Goal: Task Accomplishment & Management: Use online tool/utility

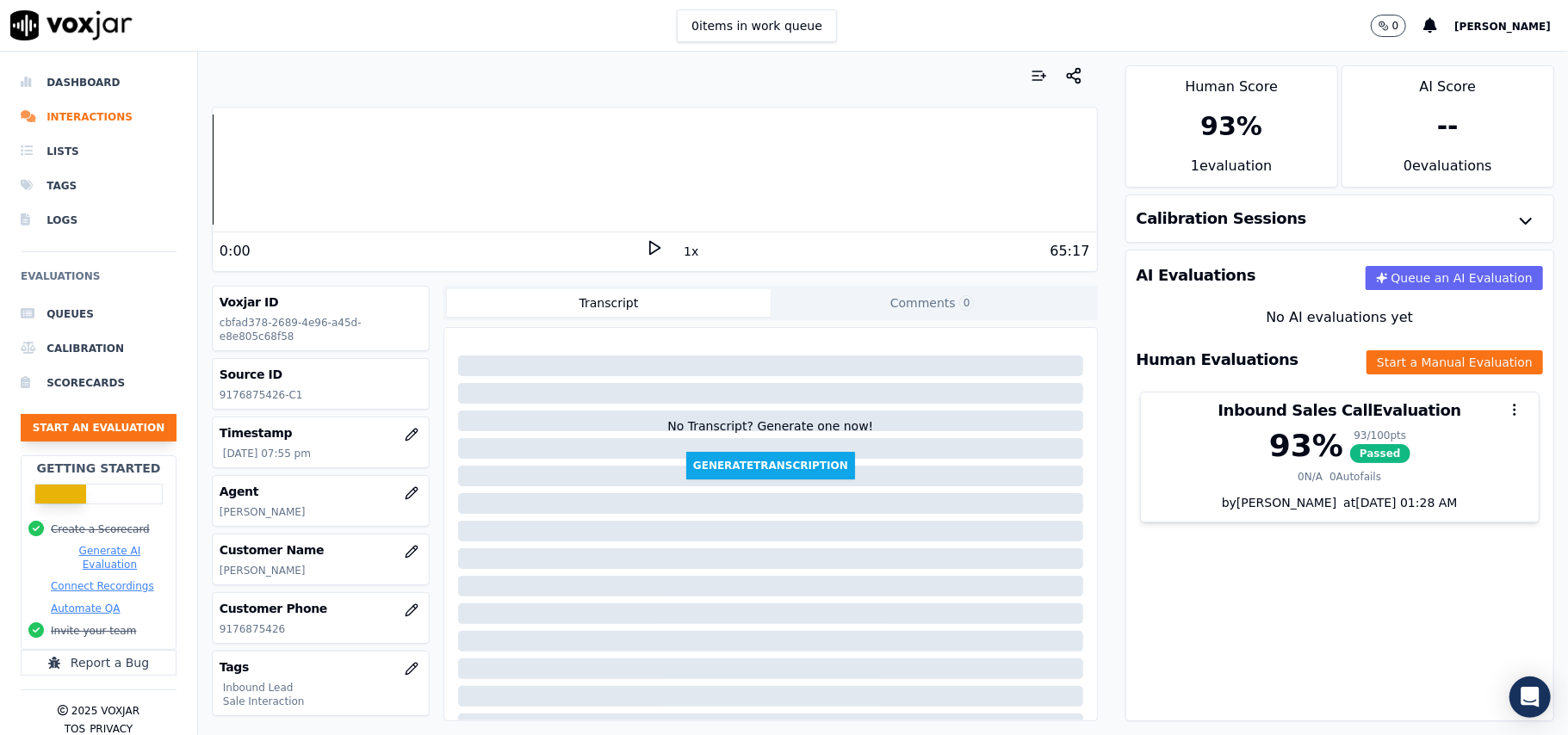
drag, startPoint x: 43, startPoint y: 446, endPoint x: 43, endPoint y: 434, distance: 12.0
click at [43, 445] on ul "Queues Calibration Scorecards Start an Evaluation" at bounding box center [98, 375] width 156 height 158
click at [49, 420] on button "Start an Evaluation" at bounding box center [98, 428] width 156 height 28
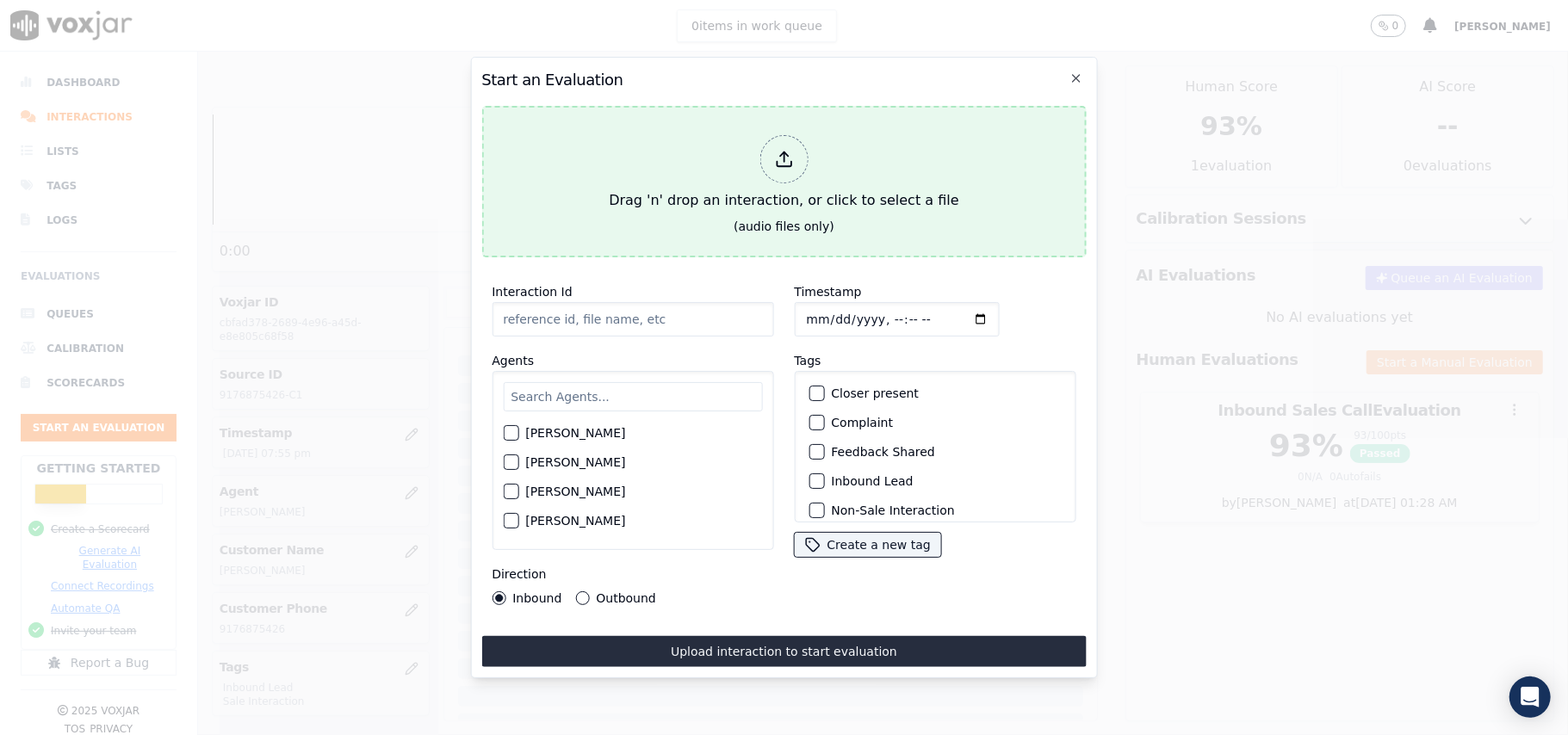
click at [778, 150] on icon at bounding box center [783, 159] width 19 height 19
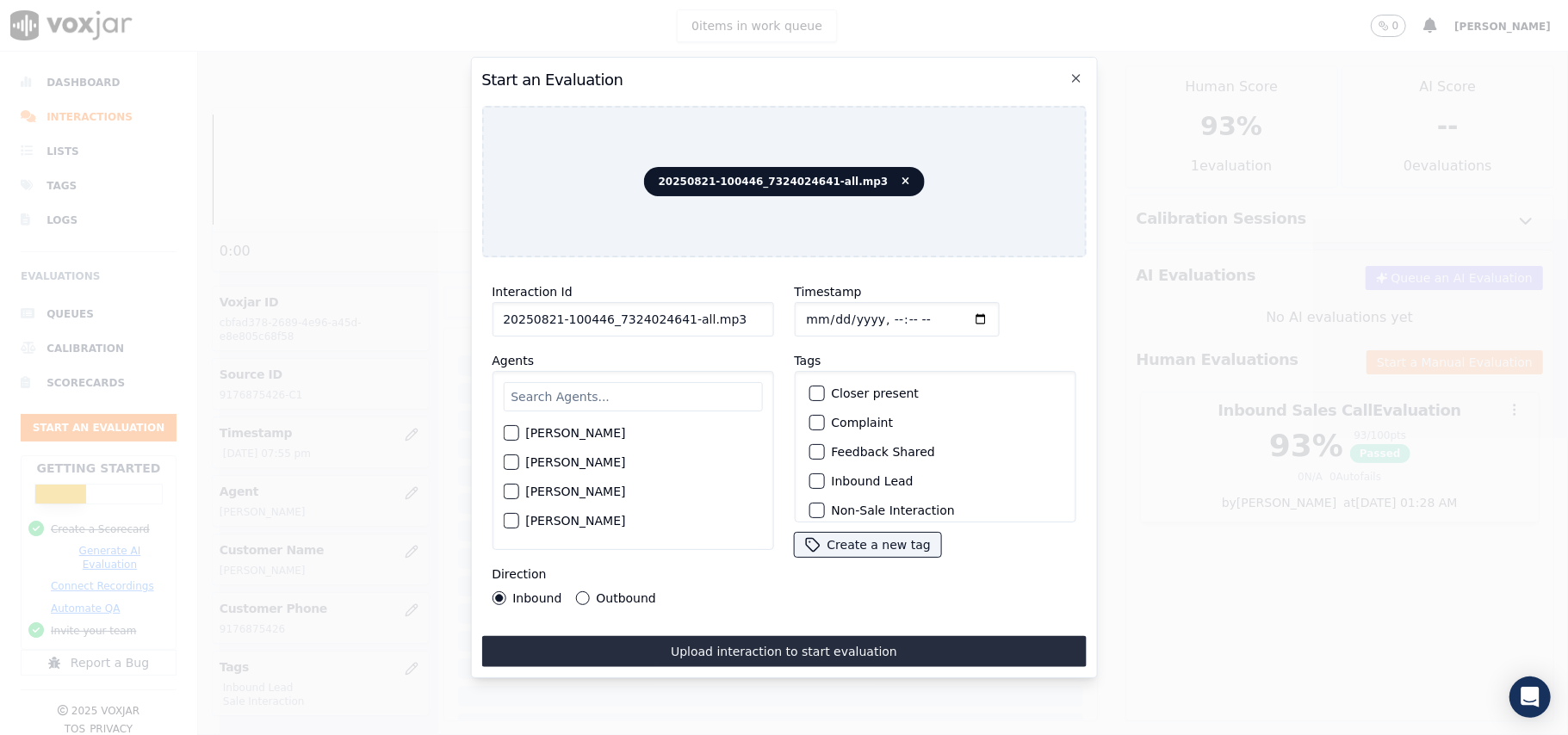
drag, startPoint x: 706, startPoint y: 310, endPoint x: 672, endPoint y: 310, distance: 34.0
click at [672, 310] on input "20250821-100446_7324024641-all.mp3" at bounding box center [632, 319] width 282 height 34
type input "20250821-100446_7324024641-C1"
click at [821, 318] on input "Timestamp" at bounding box center [895, 319] width 205 height 34
type input "[DATE]T21:28"
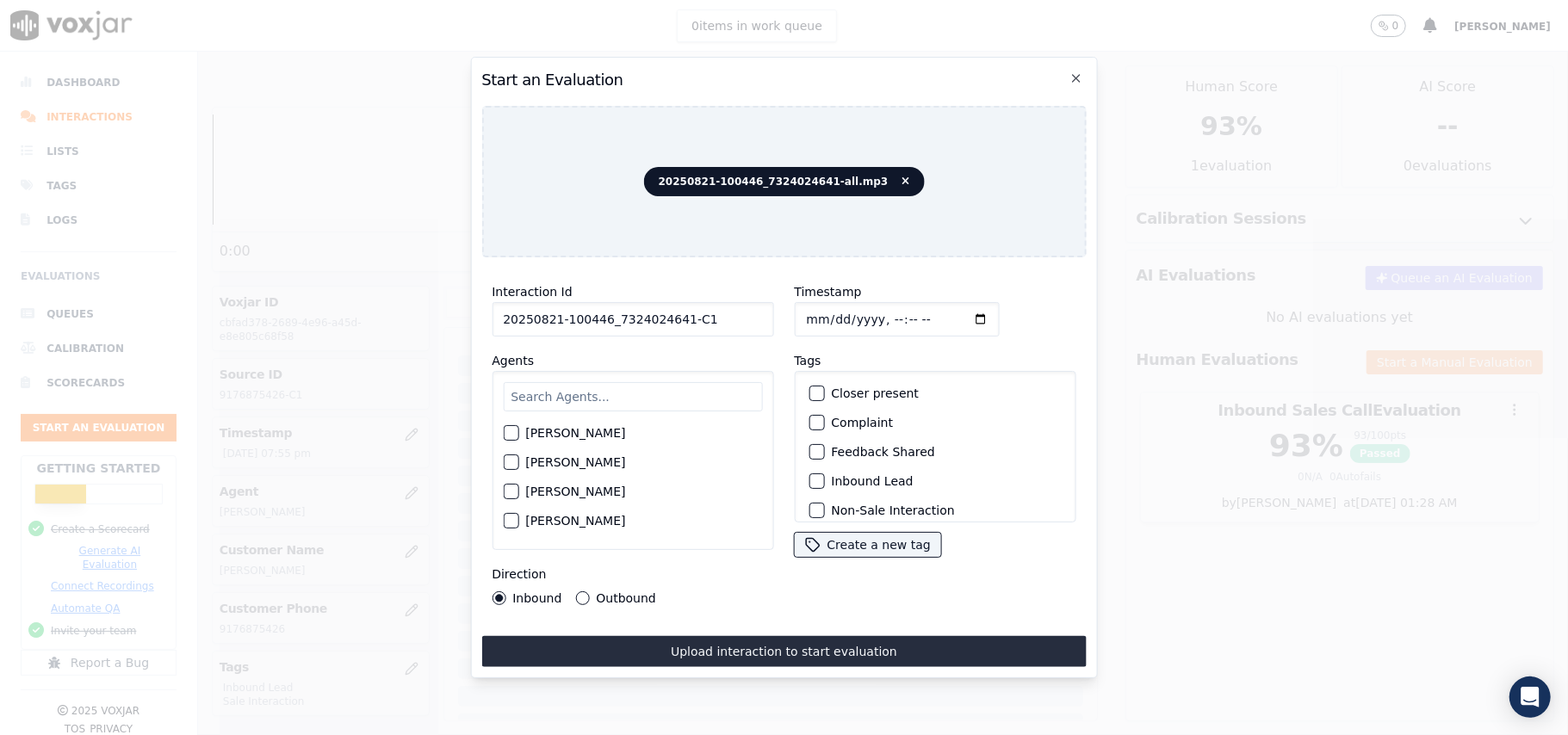
click at [706, 384] on input "text" at bounding box center [632, 397] width 259 height 30
type input "Chr"
click at [503, 462] on div "button" at bounding box center [509, 467] width 12 height 12
click at [814, 477] on button "Inbound Lead" at bounding box center [816, 481] width 16 height 16
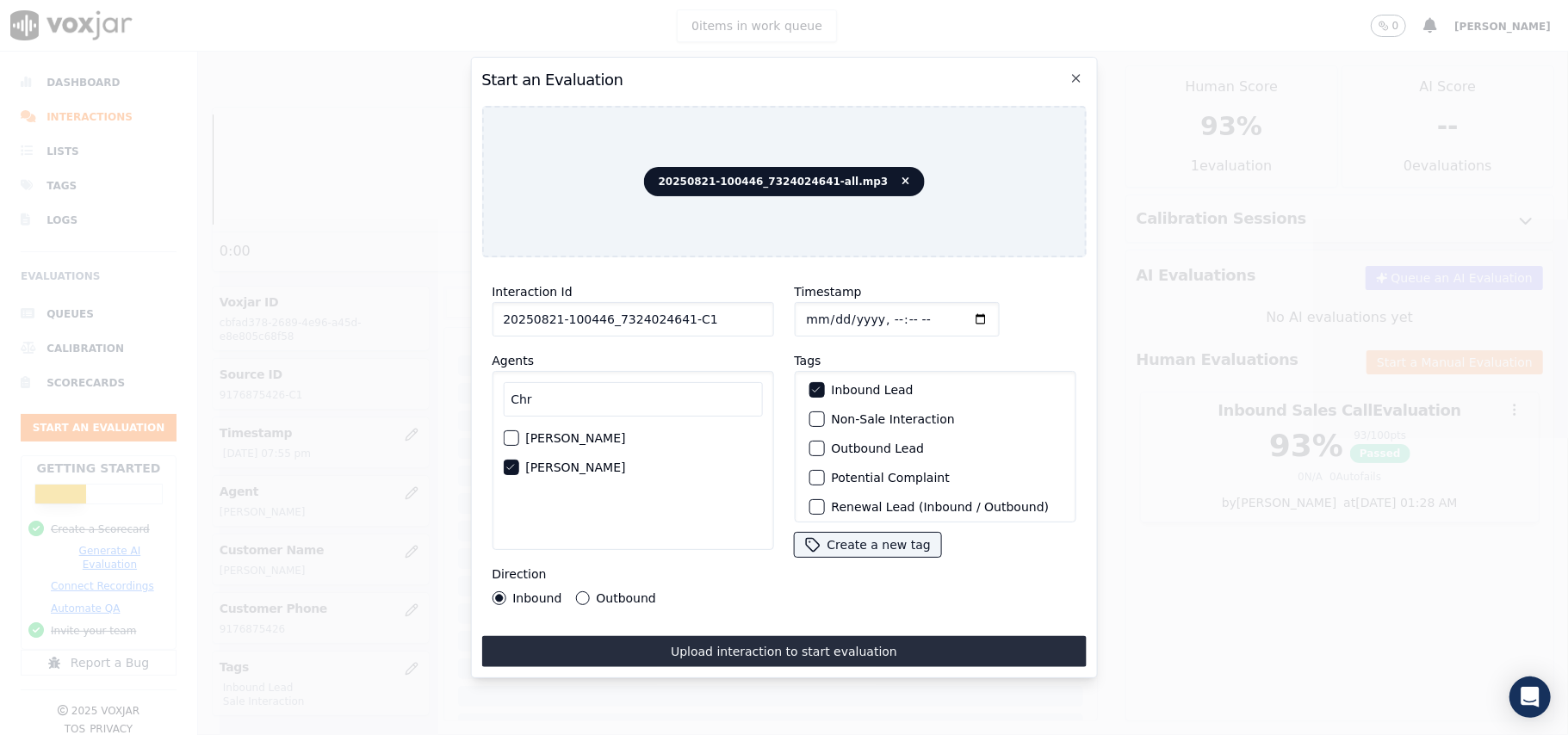
scroll to position [35, 0]
click at [811, 472] on div "button" at bounding box center [815, 475] width 12 height 12
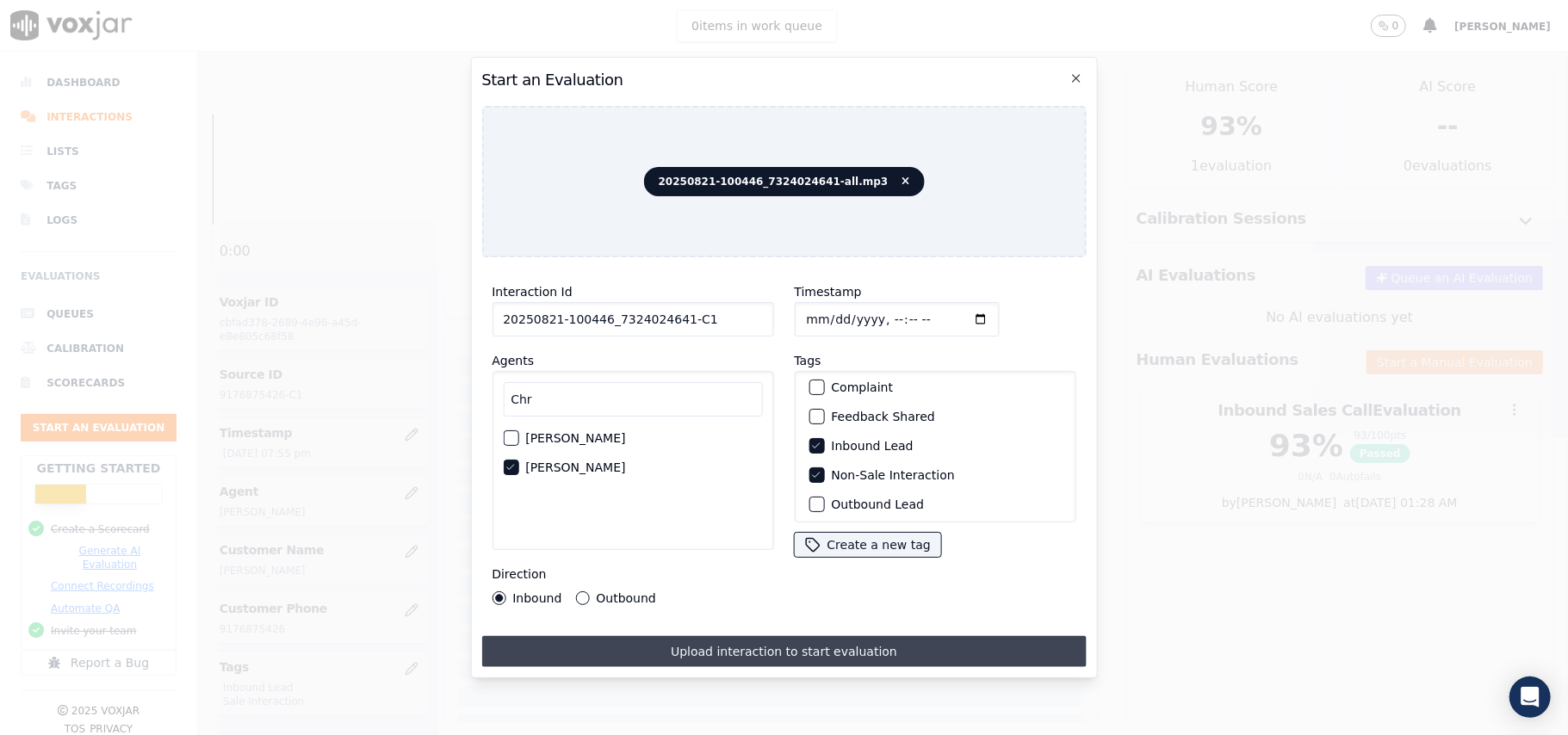
click at [668, 639] on button "Upload interaction to start evaluation" at bounding box center [783, 651] width 604 height 31
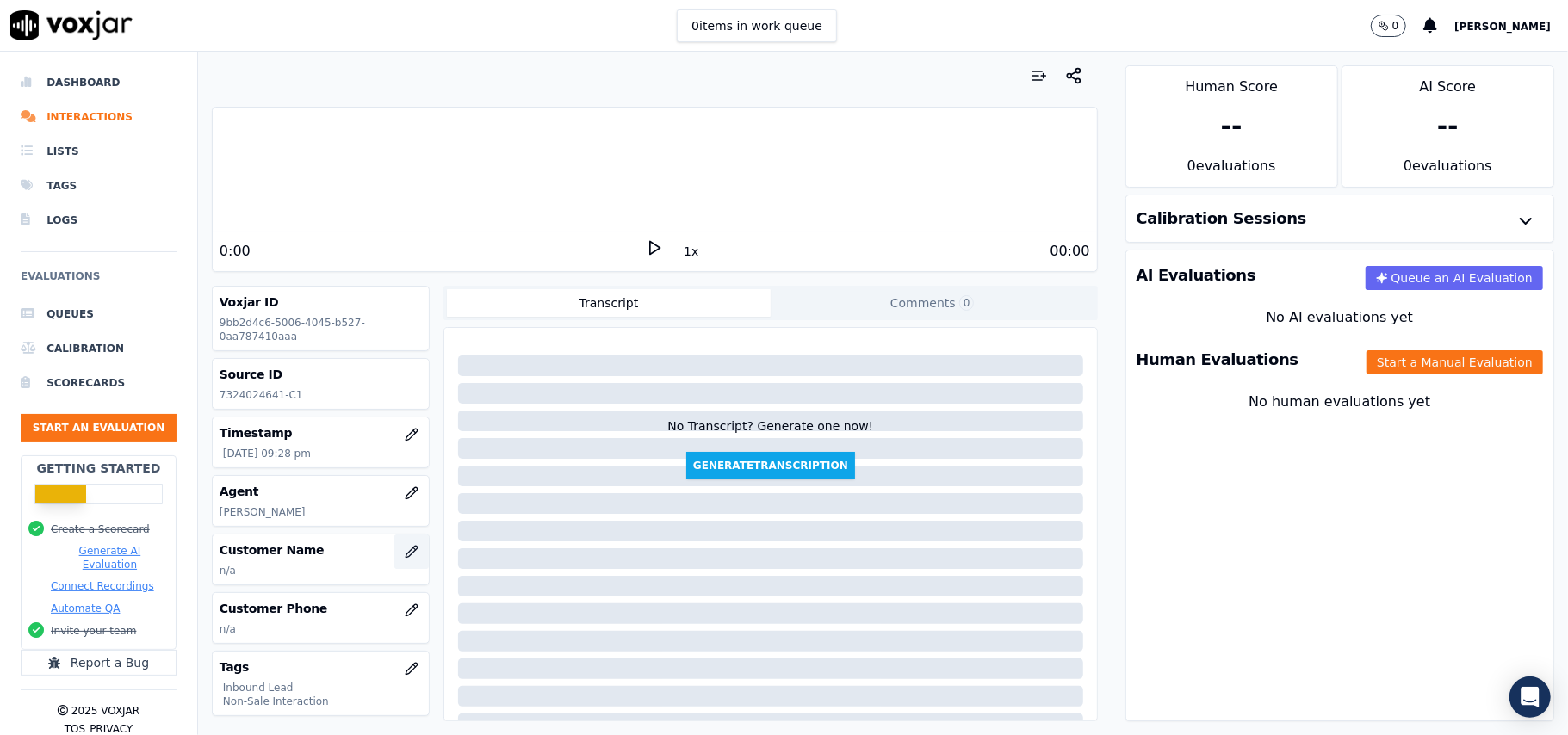
click at [394, 552] on button "button" at bounding box center [411, 551] width 34 height 34
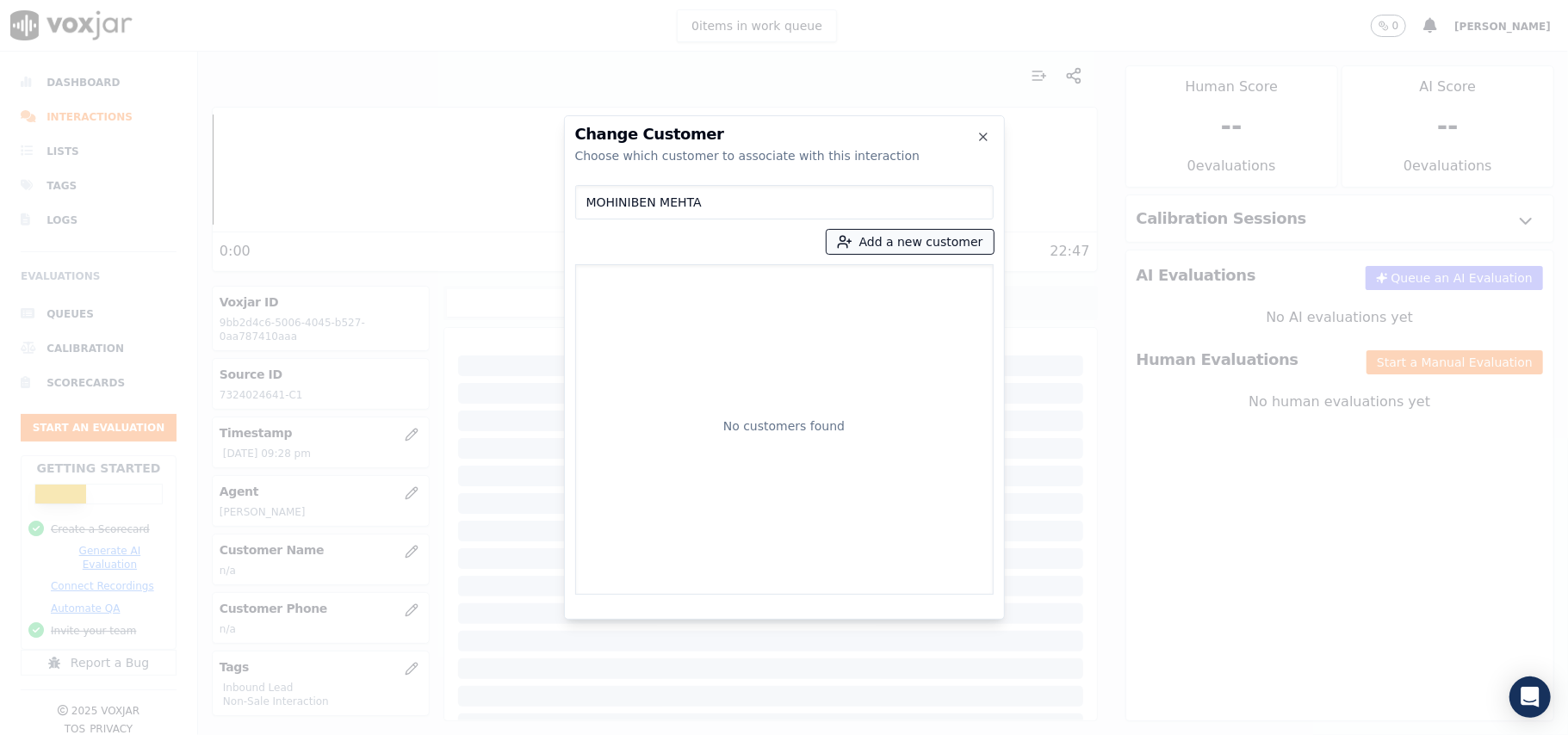
type input "MOHINIBEN MEHTA"
click at [883, 246] on button "Add a new customer" at bounding box center [910, 242] width 167 height 24
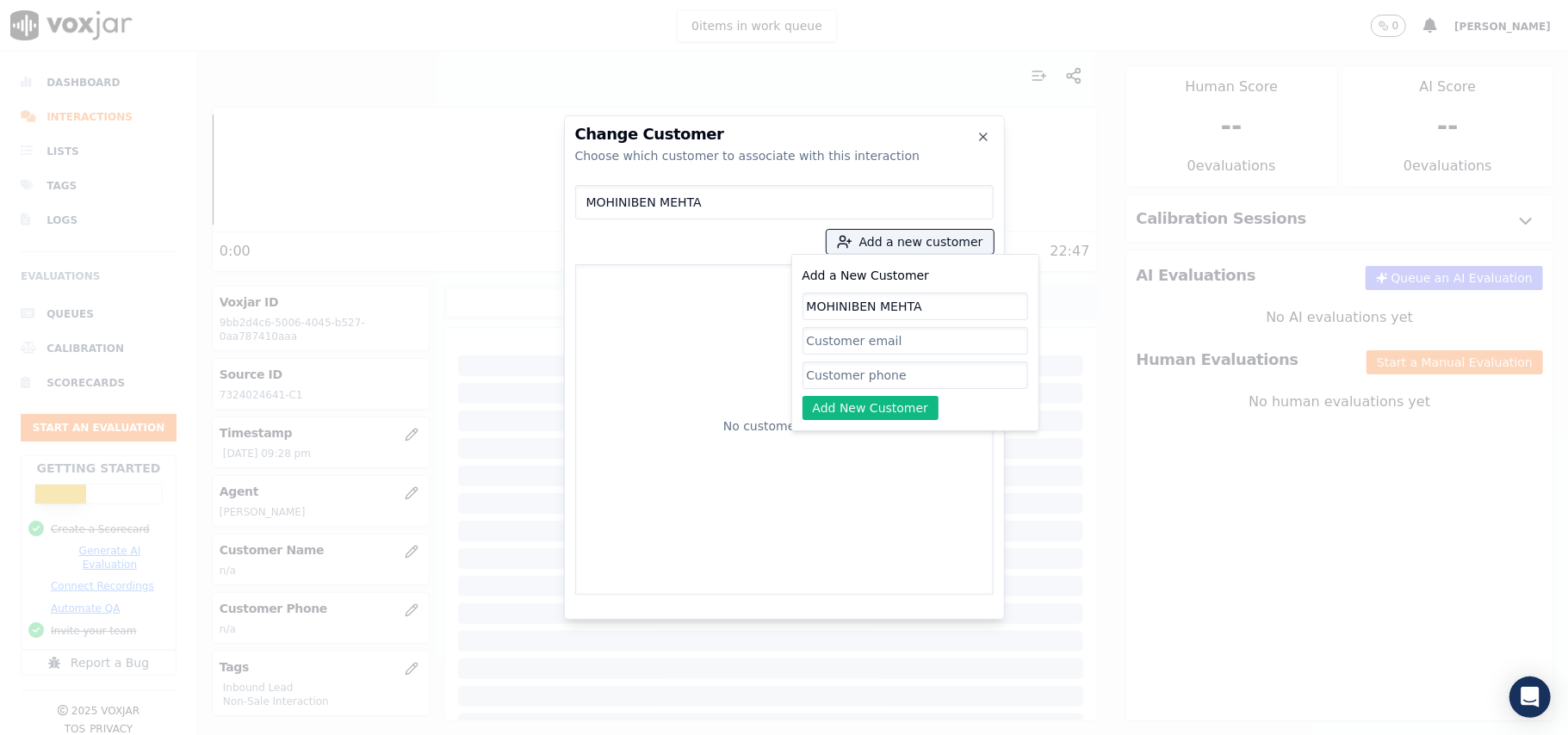
type input "MOHINIBEN MEHTA"
click at [828, 377] on input "Add a New Customer" at bounding box center [915, 375] width 225 height 28
paste input "7324024641"
type input "7324024641"
drag, startPoint x: 831, startPoint y: 405, endPoint x: 907, endPoint y: 386, distance: 78.3
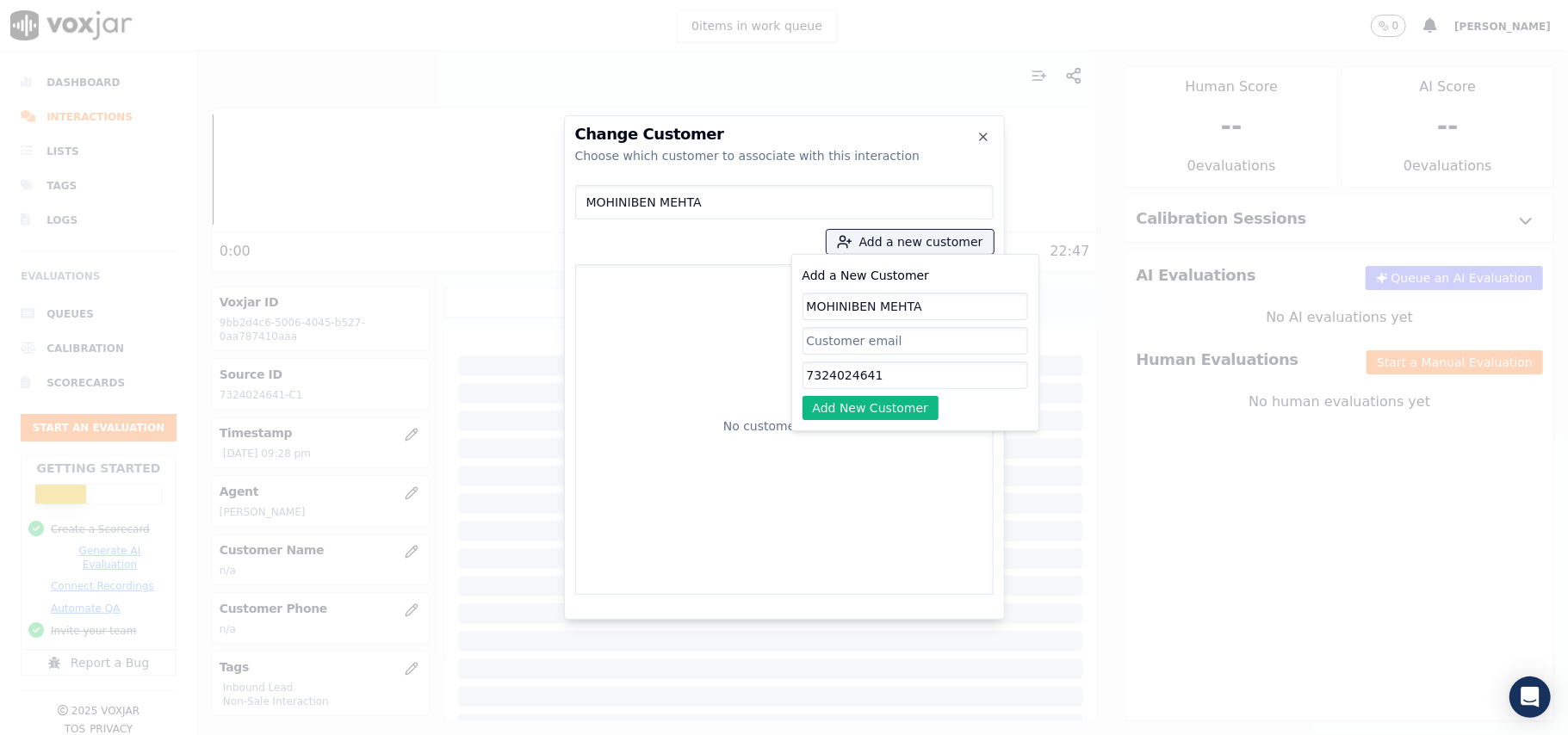
click at [831, 406] on button "Add New Customer" at bounding box center [871, 408] width 137 height 24
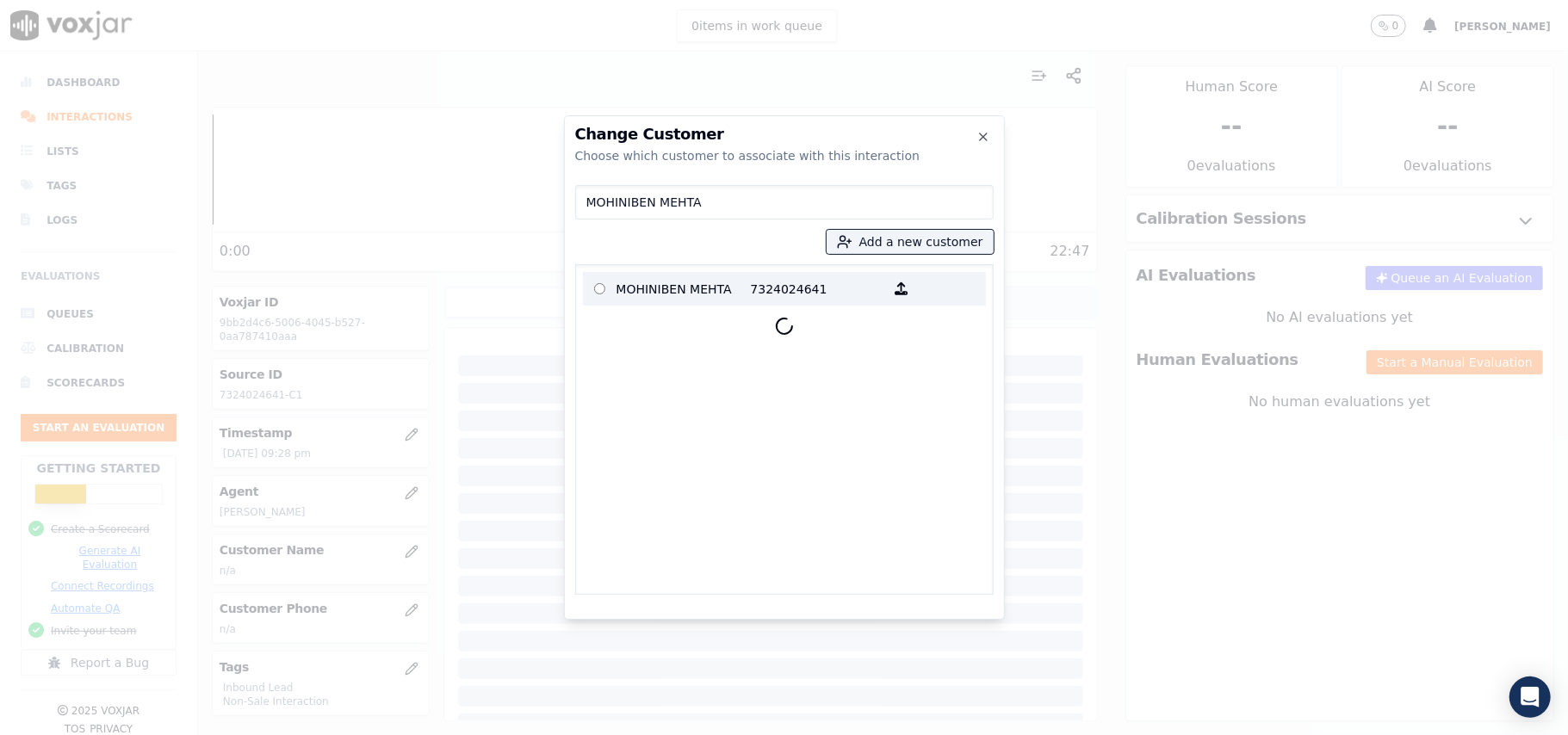
click at [666, 287] on p "MOHINIBEN MEHTA" at bounding box center [683, 288] width 134 height 27
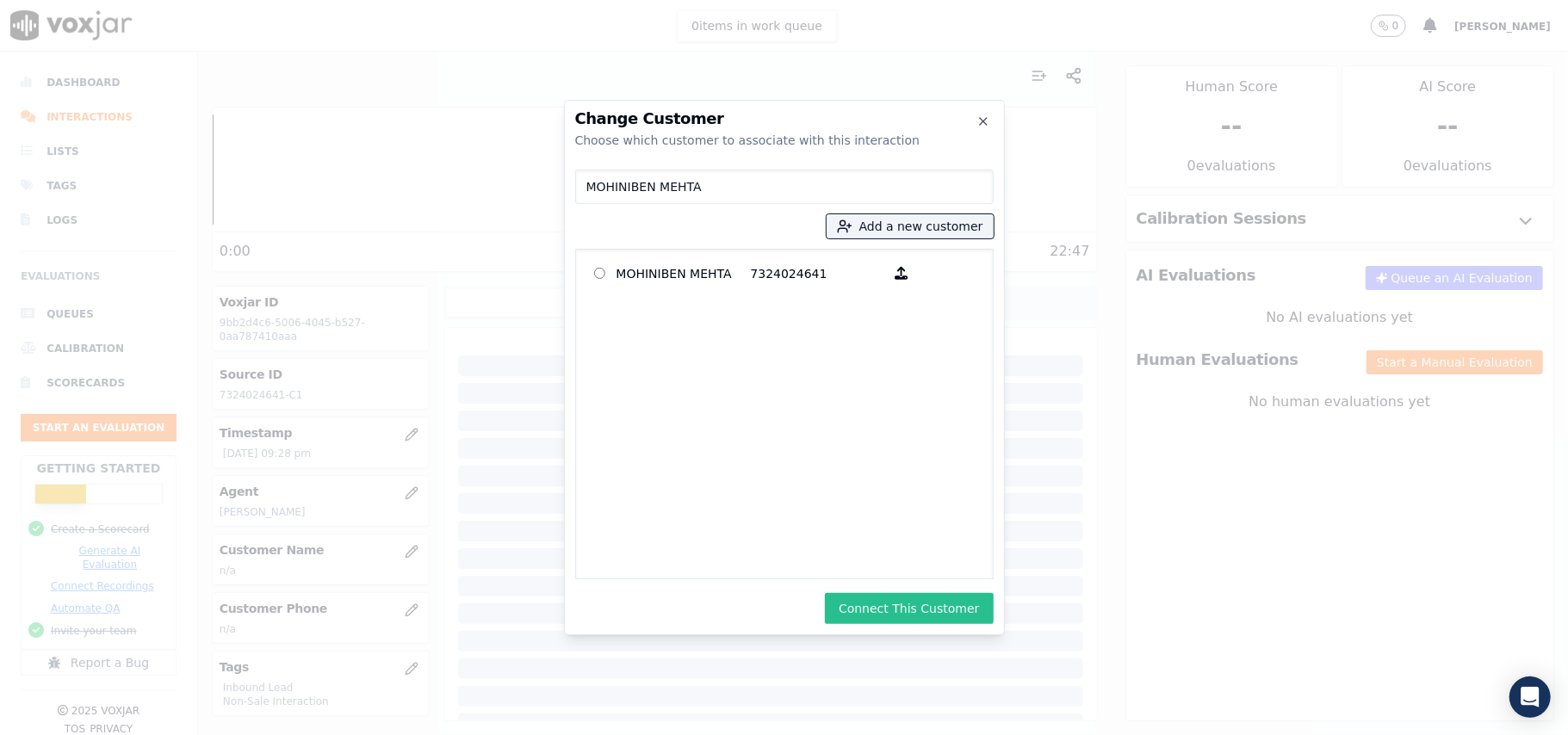
click at [899, 596] on button "Connect This Customer" at bounding box center [908, 608] width 168 height 31
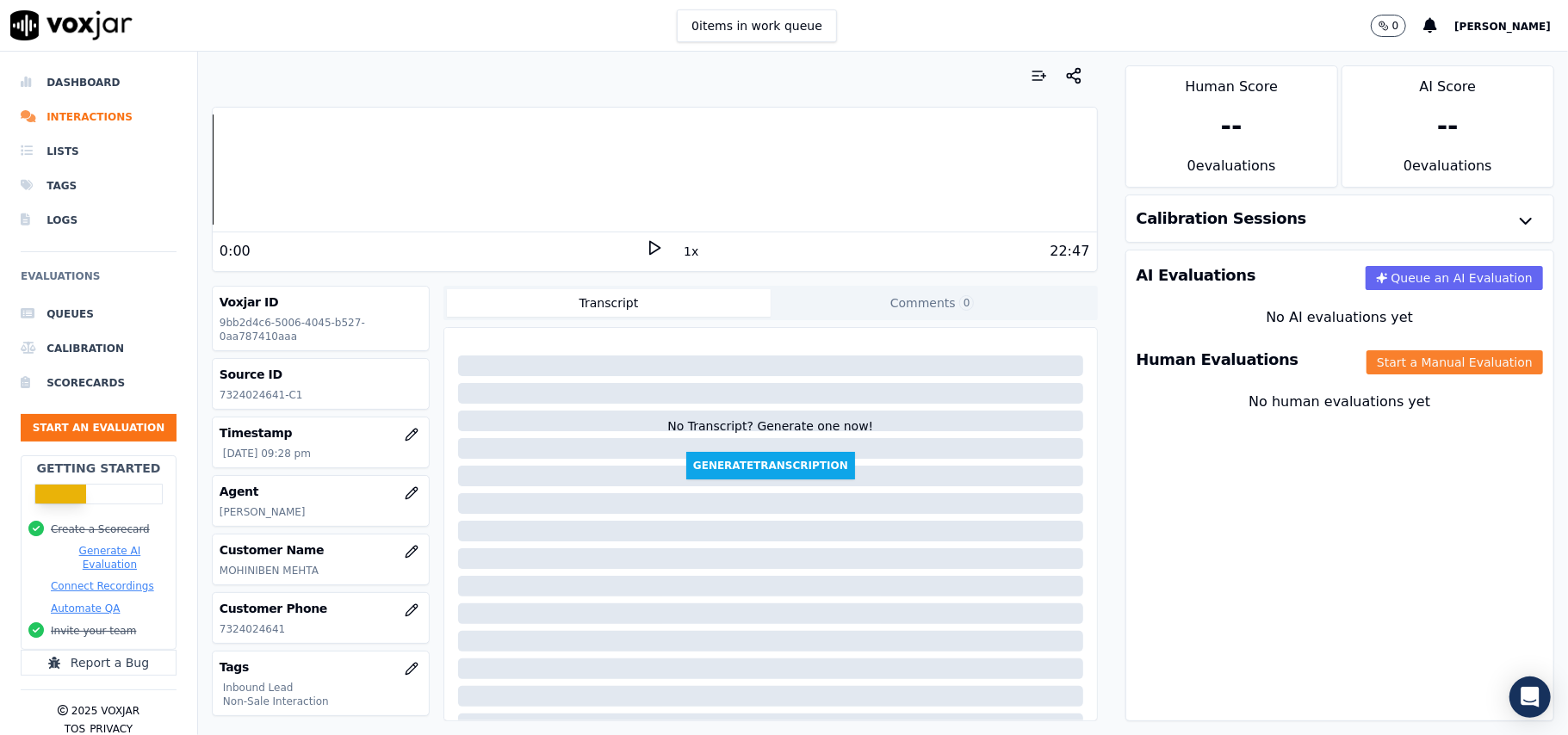
click at [1425, 365] on button "Start a Manual Evaluation" at bounding box center [1454, 362] width 176 height 24
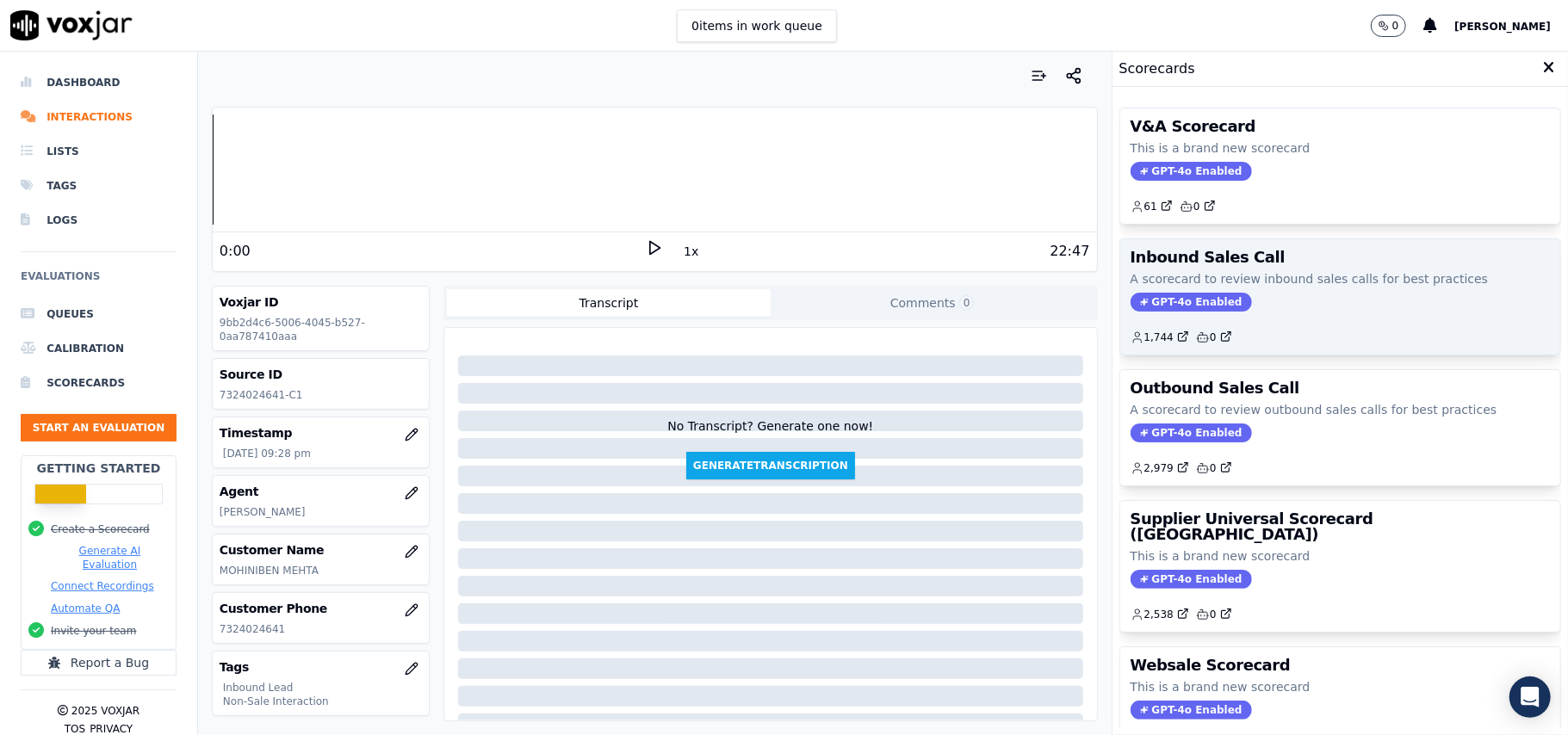
click at [1179, 311] on span "GPT-4o Enabled" at bounding box center [1191, 302] width 121 height 19
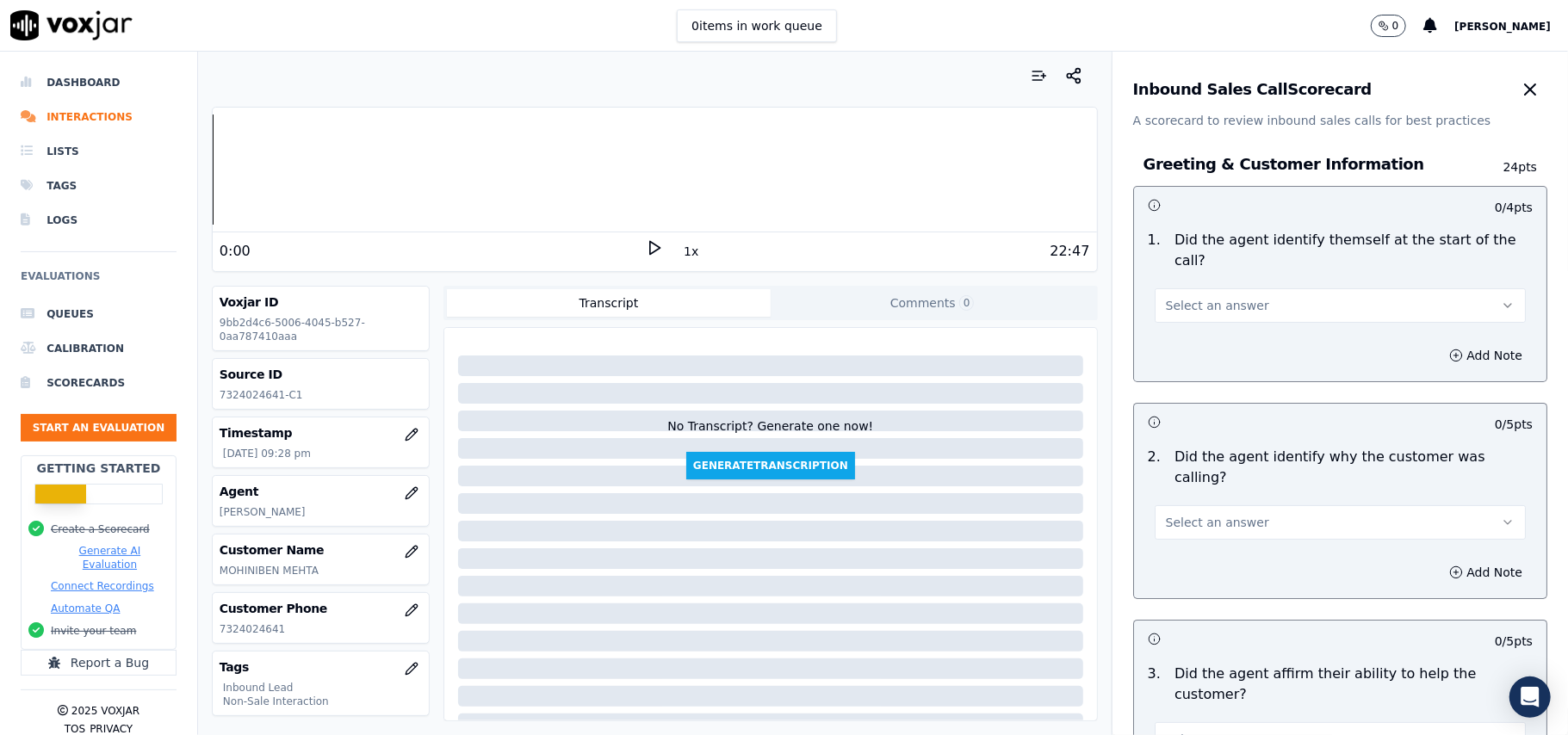
click at [1181, 285] on div "Select an answer" at bounding box center [1340, 303] width 371 height 38
click at [1180, 288] on button "Select an answer" at bounding box center [1340, 305] width 371 height 34
click at [1180, 321] on div "Yes" at bounding box center [1302, 324] width 333 height 28
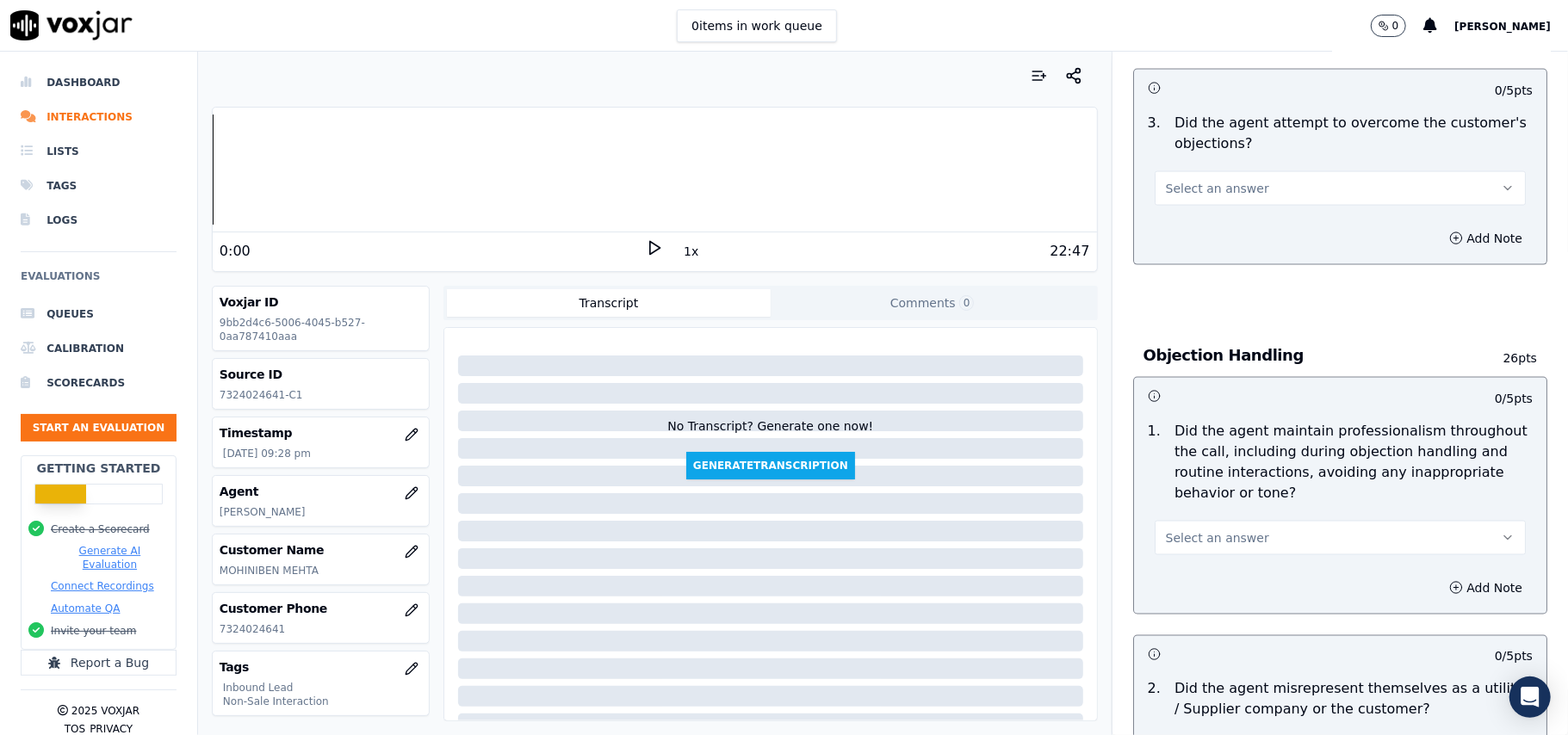
scroll to position [4819, 0]
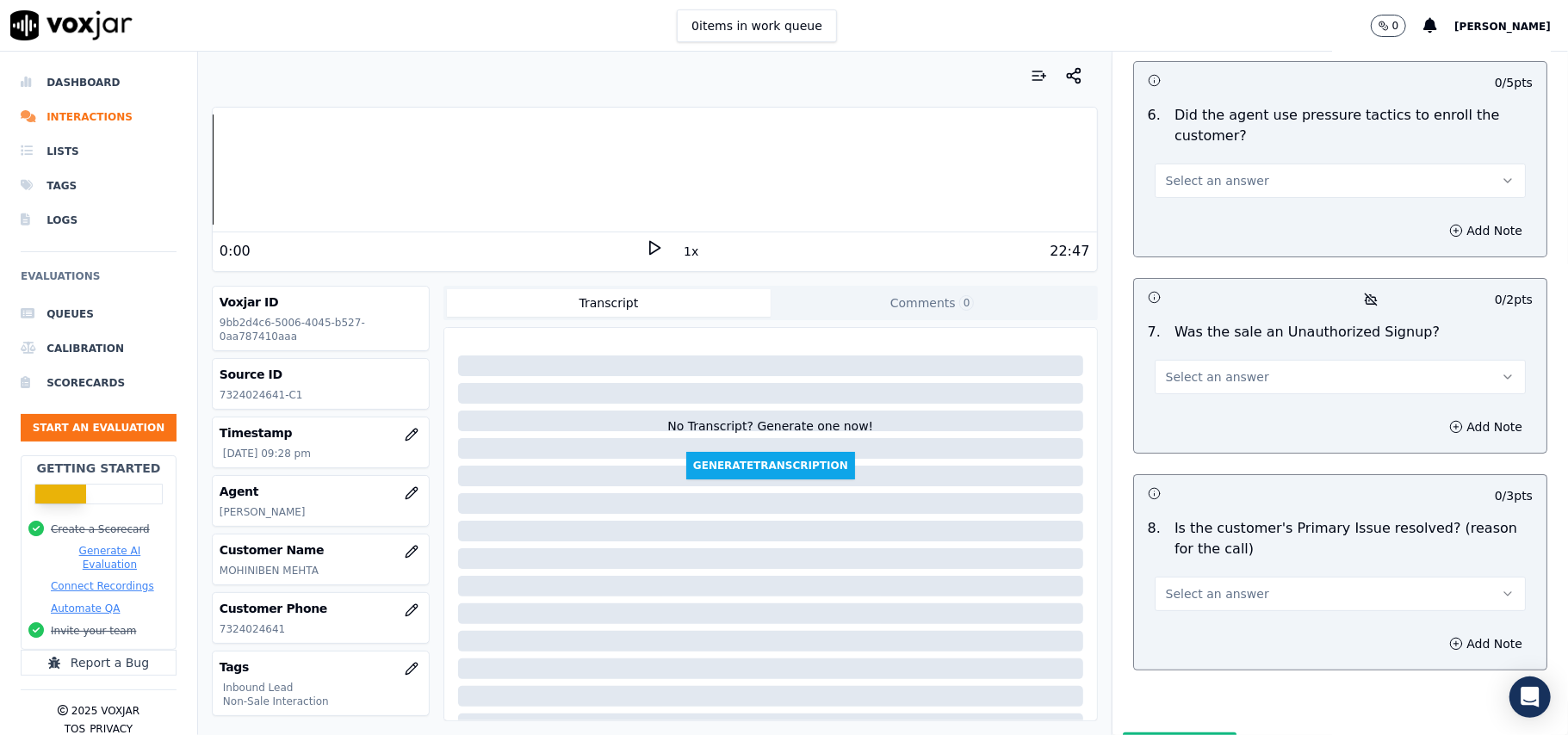
click at [1246, 577] on button "Select an answer" at bounding box center [1340, 593] width 371 height 34
click at [1220, 549] on div "Yes" at bounding box center [1302, 542] width 333 height 28
click at [1206, 360] on button "Select an answer" at bounding box center [1340, 376] width 371 height 34
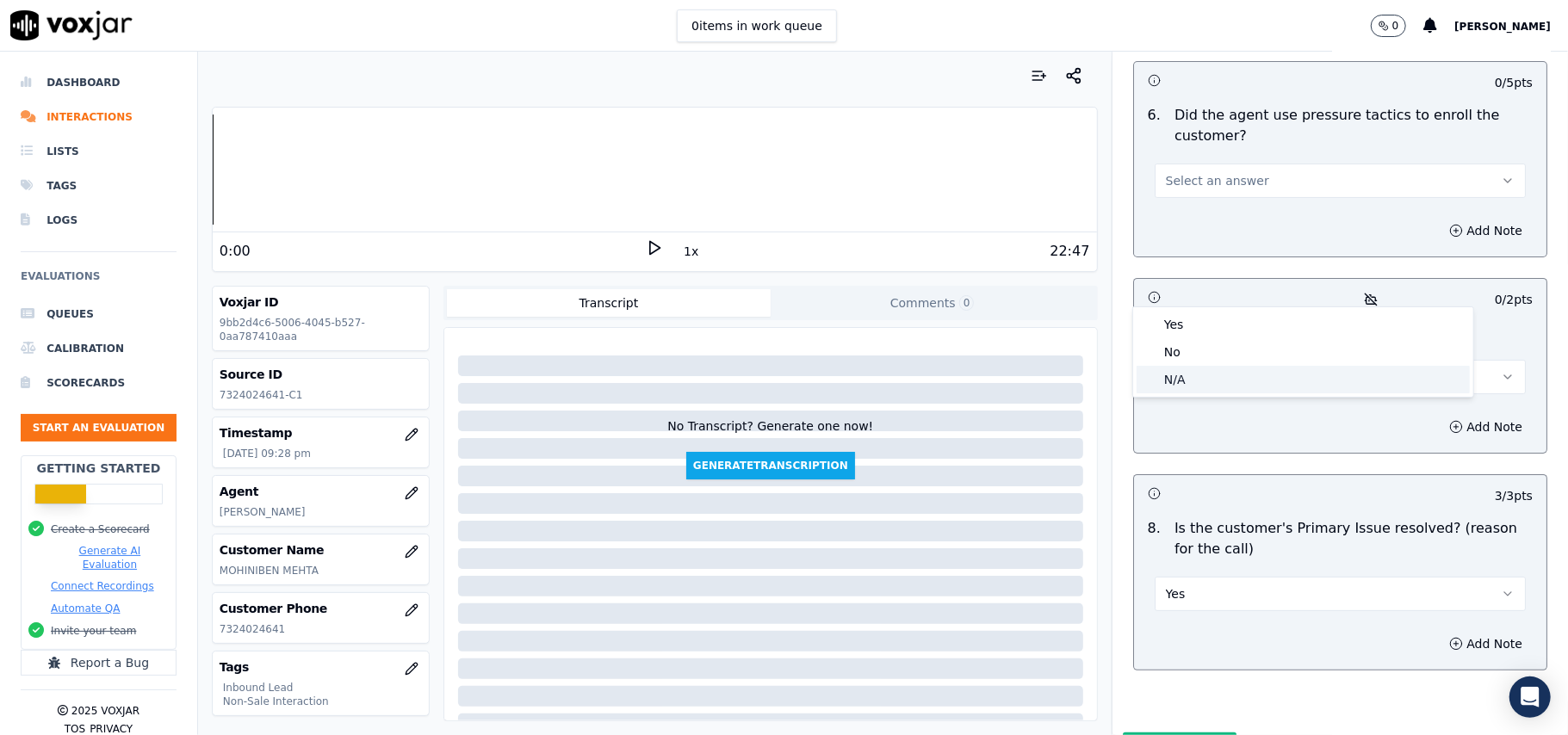
click at [1172, 374] on div "N/A" at bounding box center [1302, 380] width 333 height 28
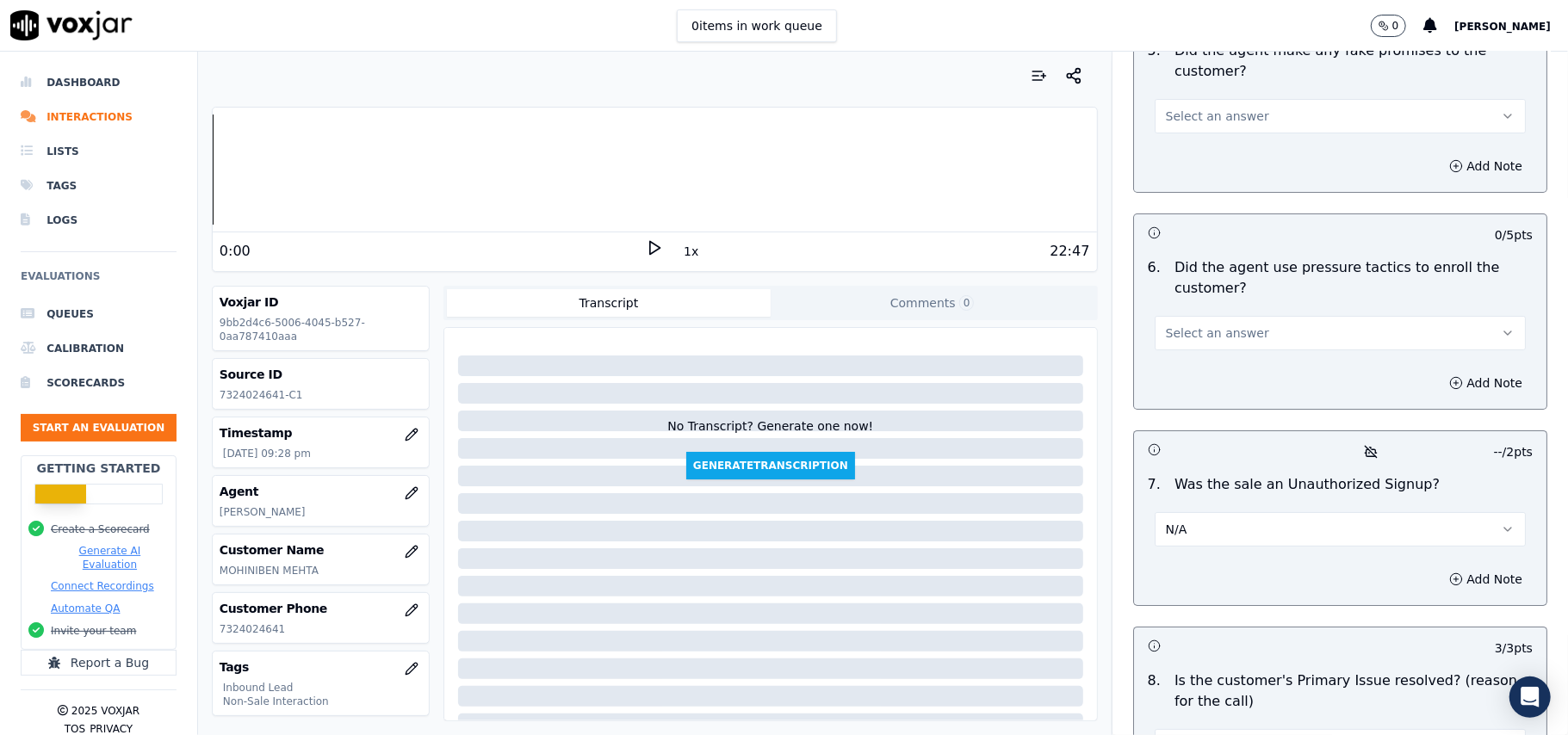
scroll to position [4475, 0]
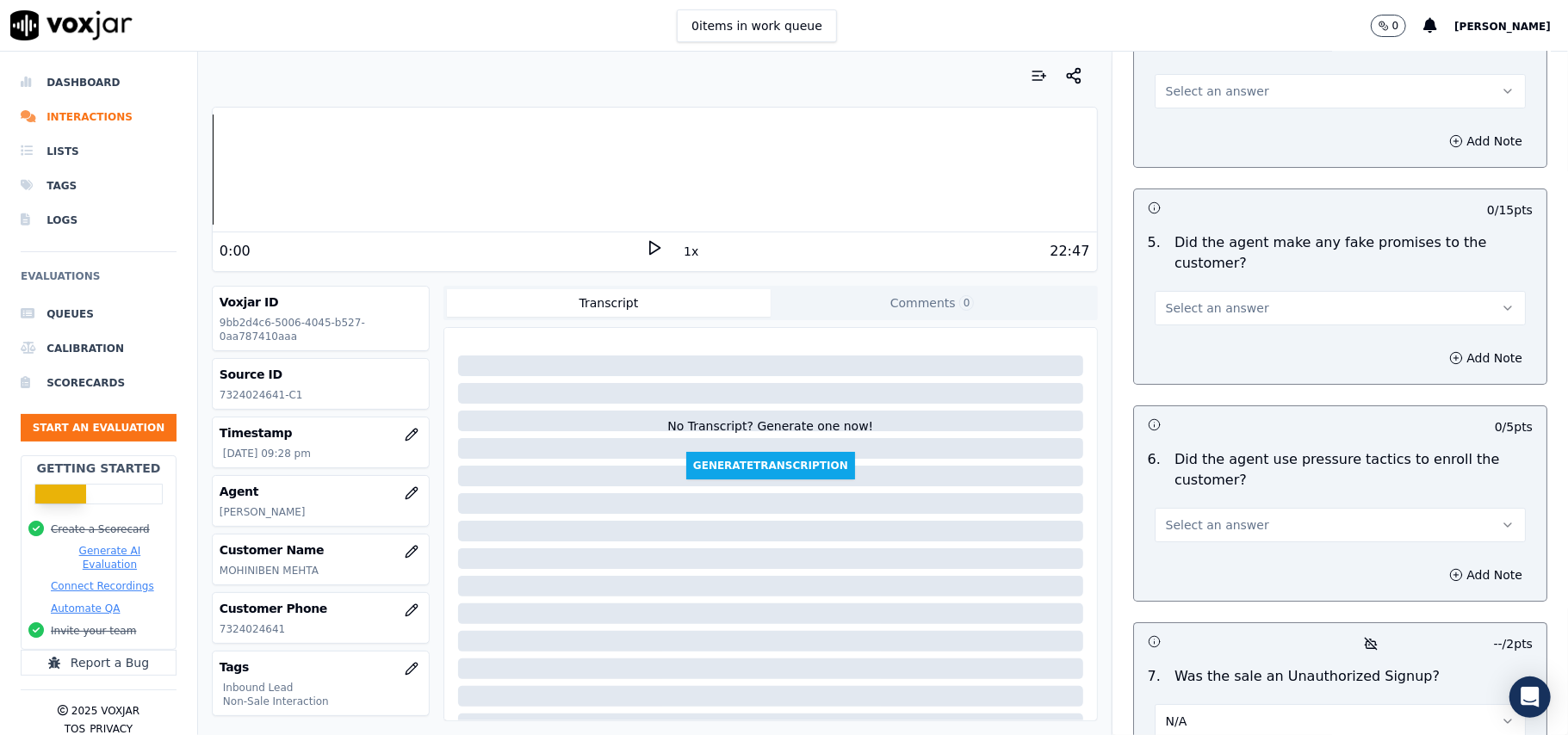
click at [1196, 508] on button "Select an answer" at bounding box center [1340, 525] width 371 height 34
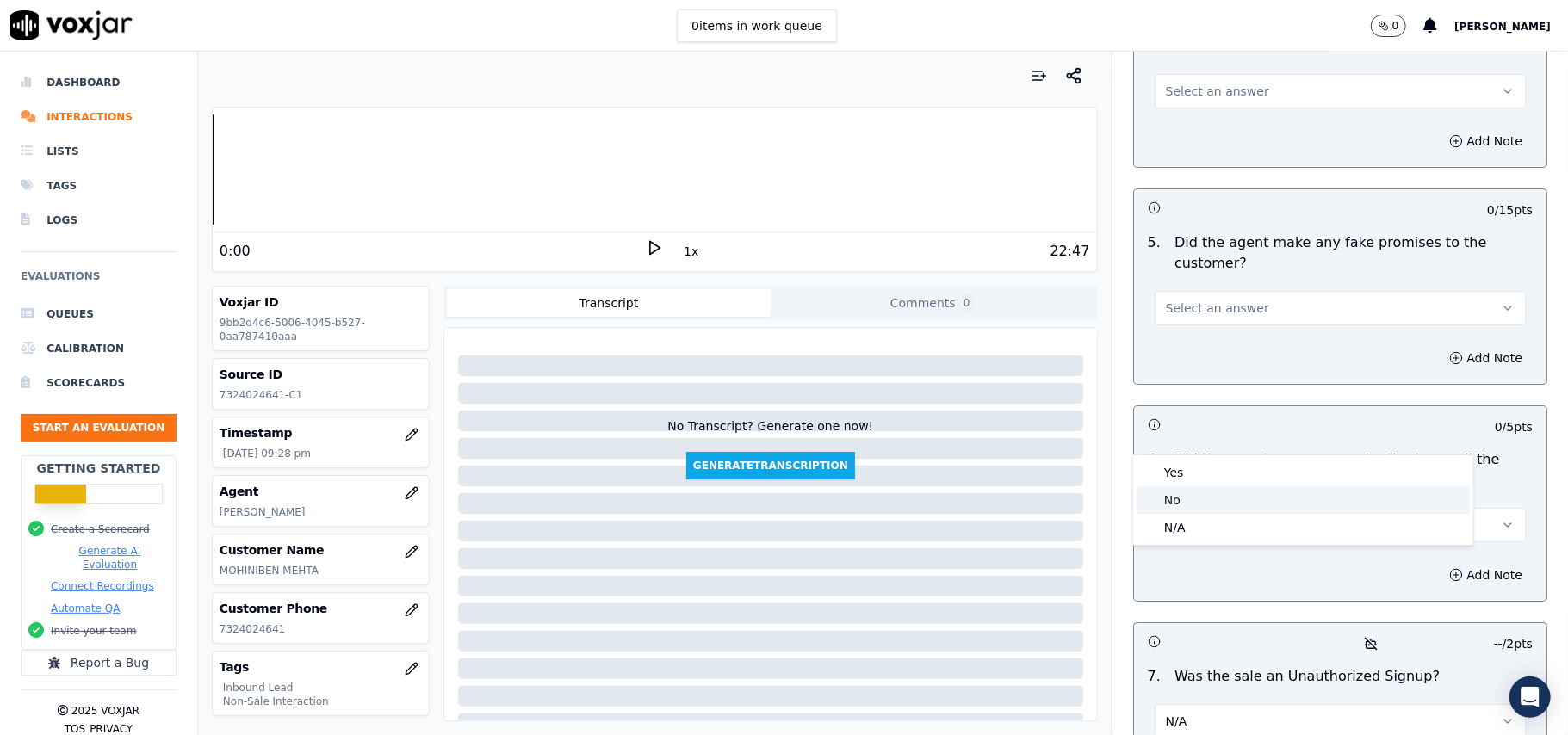
click at [1195, 490] on div "No" at bounding box center [1302, 501] width 333 height 28
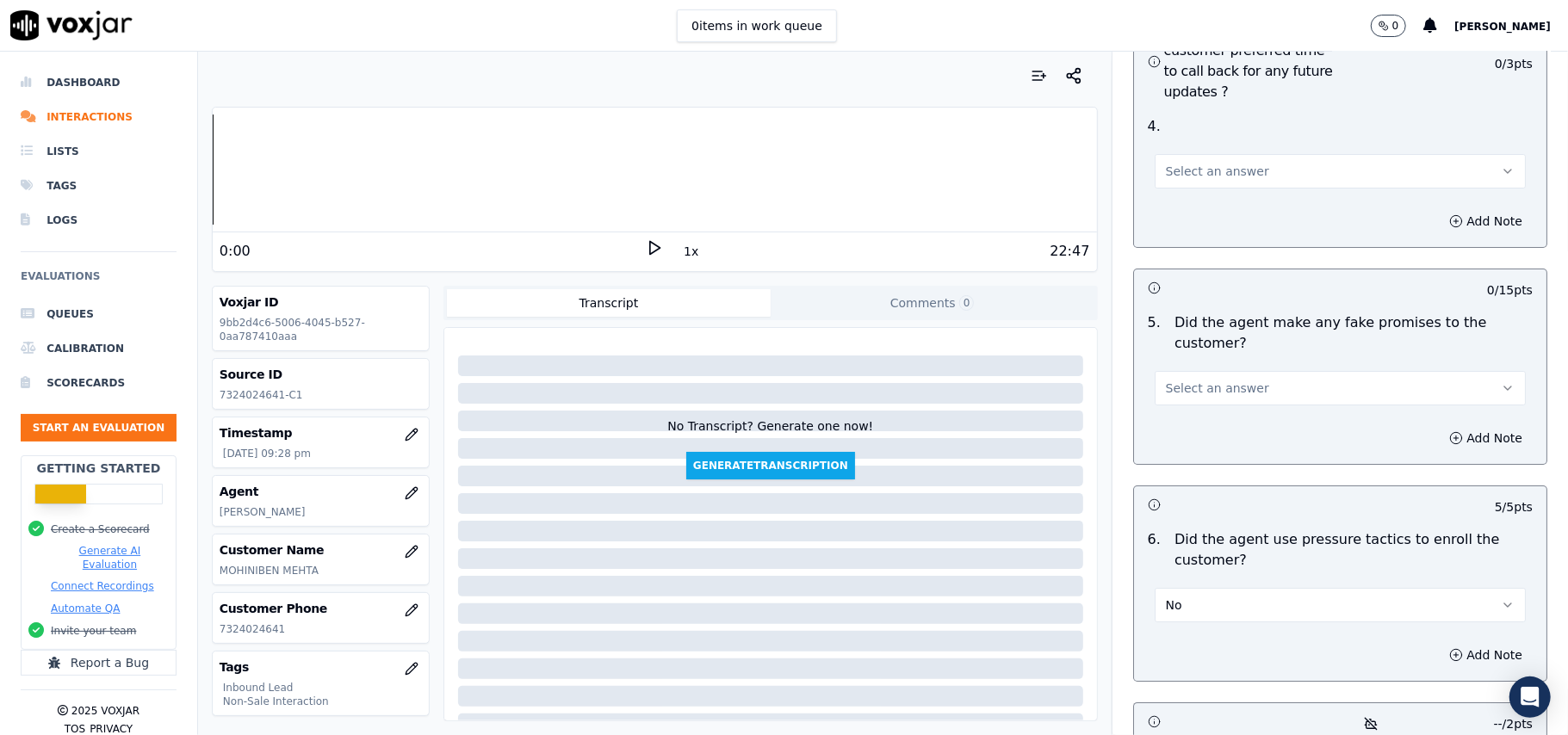
scroll to position [4360, 0]
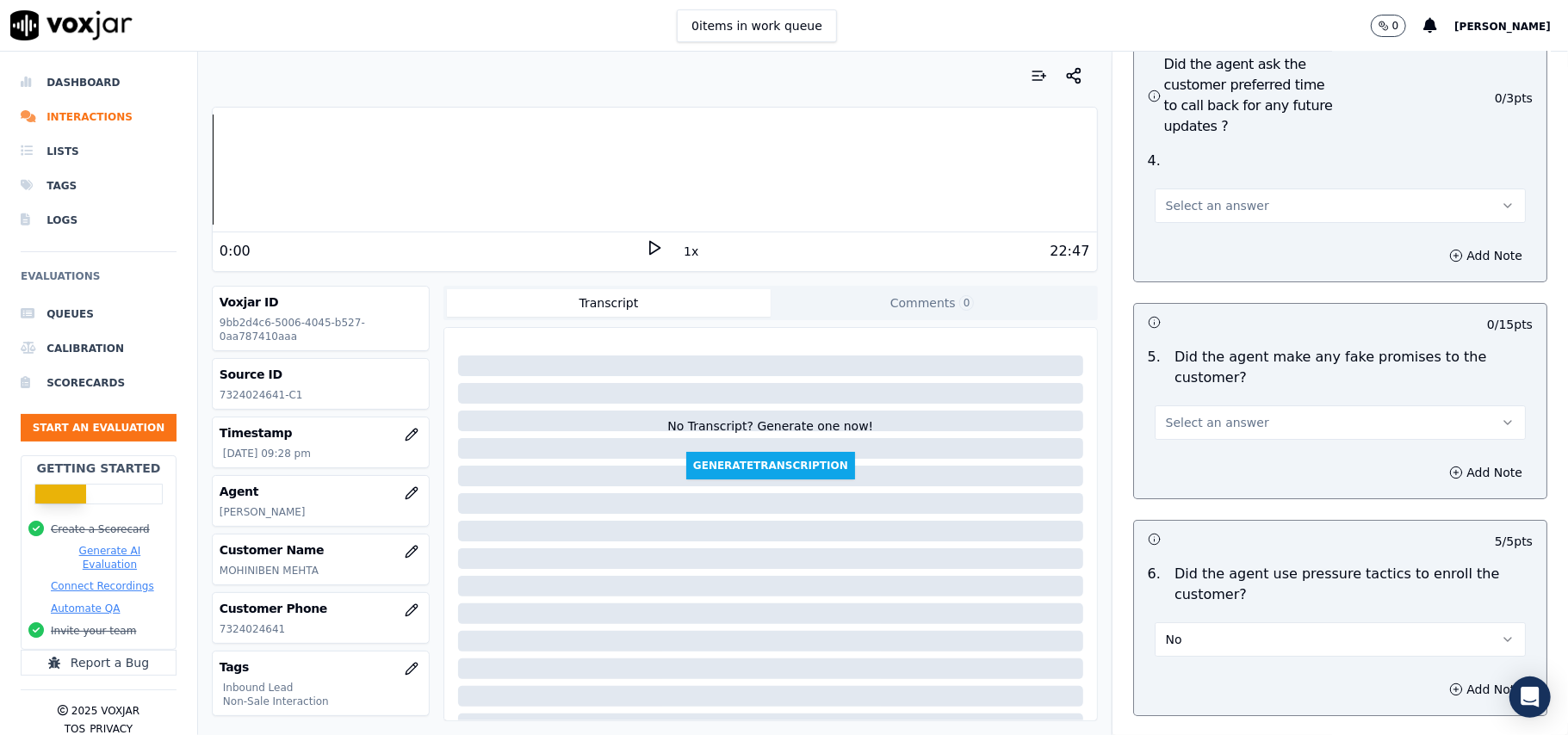
click at [1241, 406] on button "Select an answer" at bounding box center [1340, 423] width 371 height 34
click at [1237, 389] on div "No" at bounding box center [1302, 397] width 333 height 28
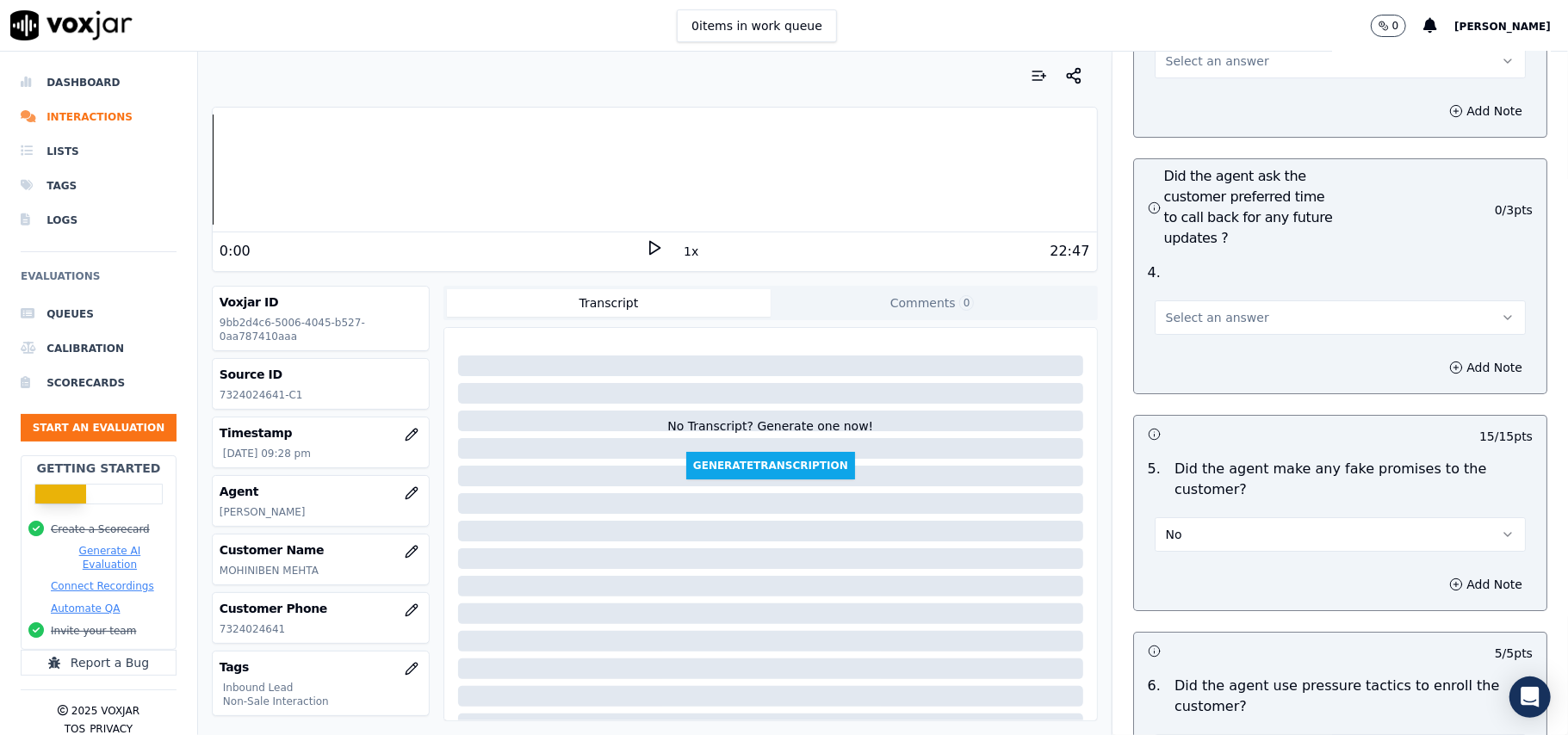
scroll to position [4130, 0]
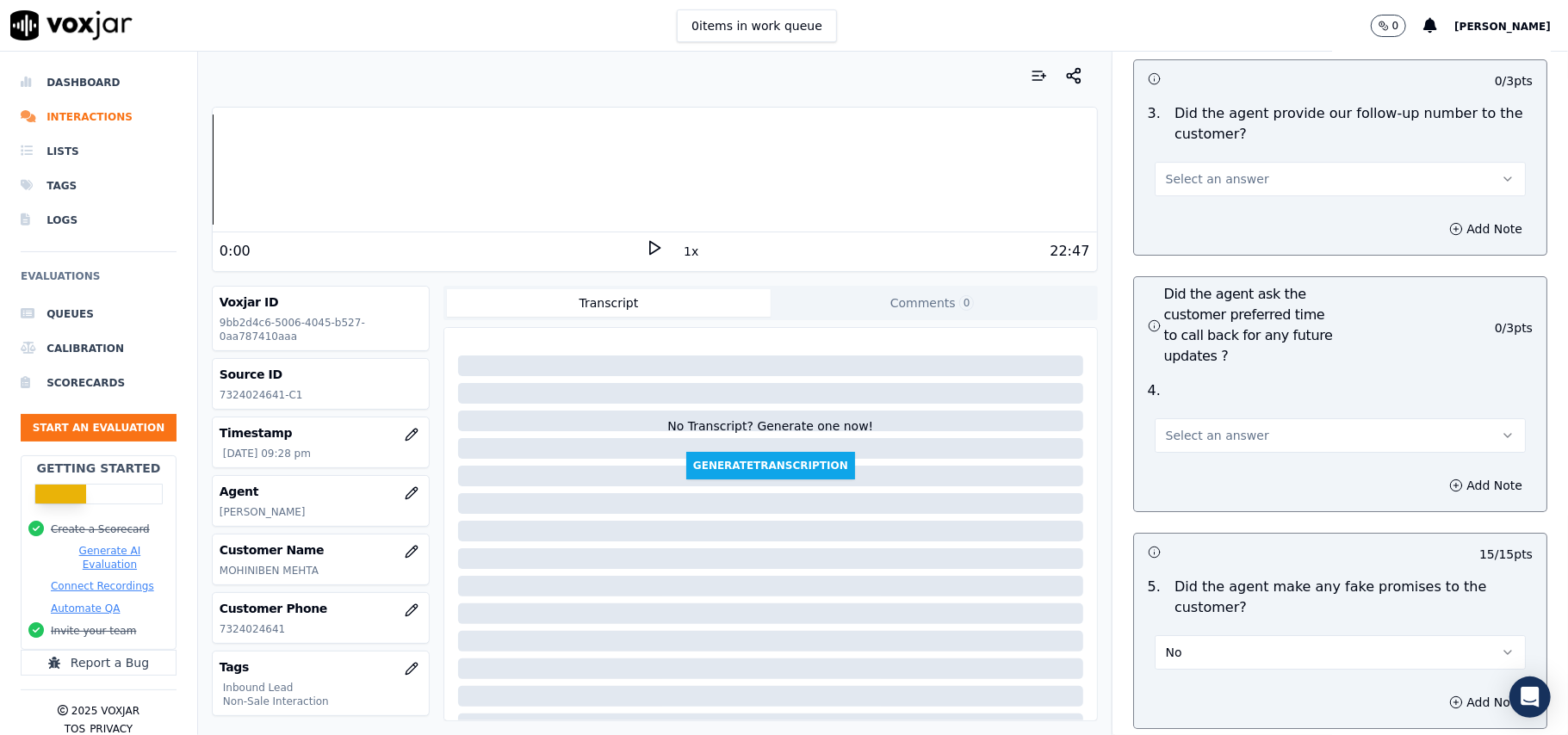
click at [1252, 418] on button "Select an answer" at bounding box center [1340, 435] width 371 height 34
click at [1234, 384] on div "Yes" at bounding box center [1302, 382] width 333 height 28
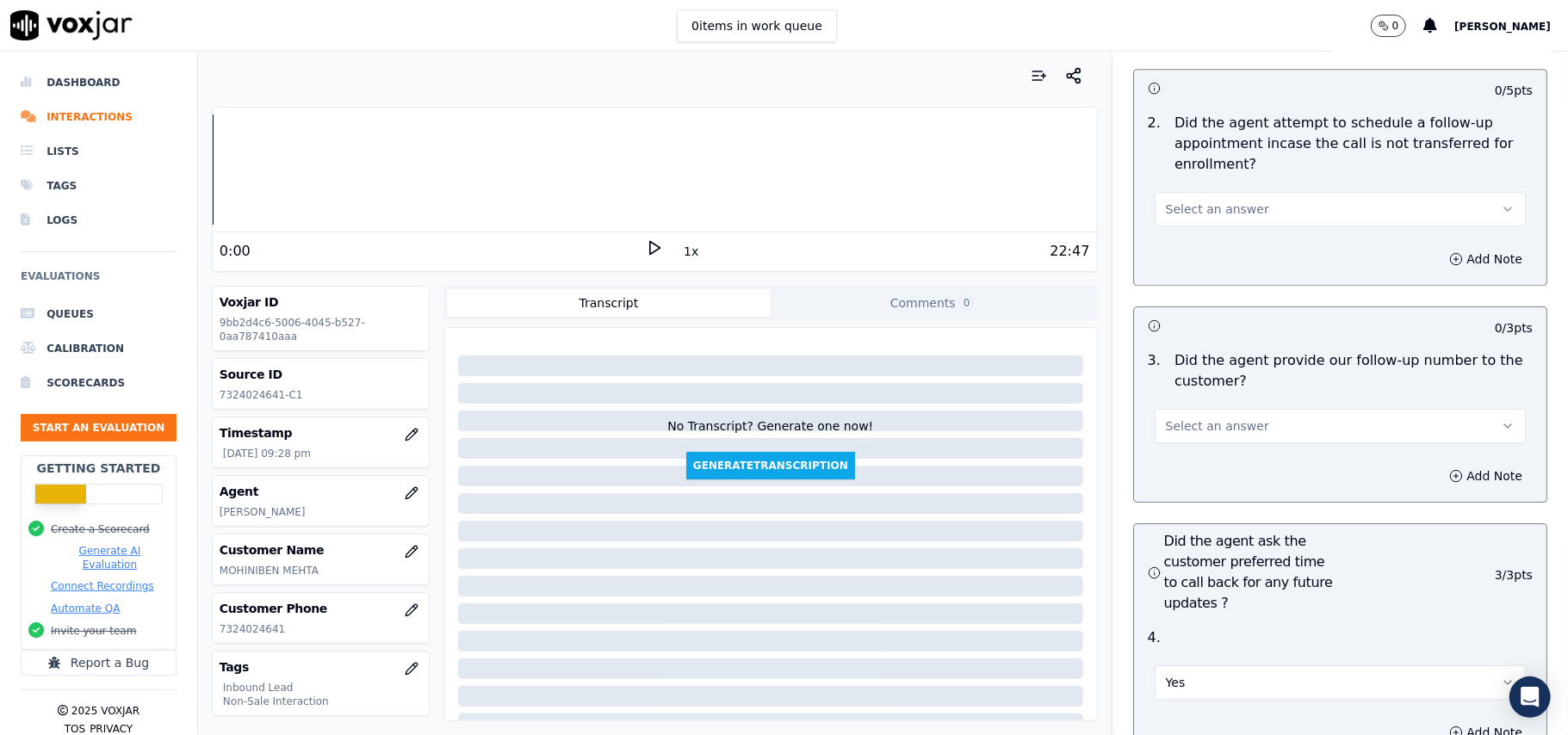
scroll to position [3786, 0]
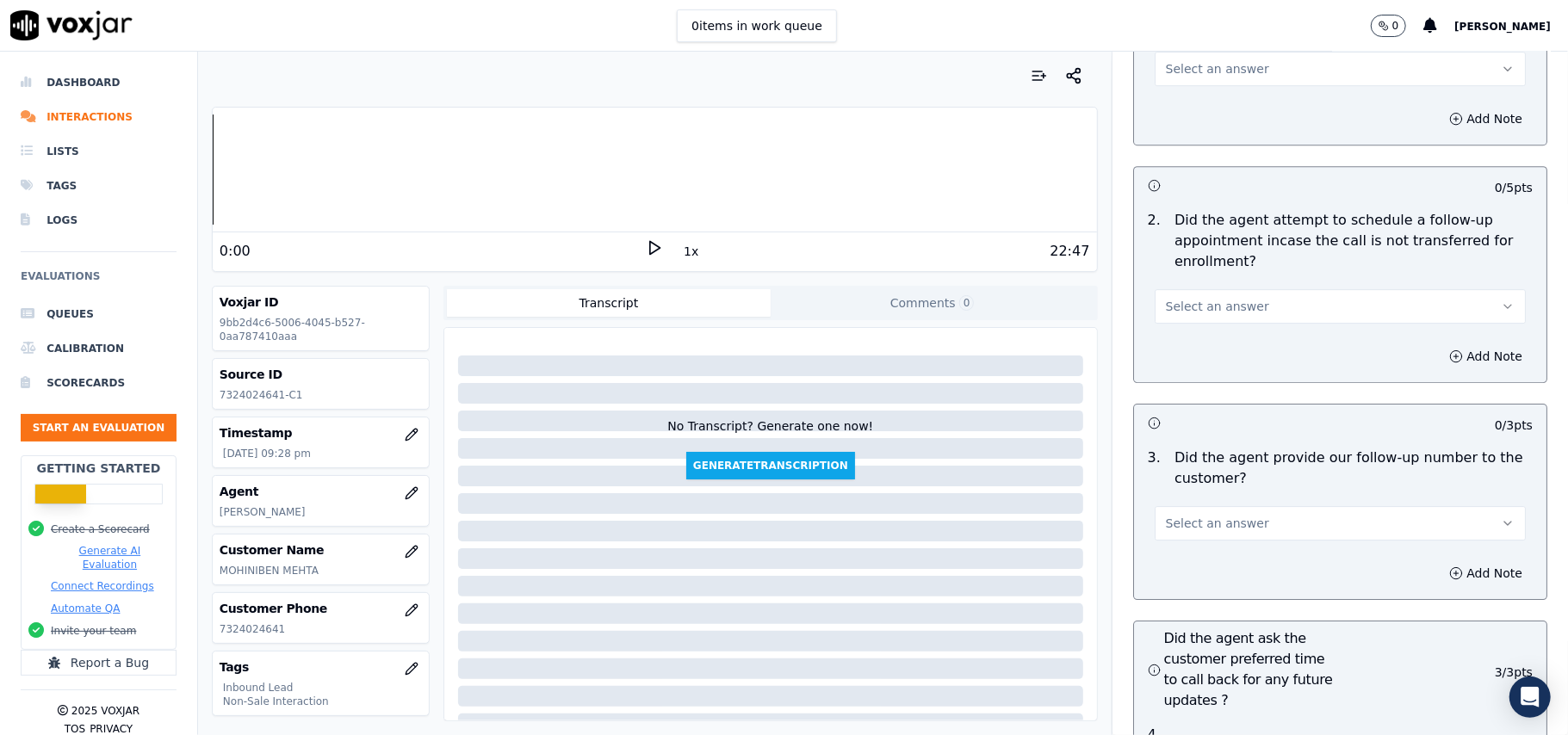
click at [1204, 515] on span "Select an answer" at bounding box center [1217, 524] width 103 height 18
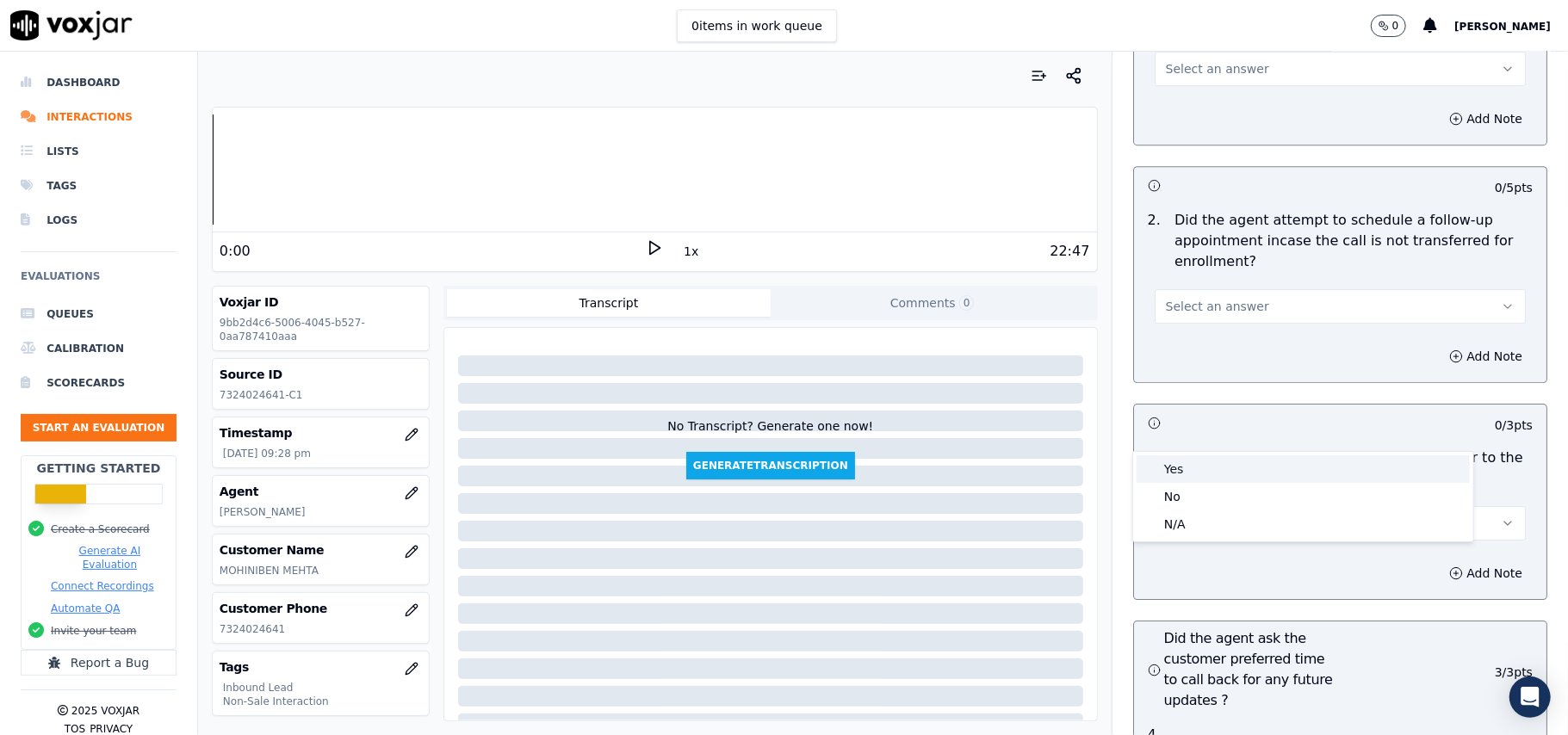
click at [1189, 466] on div "Yes" at bounding box center [1302, 469] width 333 height 28
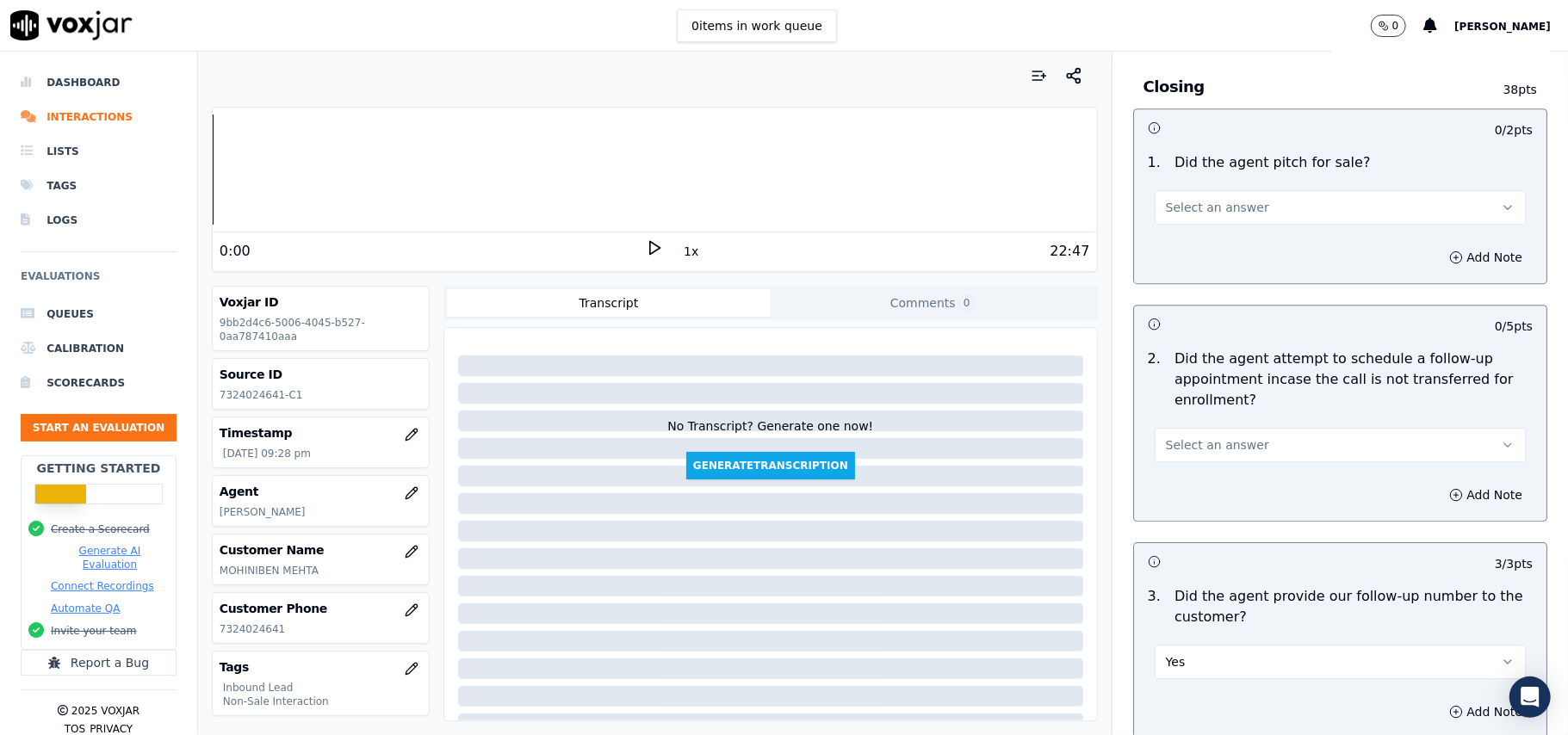
scroll to position [3555, 0]
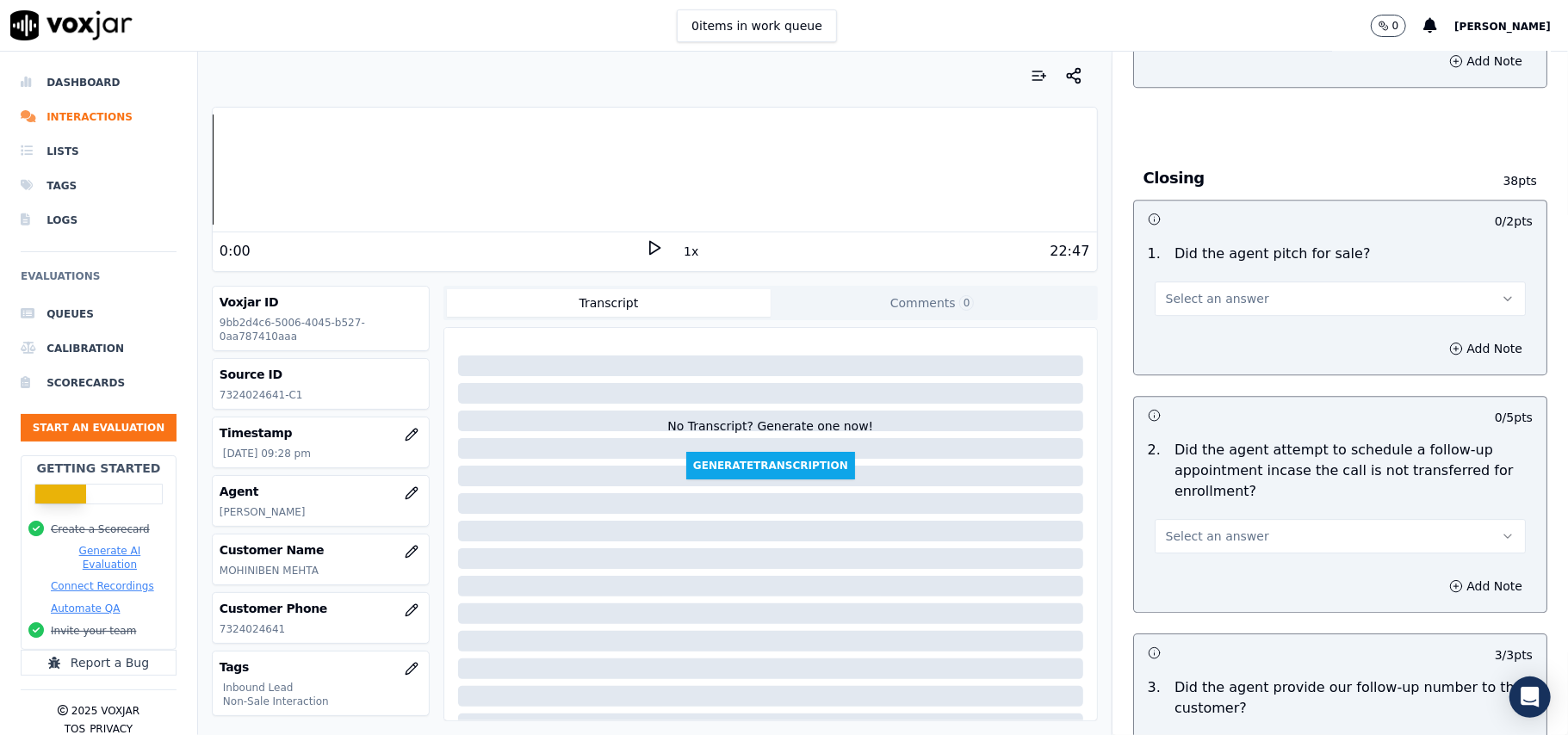
click at [1206, 527] on span "Select an answer" at bounding box center [1217, 536] width 103 height 18
click at [1202, 506] on div "No" at bounding box center [1302, 509] width 333 height 28
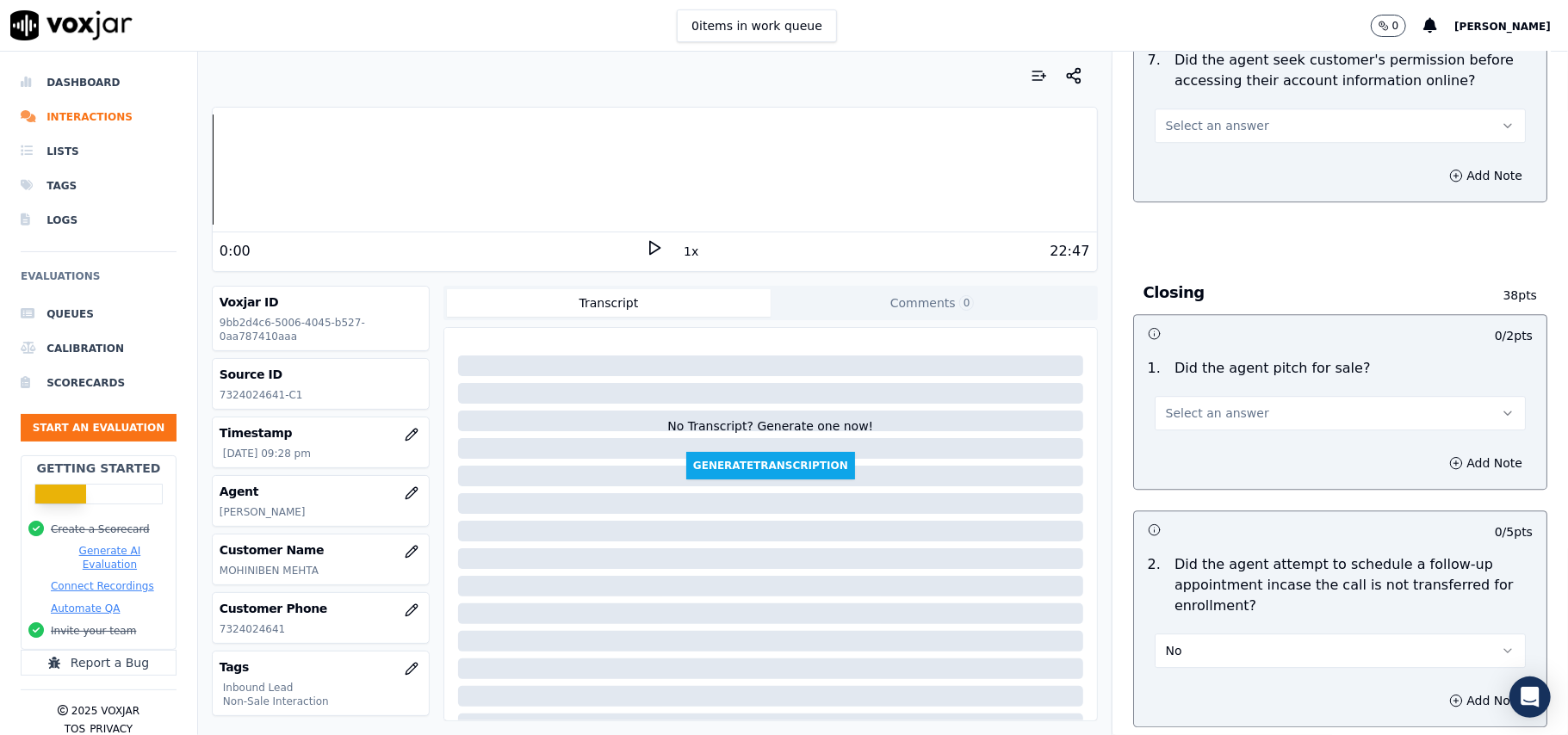
click at [1222, 396] on button "Select an answer" at bounding box center [1340, 412] width 371 height 34
click at [1220, 362] on div "Yes" at bounding box center [1302, 358] width 333 height 28
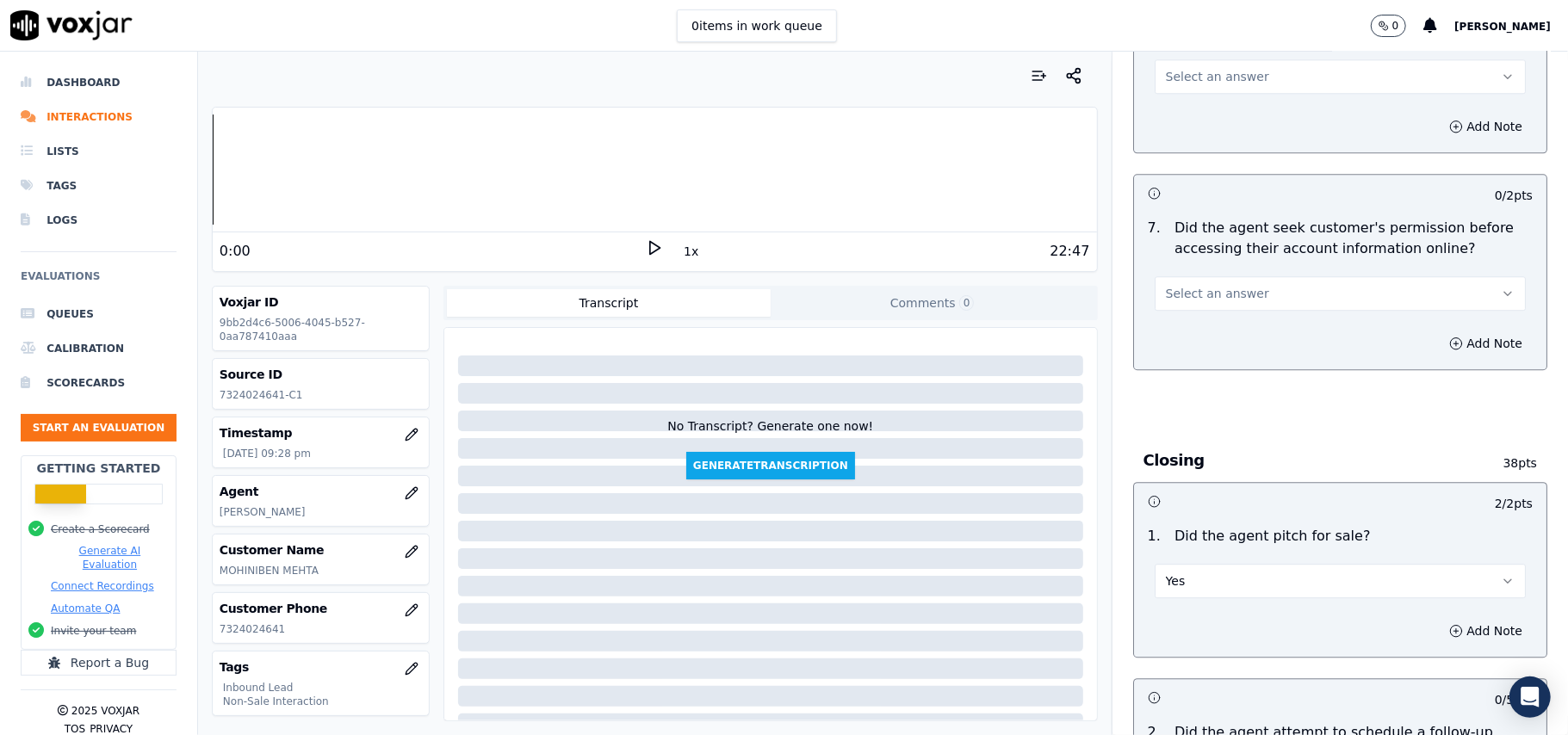
scroll to position [3097, 0]
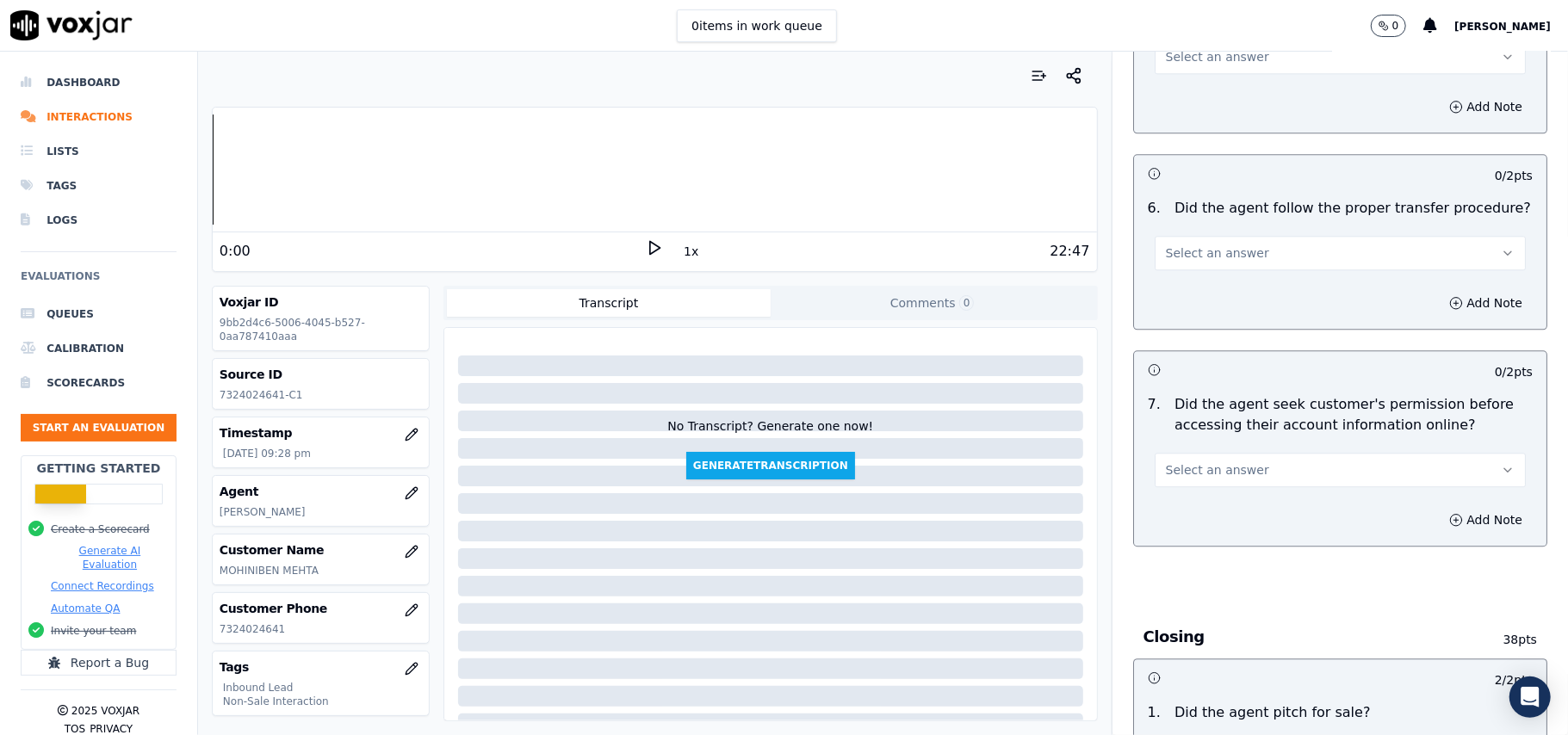
click at [1204, 462] on span "Select an answer" at bounding box center [1217, 470] width 103 height 18
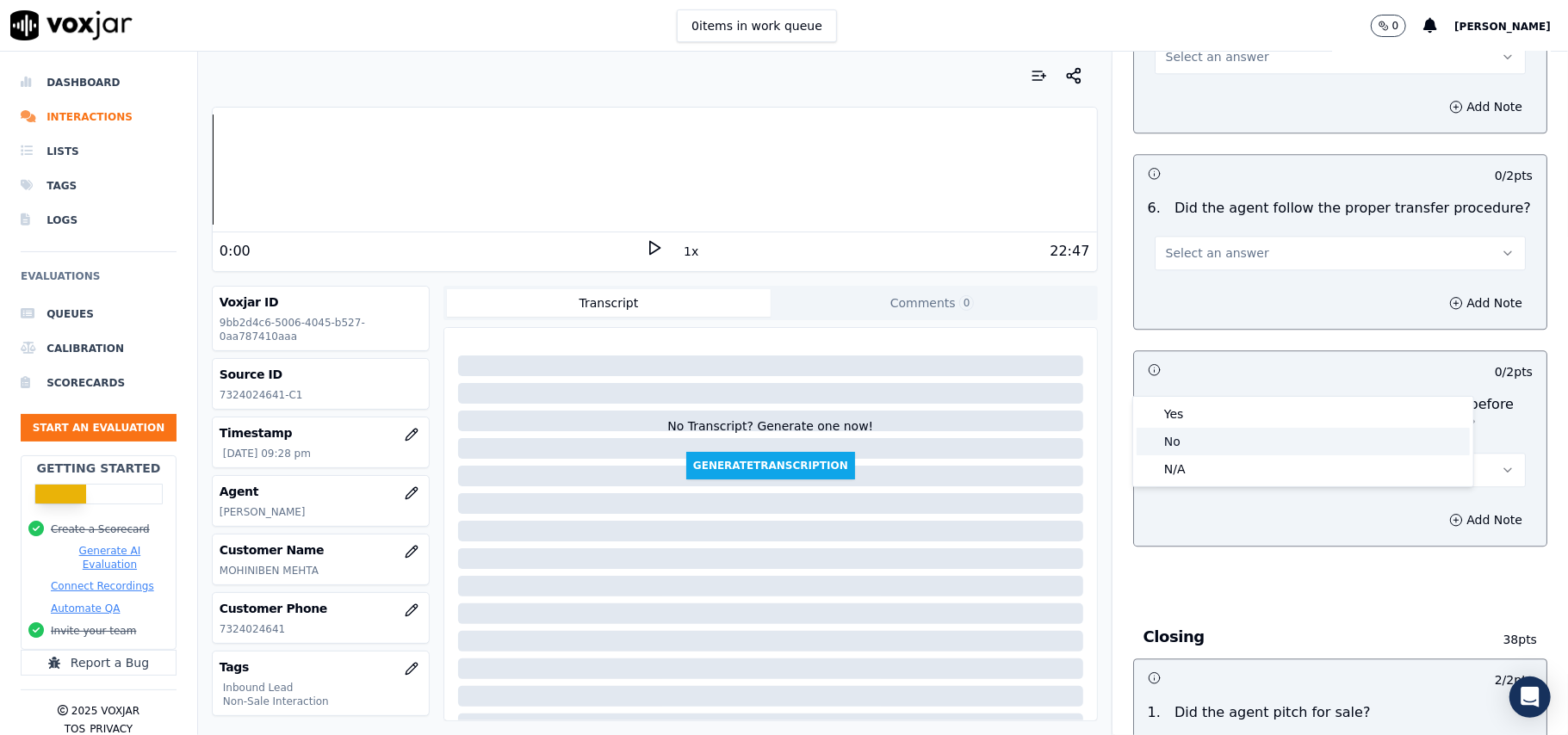
click at [1192, 428] on div "No" at bounding box center [1302, 442] width 333 height 28
click at [1196, 453] on button "No" at bounding box center [1340, 470] width 371 height 34
click at [1196, 412] on div "Yes" at bounding box center [1302, 414] width 333 height 28
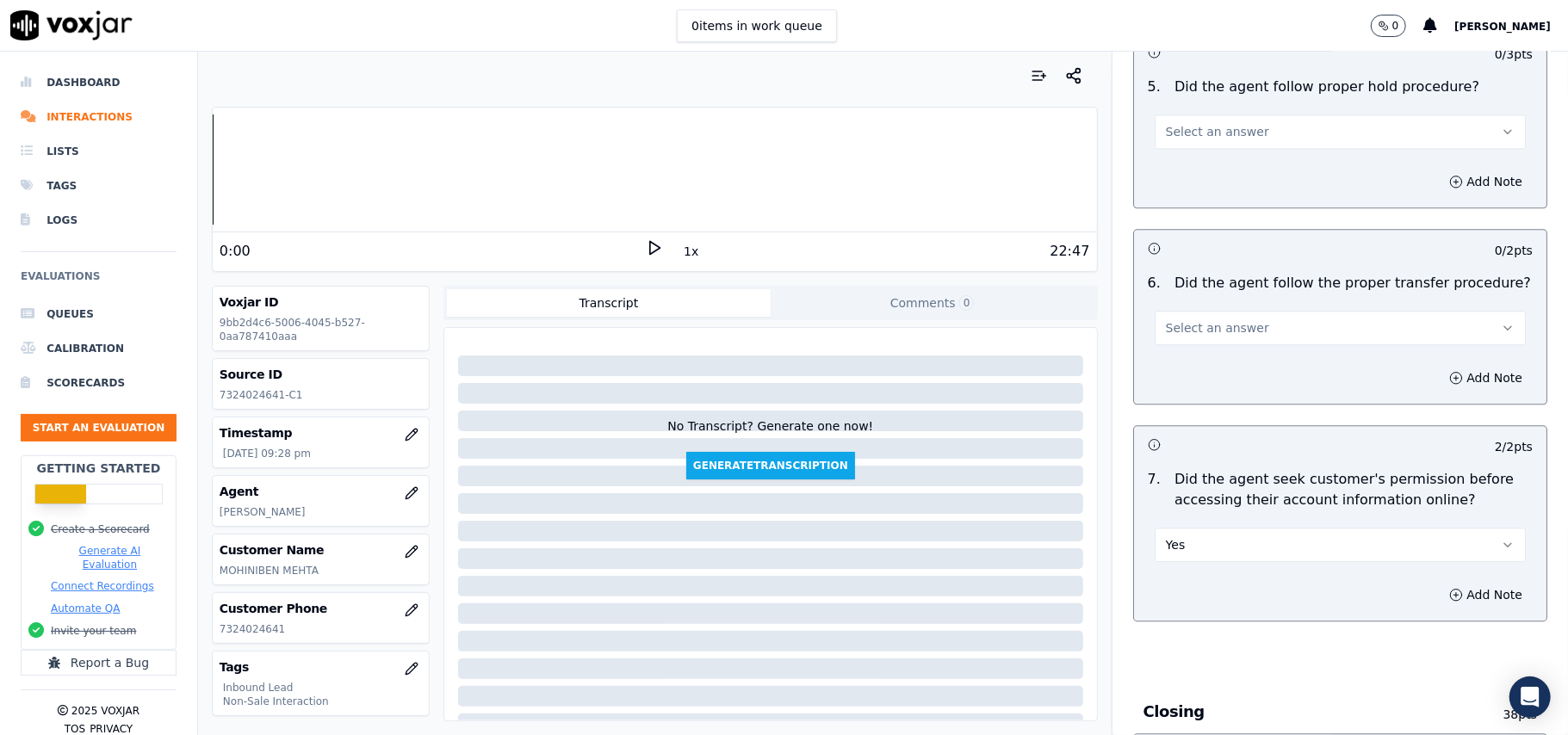
scroll to position [2983, 0]
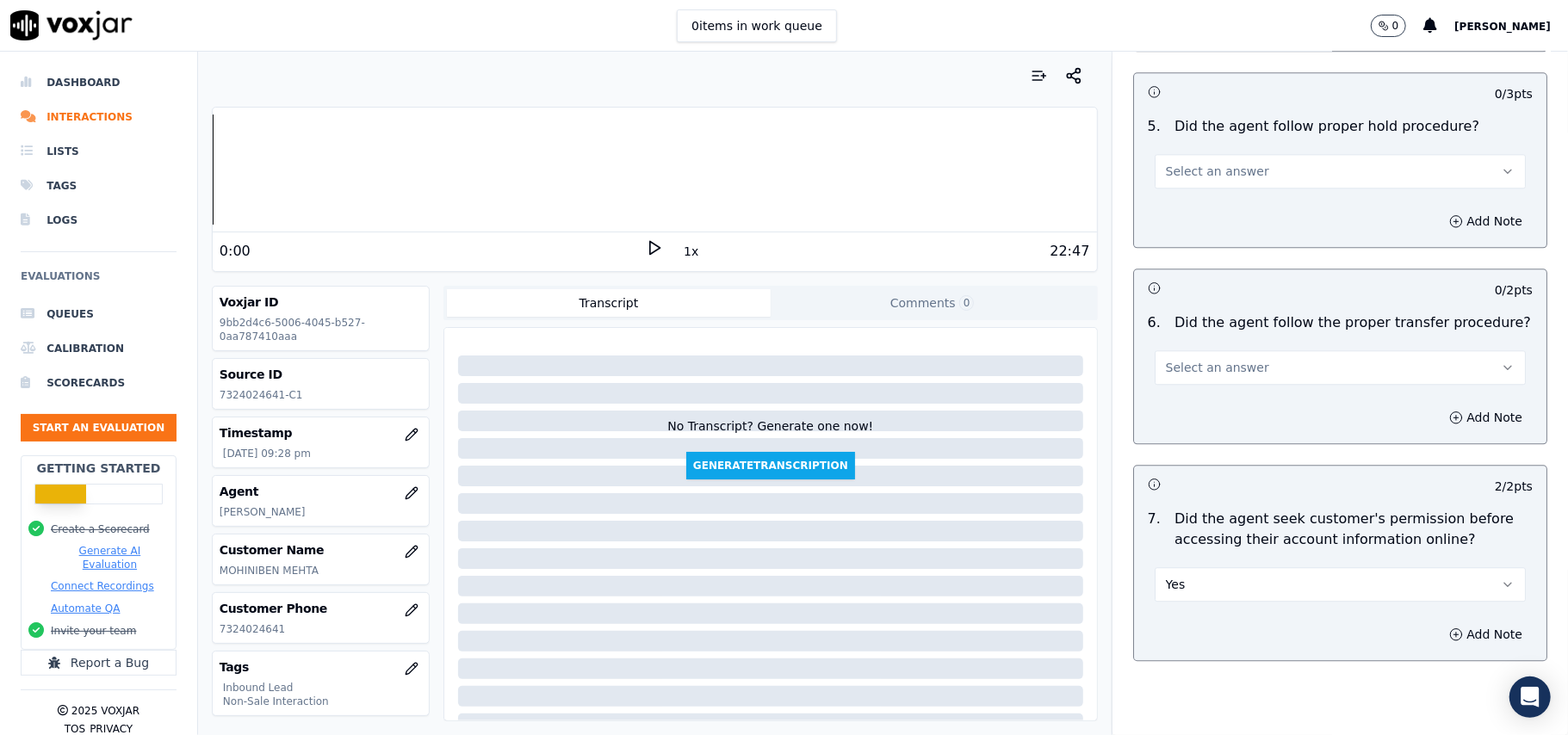
click at [1223, 350] on button "Select an answer" at bounding box center [1340, 367] width 371 height 34
click at [1226, 310] on div "Yes" at bounding box center [1302, 310] width 333 height 28
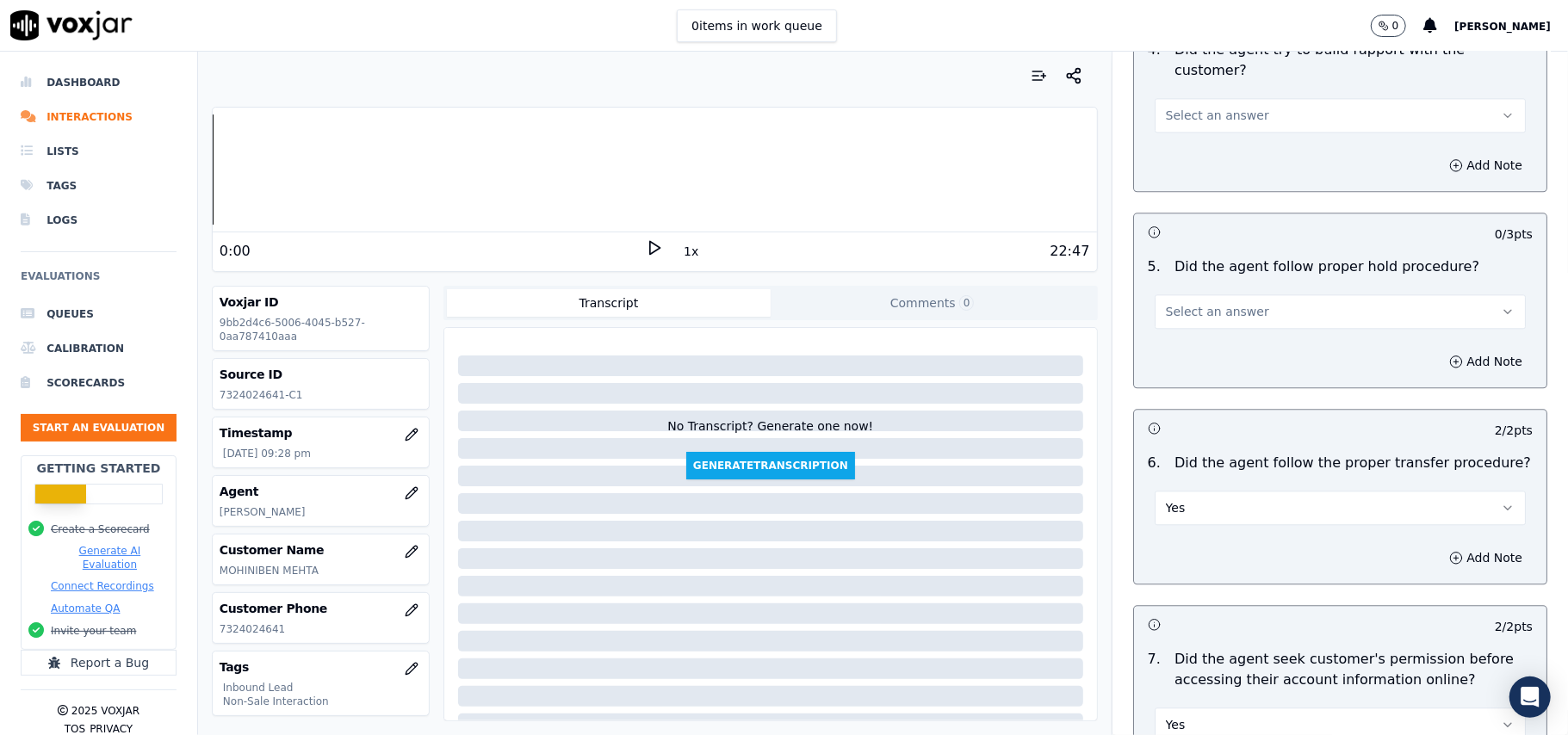
scroll to position [2638, 0]
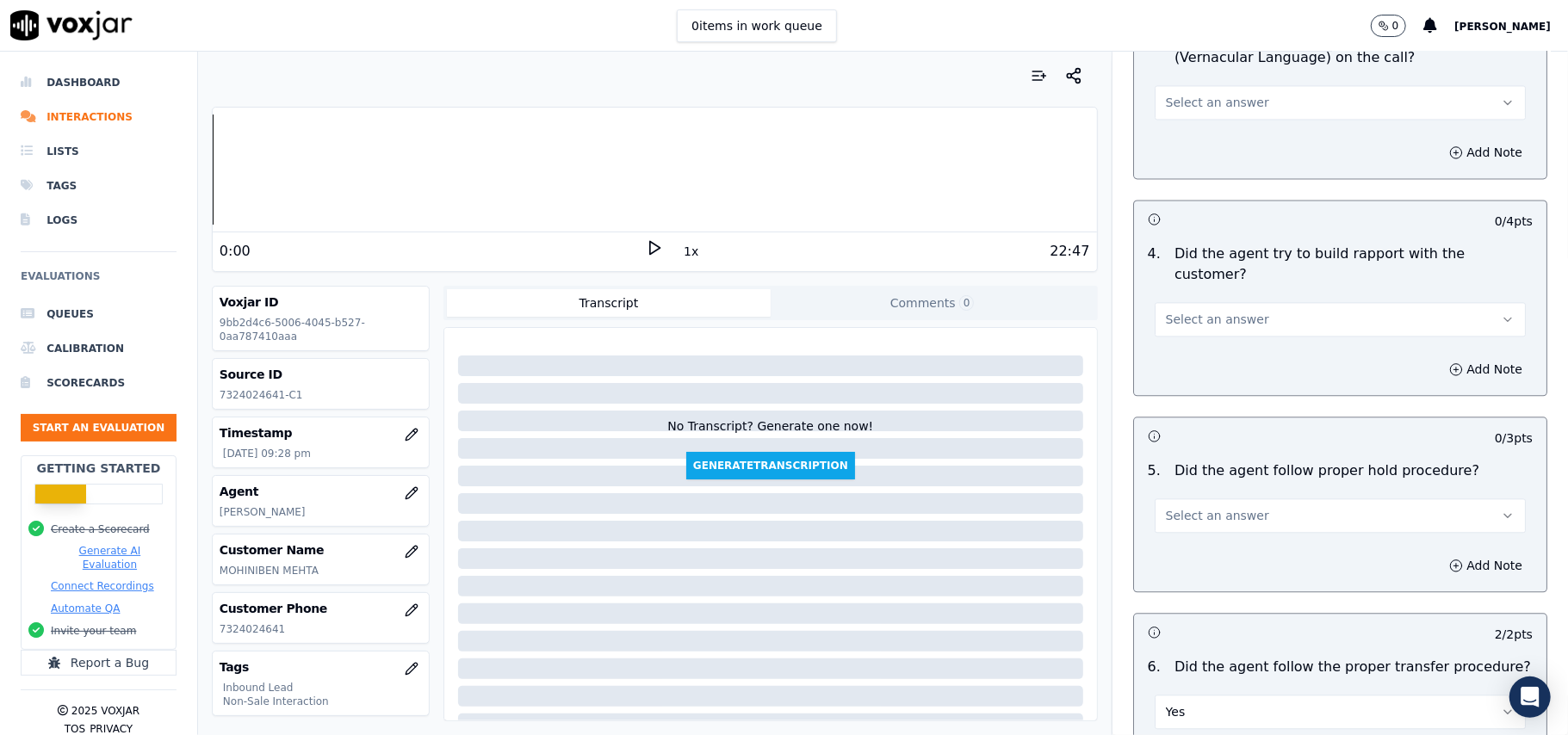
click at [1222, 507] on span "Select an answer" at bounding box center [1217, 515] width 103 height 18
click at [1168, 450] on div "Yes" at bounding box center [1302, 459] width 333 height 28
click at [1319, 302] on button "Select an answer" at bounding box center [1340, 319] width 371 height 34
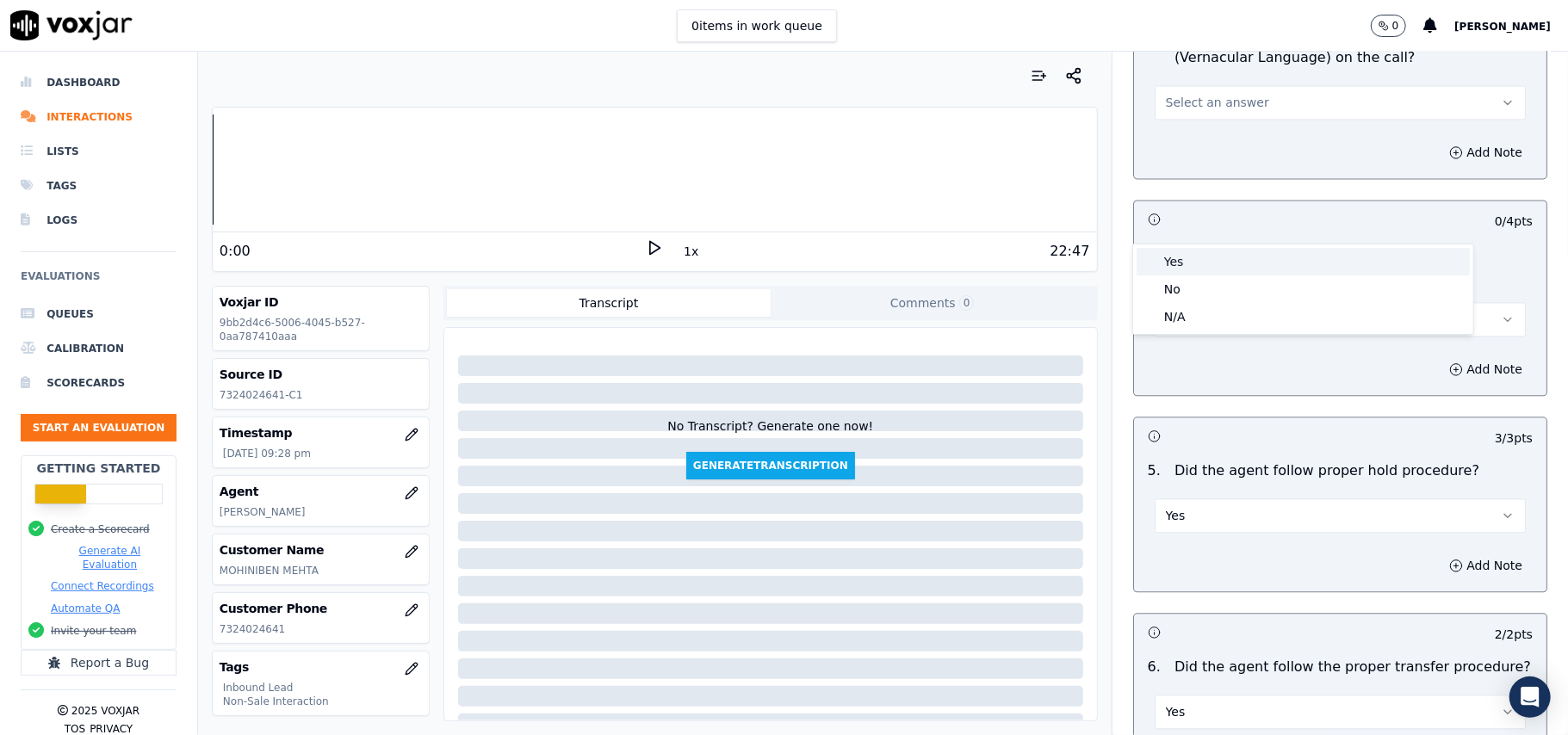
click at [1265, 256] on div "Yes" at bounding box center [1302, 262] width 333 height 28
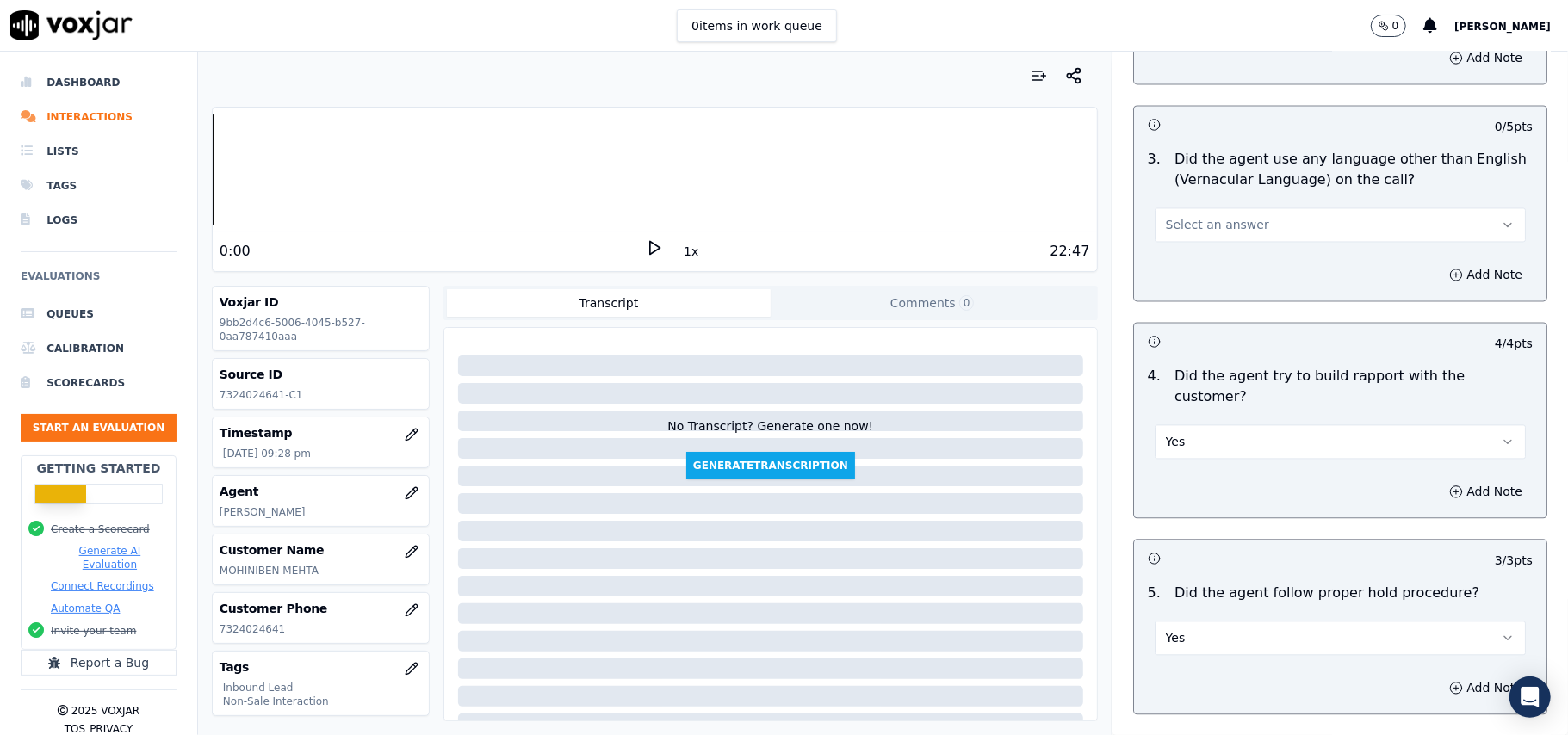
scroll to position [2408, 0]
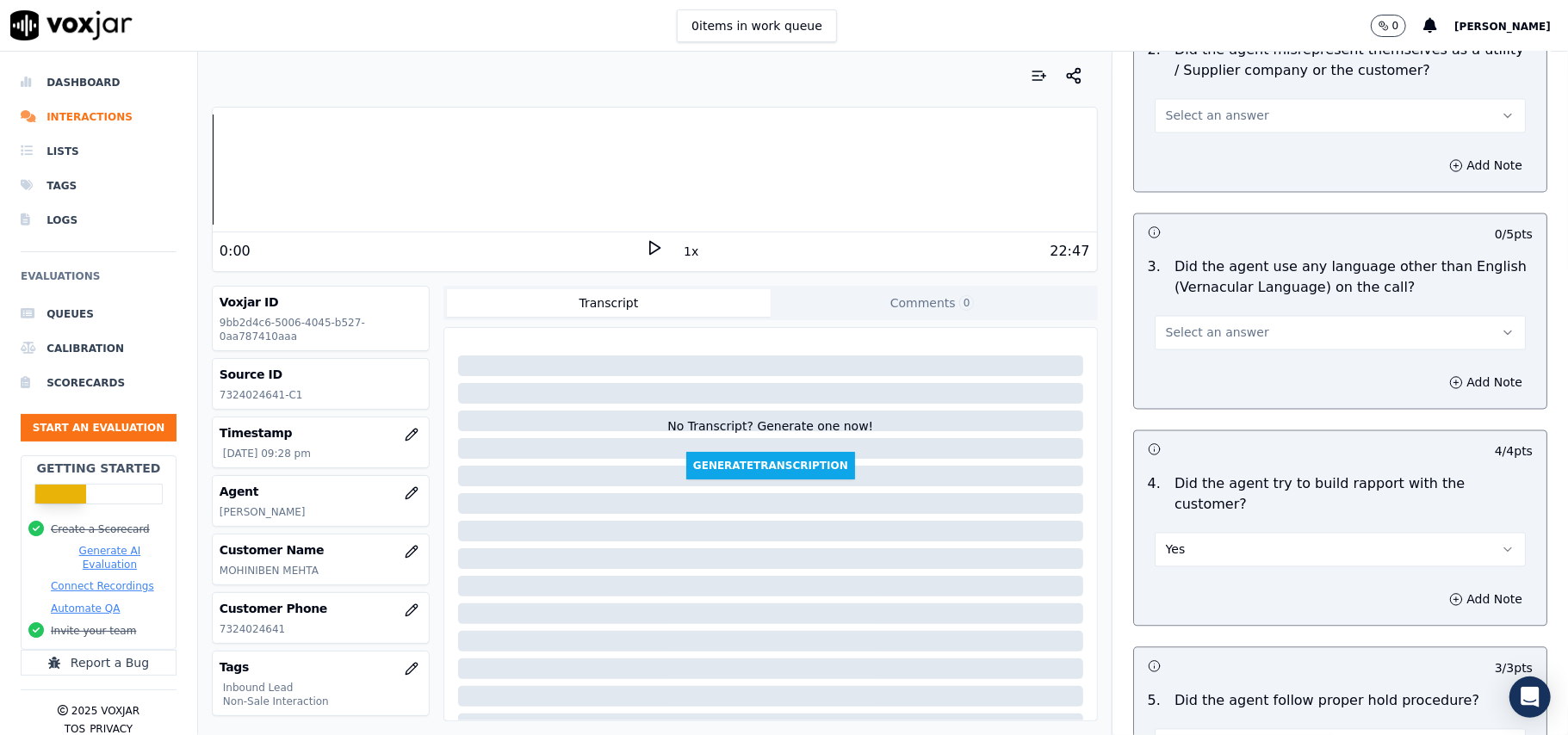
click at [1260, 315] on button "Select an answer" at bounding box center [1340, 332] width 371 height 34
click at [1231, 301] on div "Yes" at bounding box center [1302, 295] width 333 height 28
click at [1231, 315] on button "Yes" at bounding box center [1340, 332] width 371 height 34
click at [1208, 338] on div "N/A" at bounding box center [1302, 349] width 333 height 28
click at [1246, 315] on button "N/A" at bounding box center [1340, 332] width 371 height 34
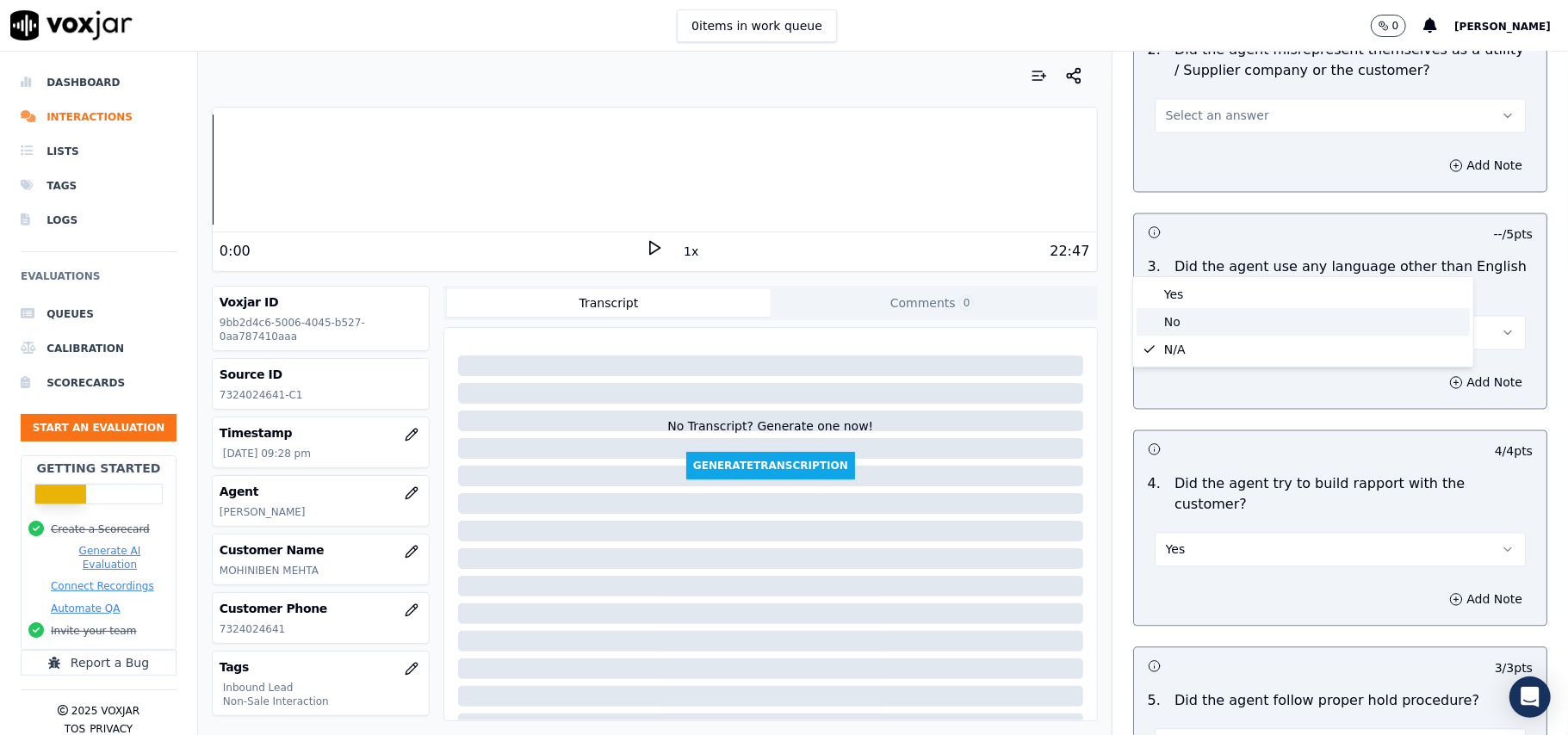
click at [1210, 315] on div "No" at bounding box center [1302, 323] width 333 height 28
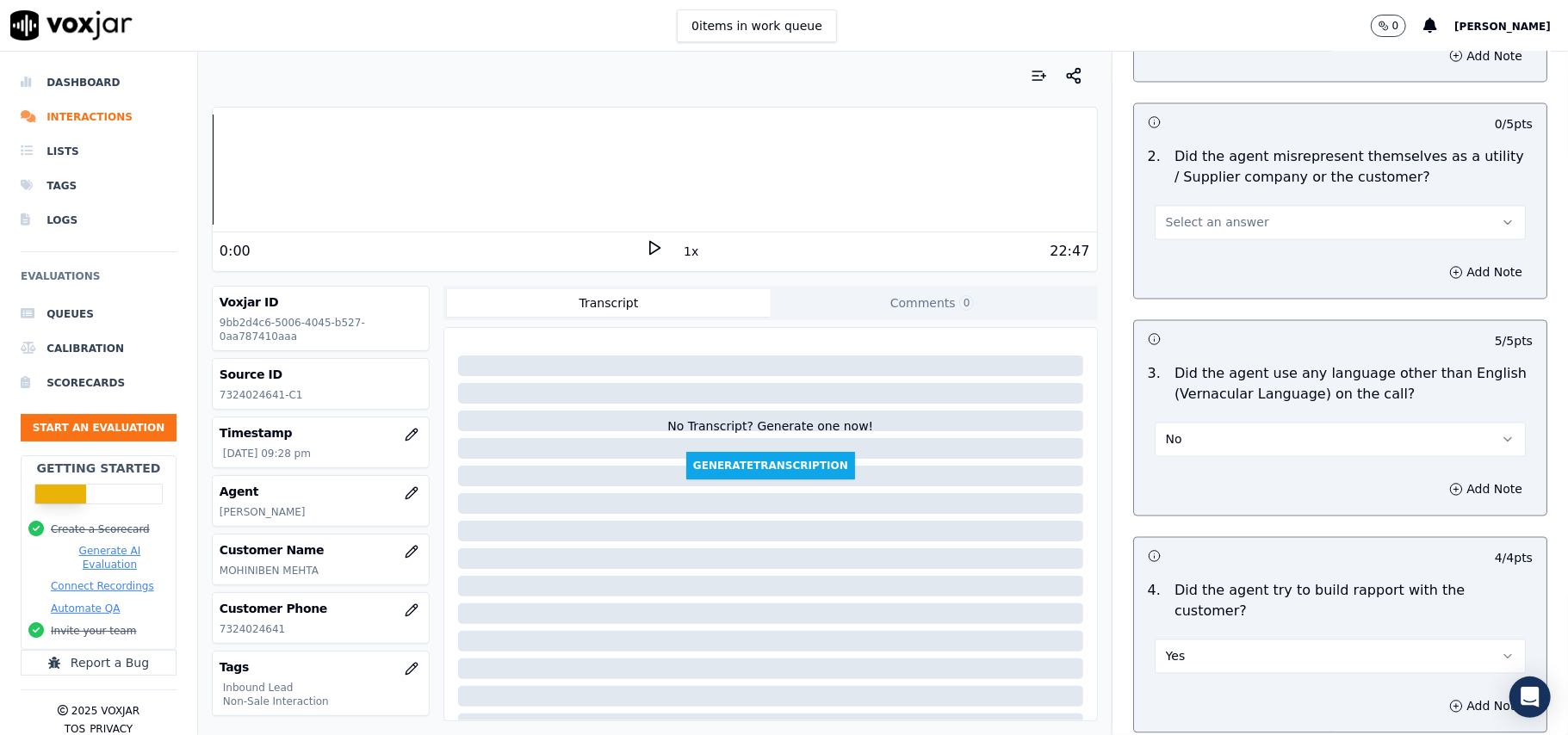
scroll to position [2178, 0]
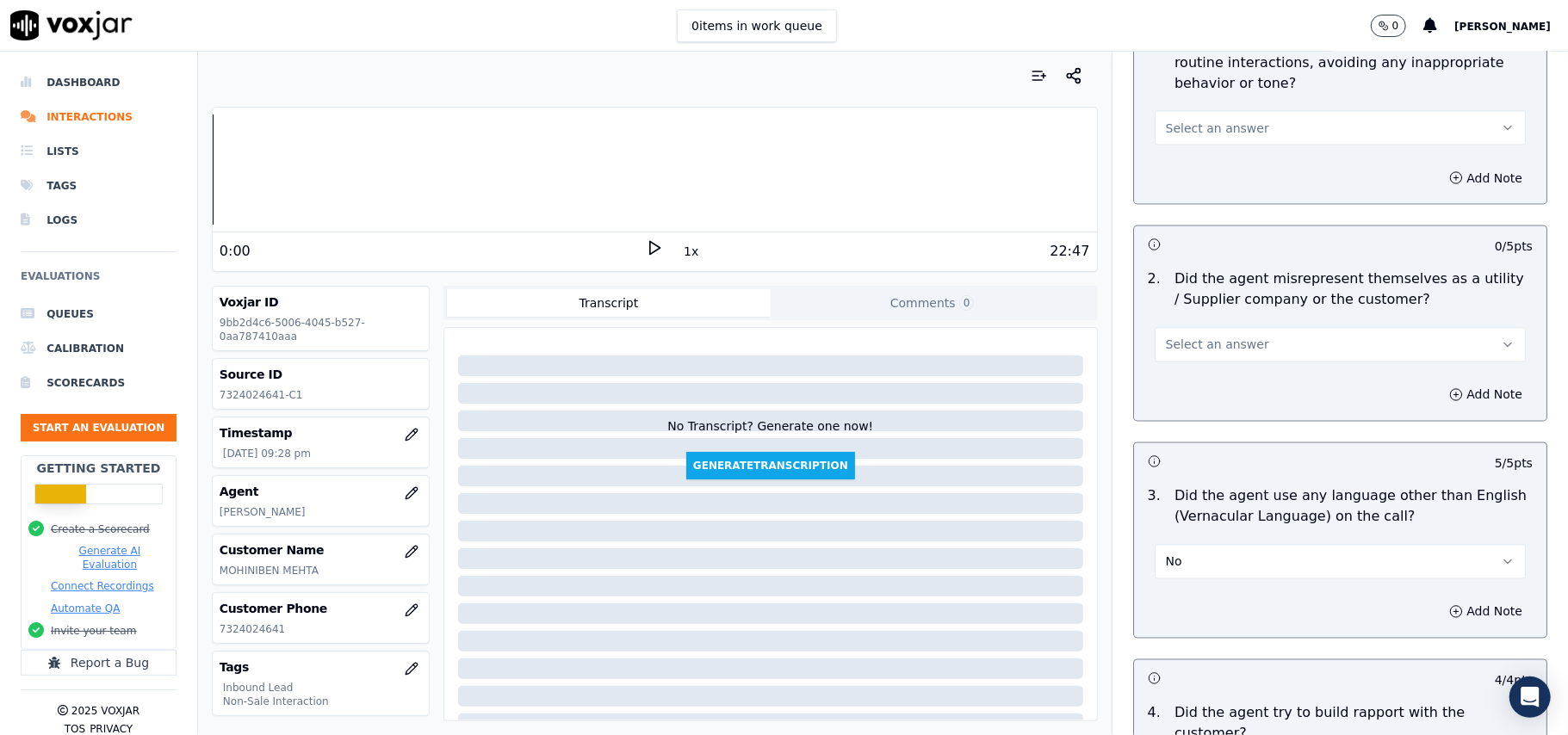
click at [1254, 328] on button "Select an answer" at bounding box center [1340, 345] width 371 height 34
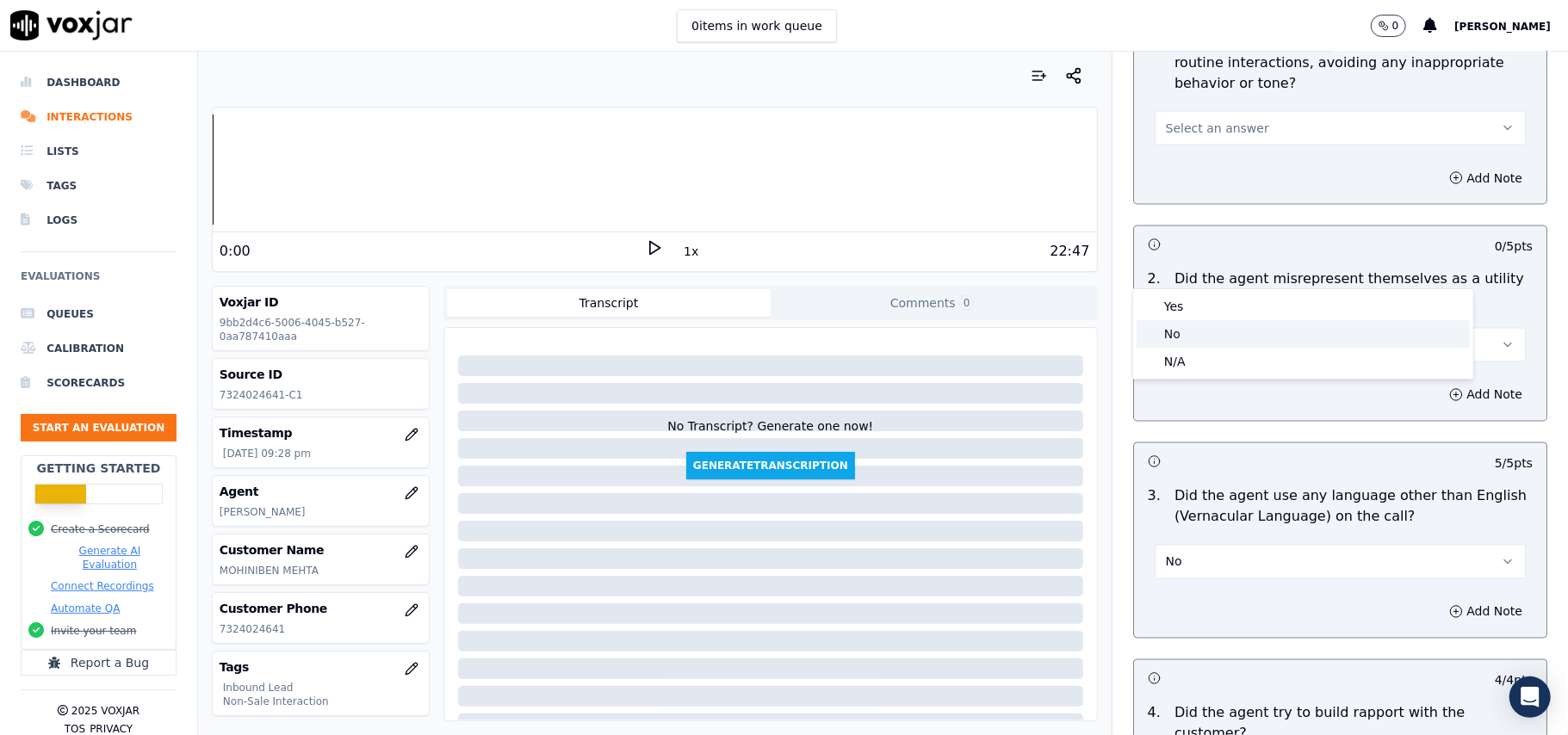
click at [1222, 325] on div "No" at bounding box center [1302, 335] width 333 height 28
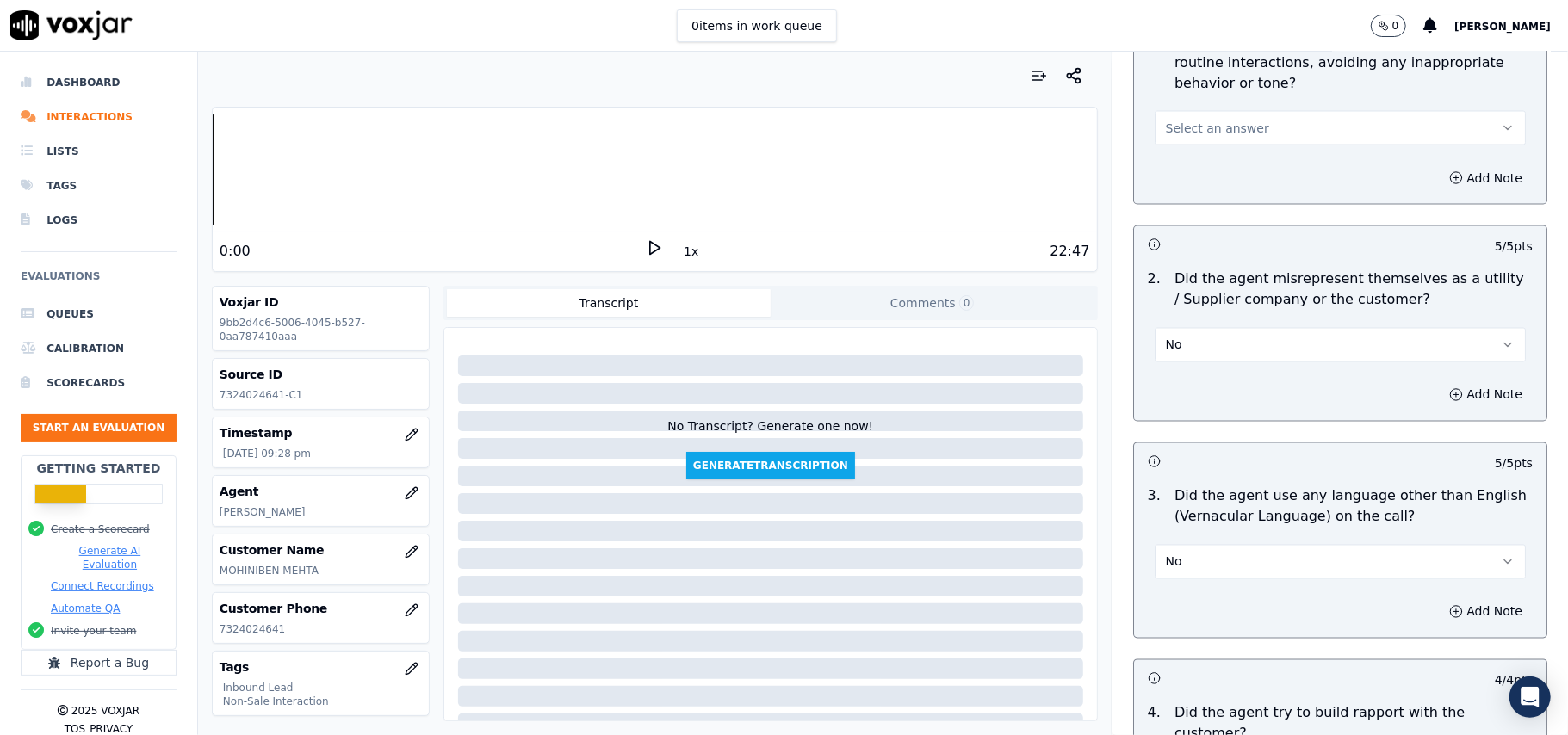
scroll to position [1949, 0]
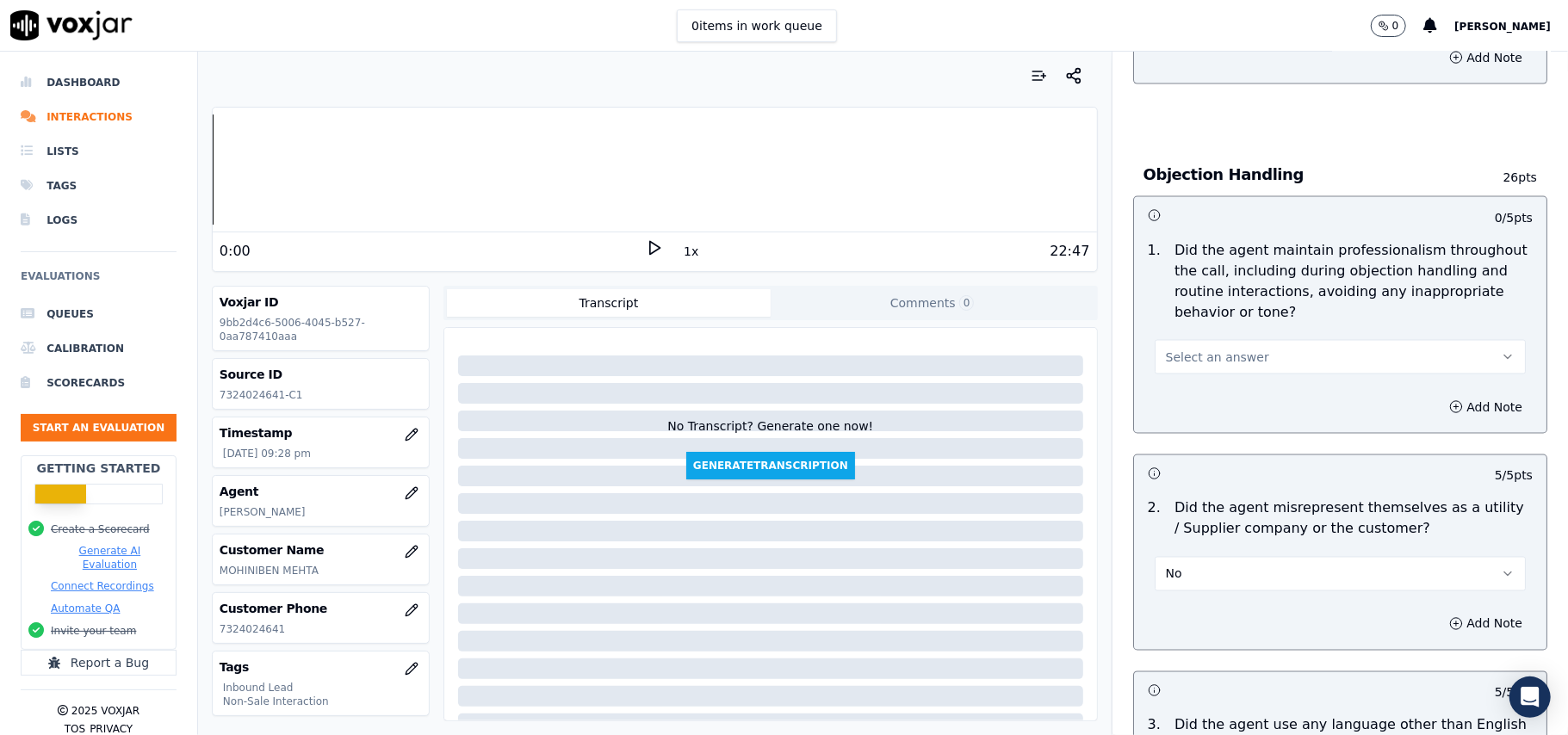
click at [1243, 340] on button "Select an answer" at bounding box center [1340, 357] width 371 height 34
click at [1220, 321] on div "Yes" at bounding box center [1302, 319] width 333 height 28
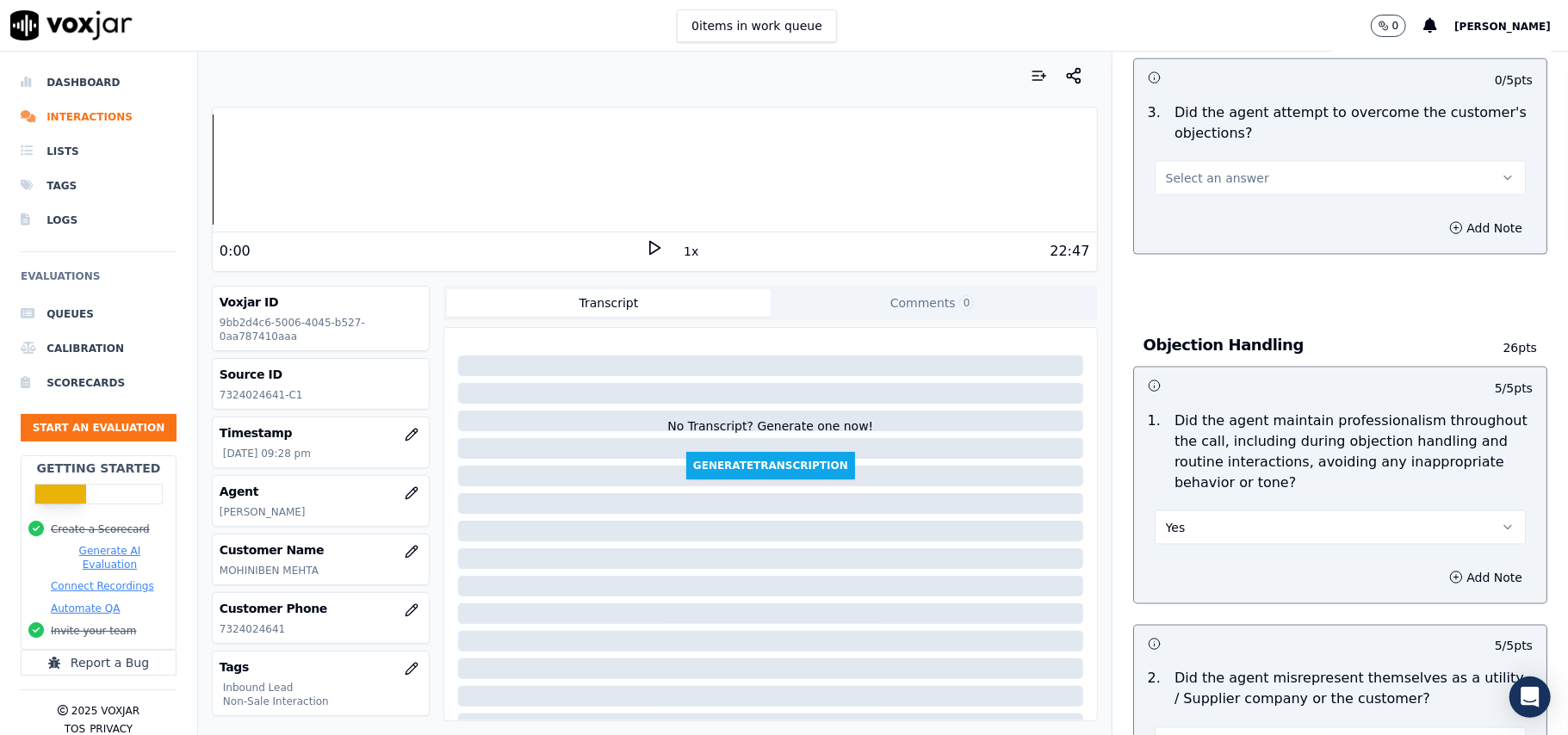
scroll to position [1489, 0]
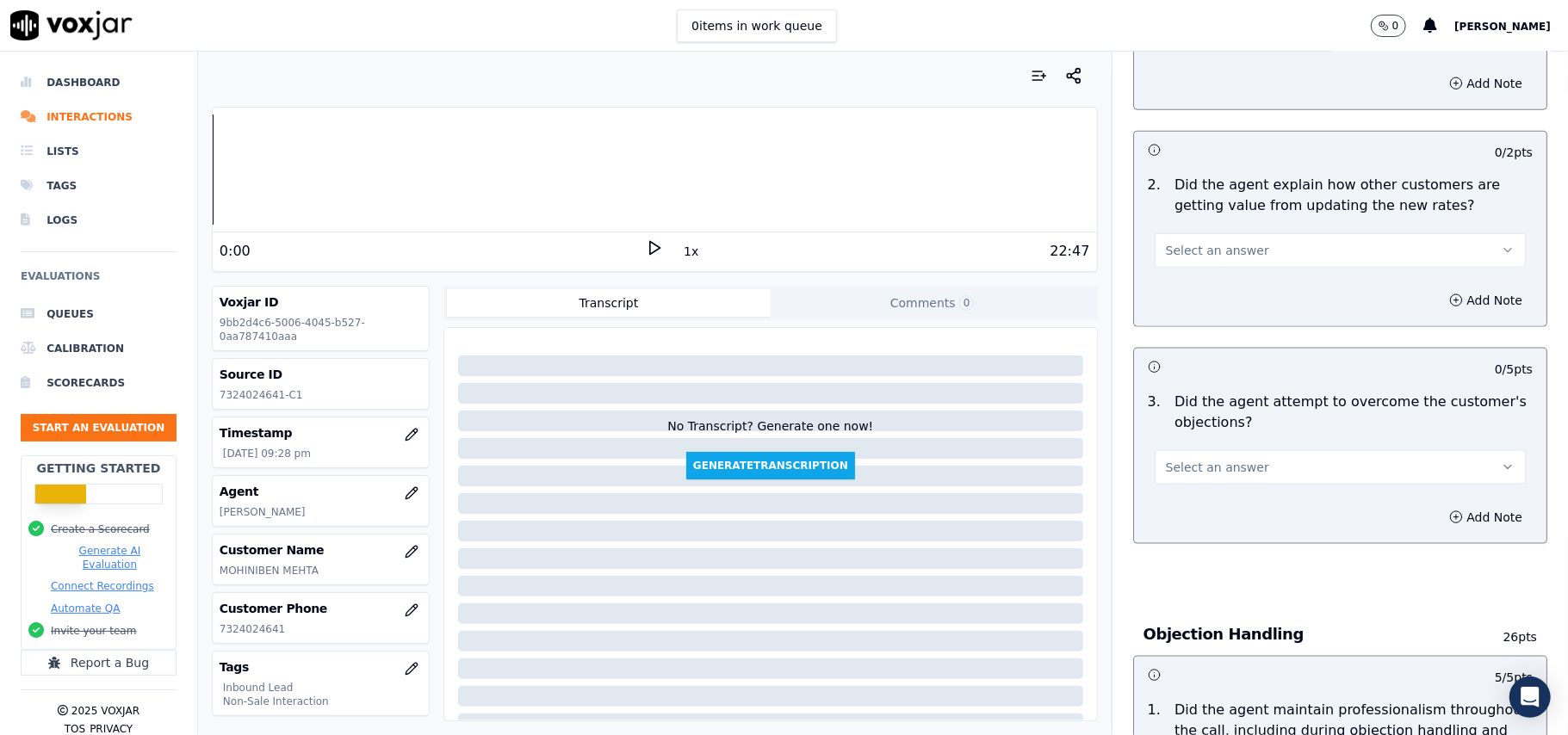
click at [1217, 459] on span "Select an answer" at bounding box center [1217, 467] width 103 height 18
click at [1213, 455] on div "No" at bounding box center [1302, 456] width 333 height 28
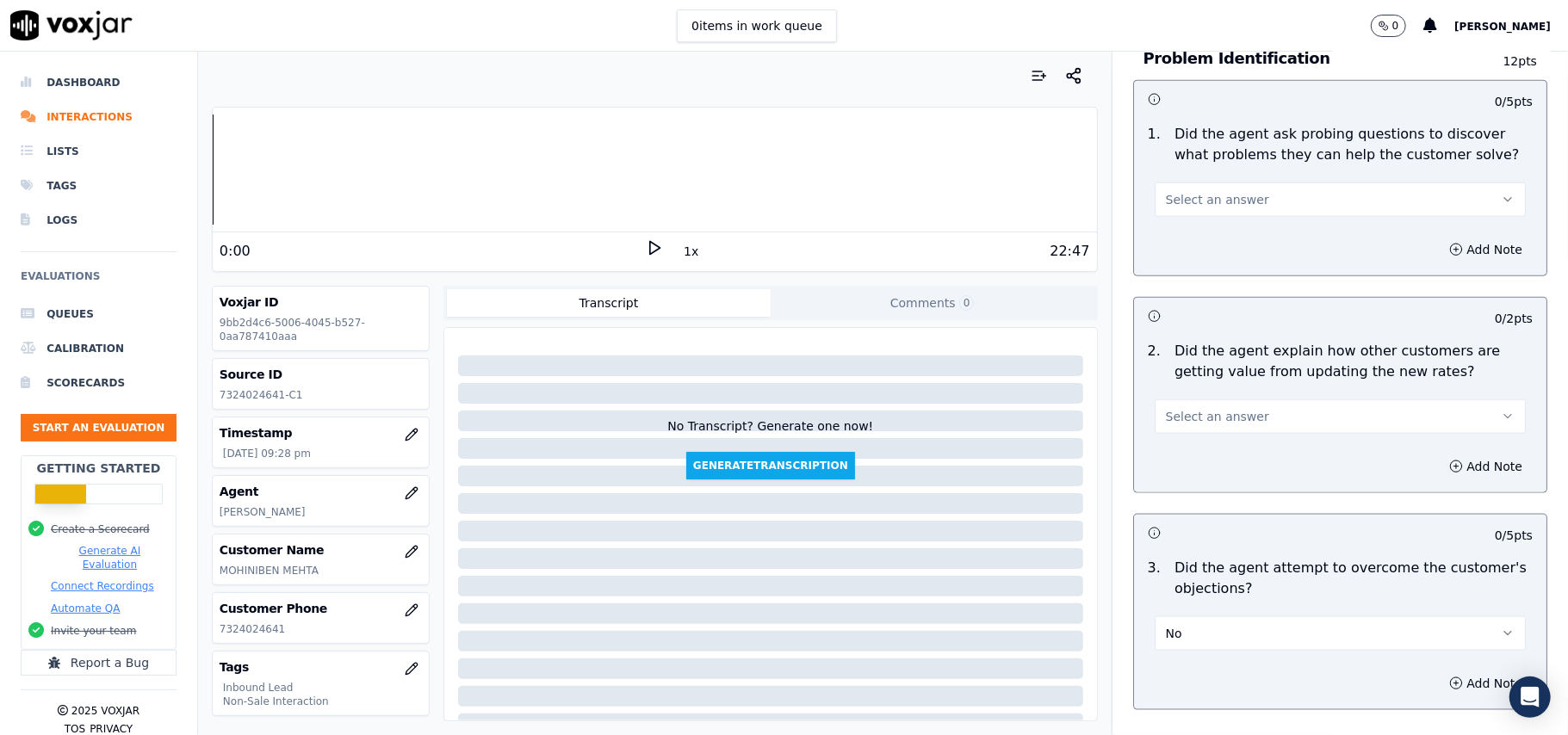
scroll to position [1375, 0]
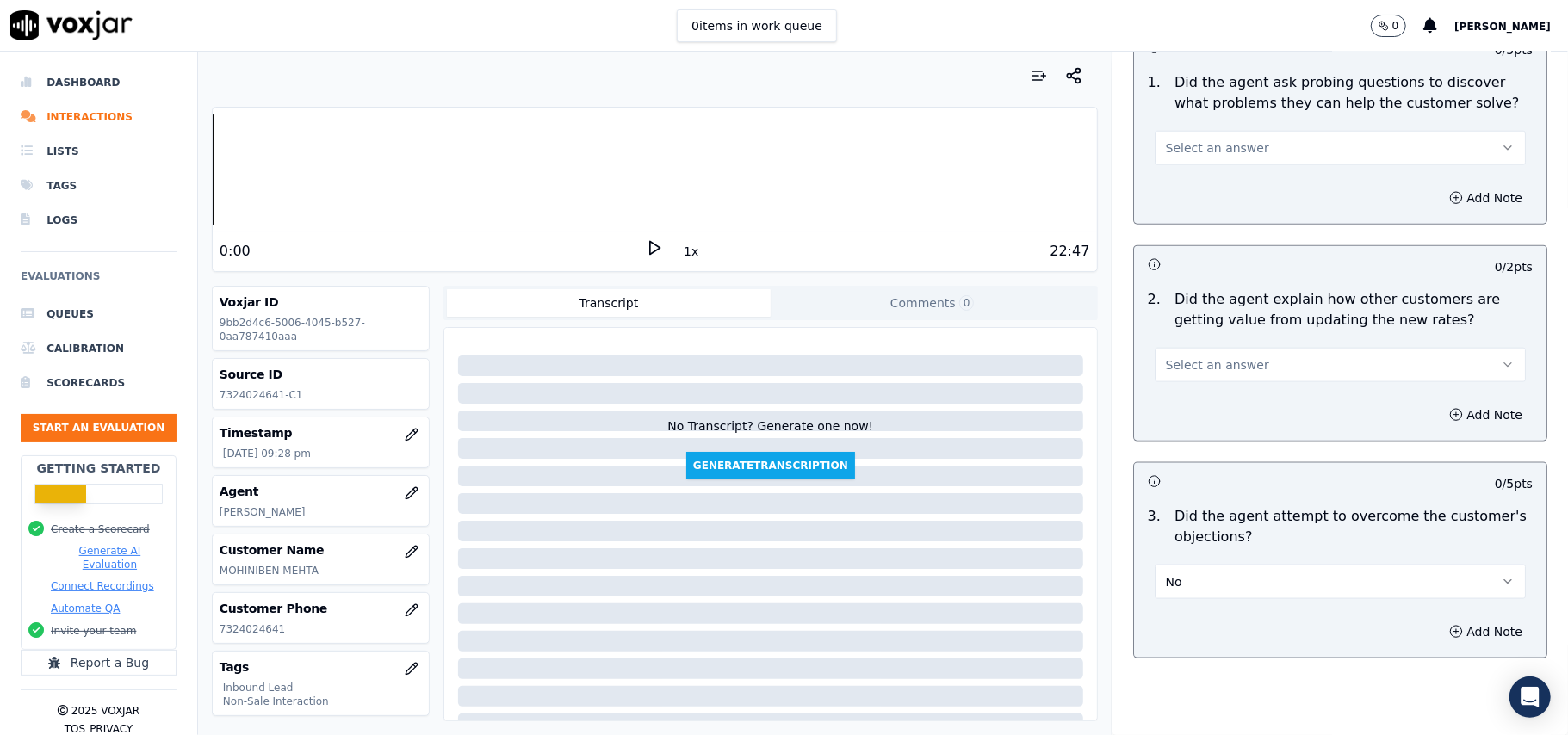
click at [1224, 357] on span "Select an answer" at bounding box center [1217, 365] width 103 height 18
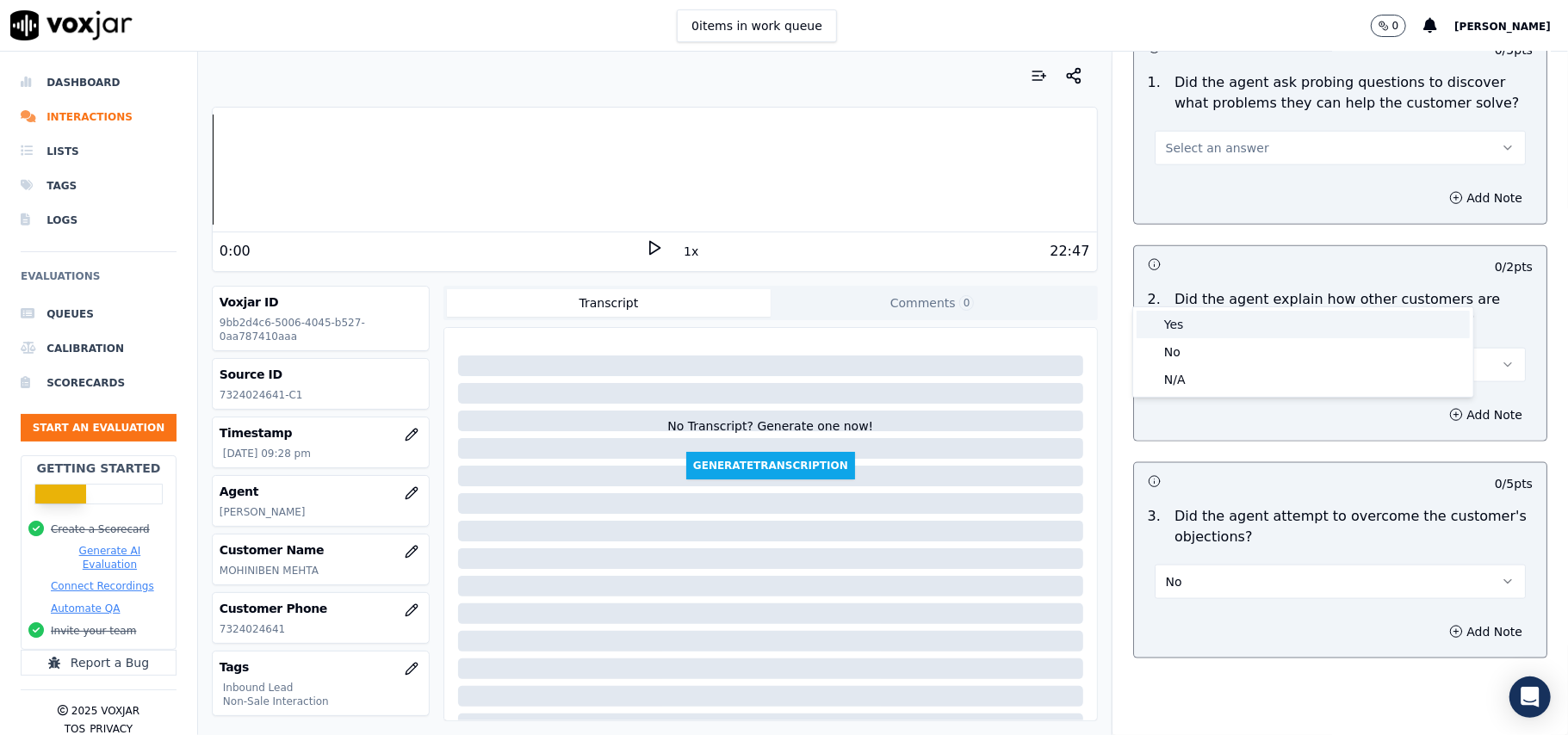
click at [1208, 325] on div "Yes" at bounding box center [1302, 324] width 333 height 28
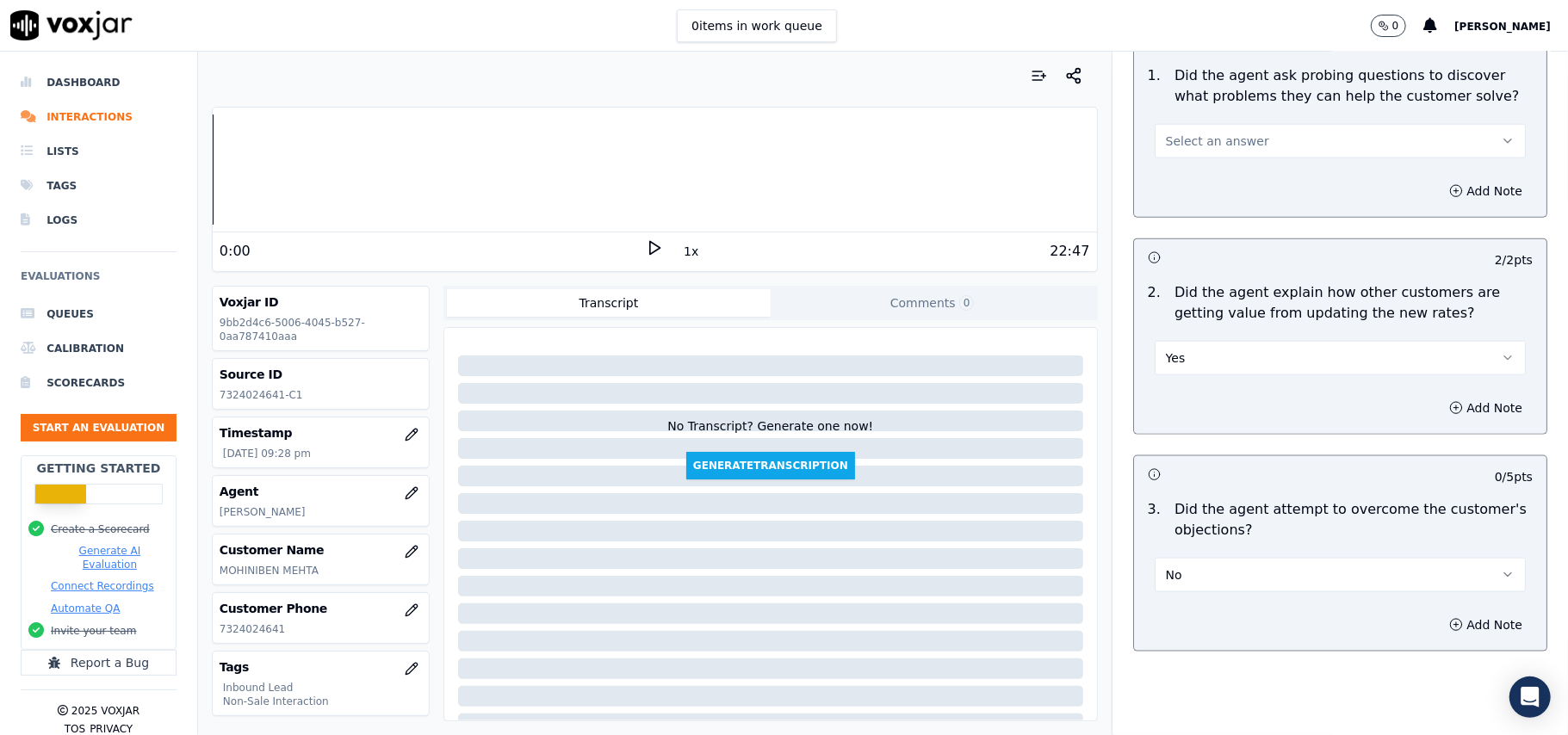
scroll to position [1489, 0]
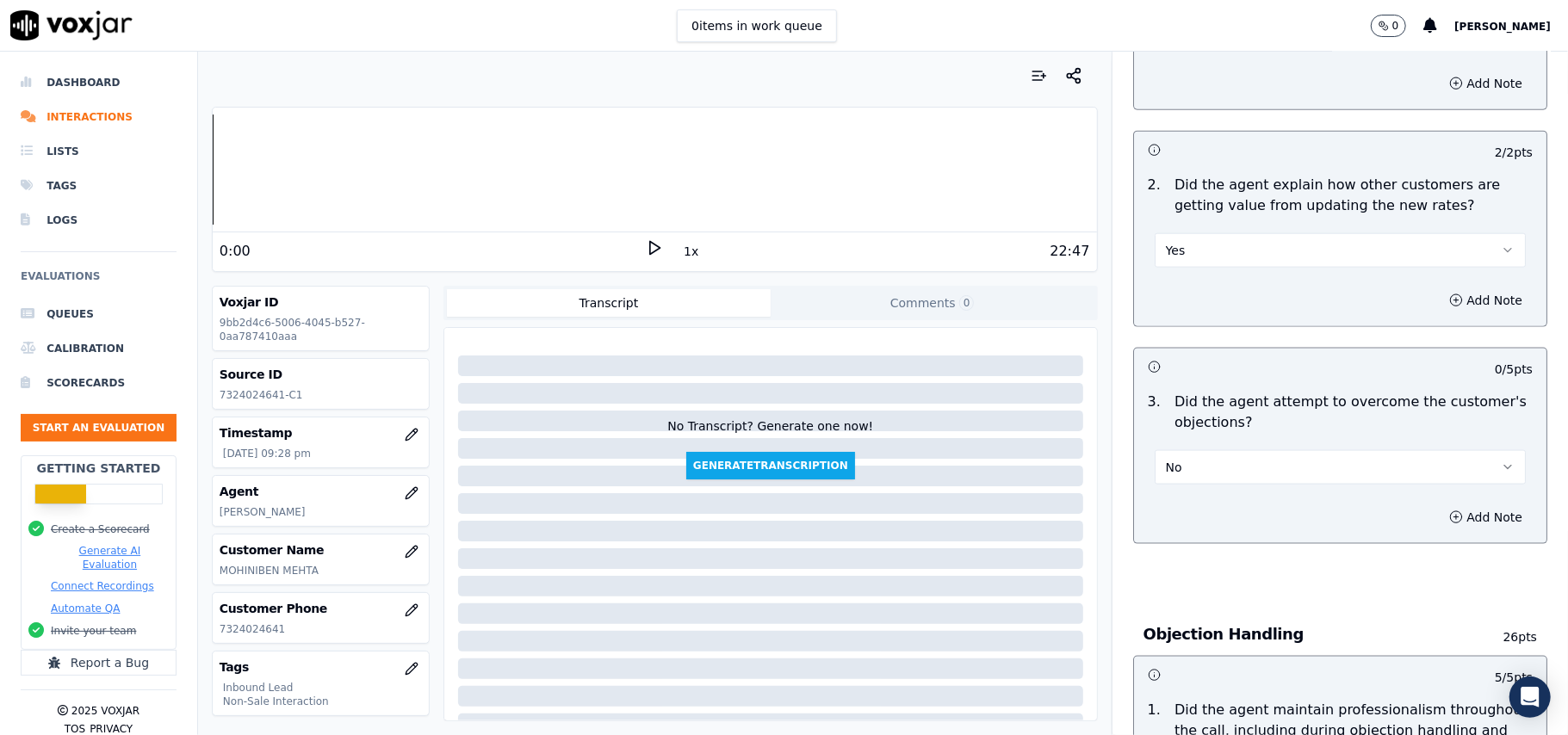
click at [1258, 450] on button "No" at bounding box center [1340, 467] width 371 height 34
click at [1203, 422] on div "Yes" at bounding box center [1302, 428] width 333 height 28
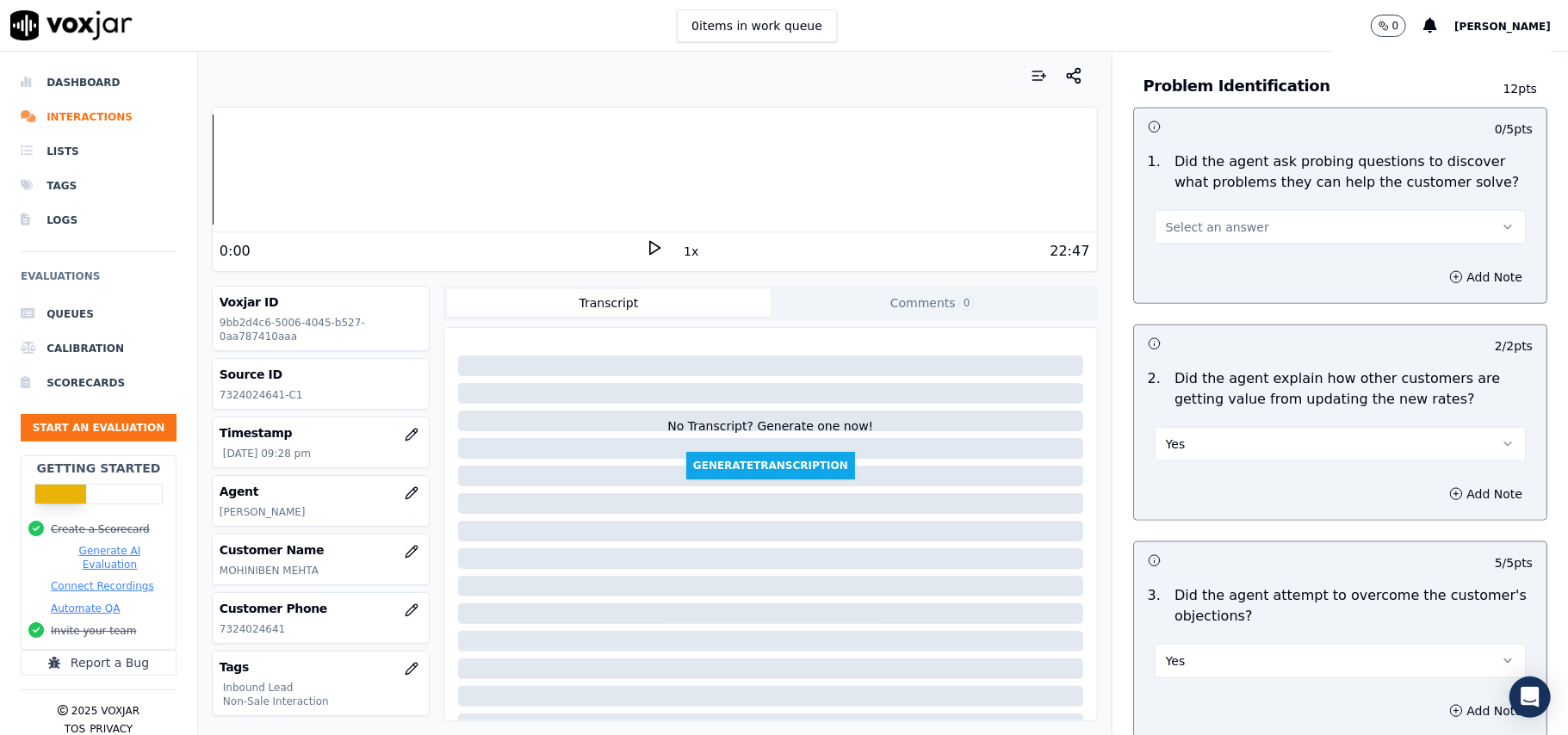
scroll to position [1145, 0]
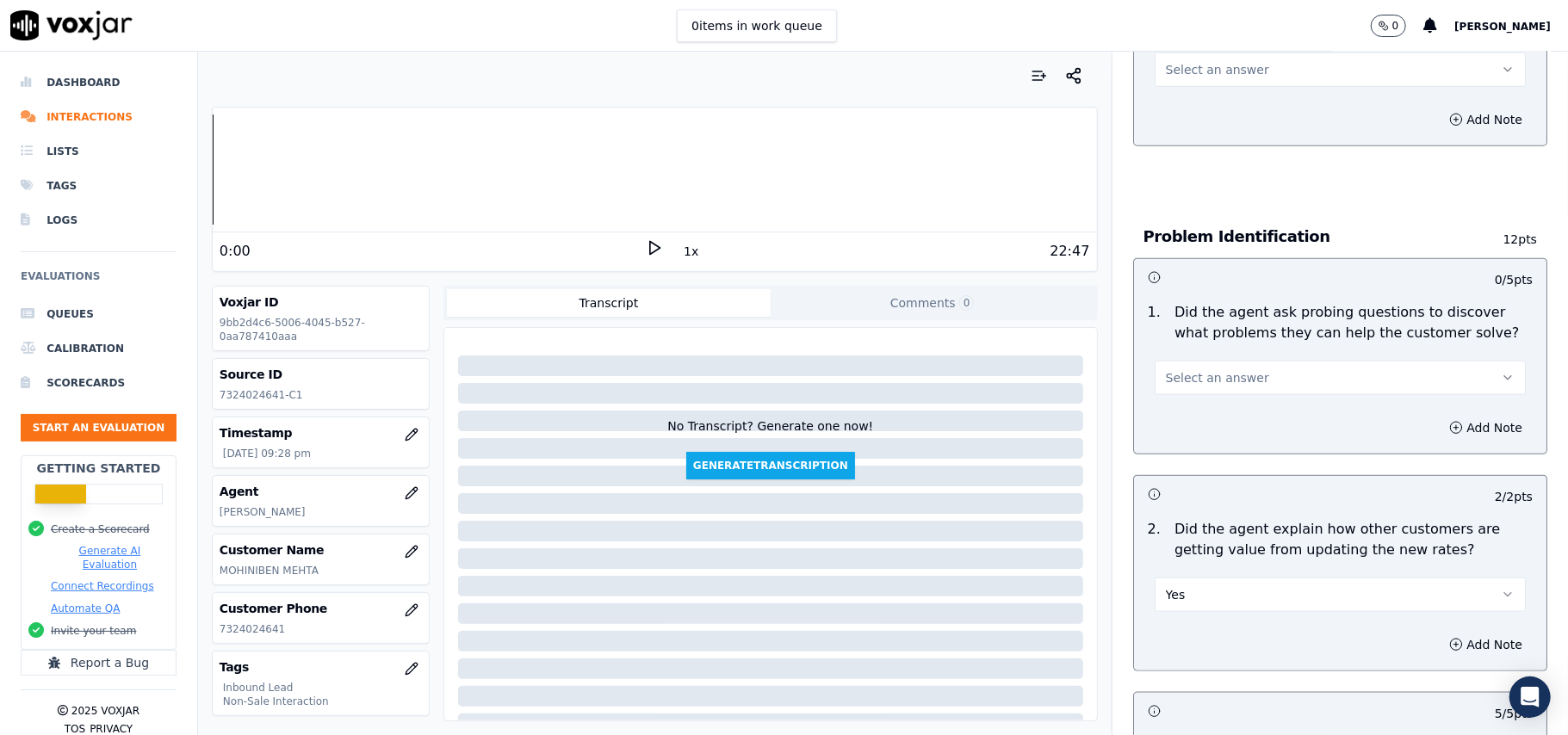
click at [1234, 361] on button "Select an answer" at bounding box center [1340, 377] width 371 height 34
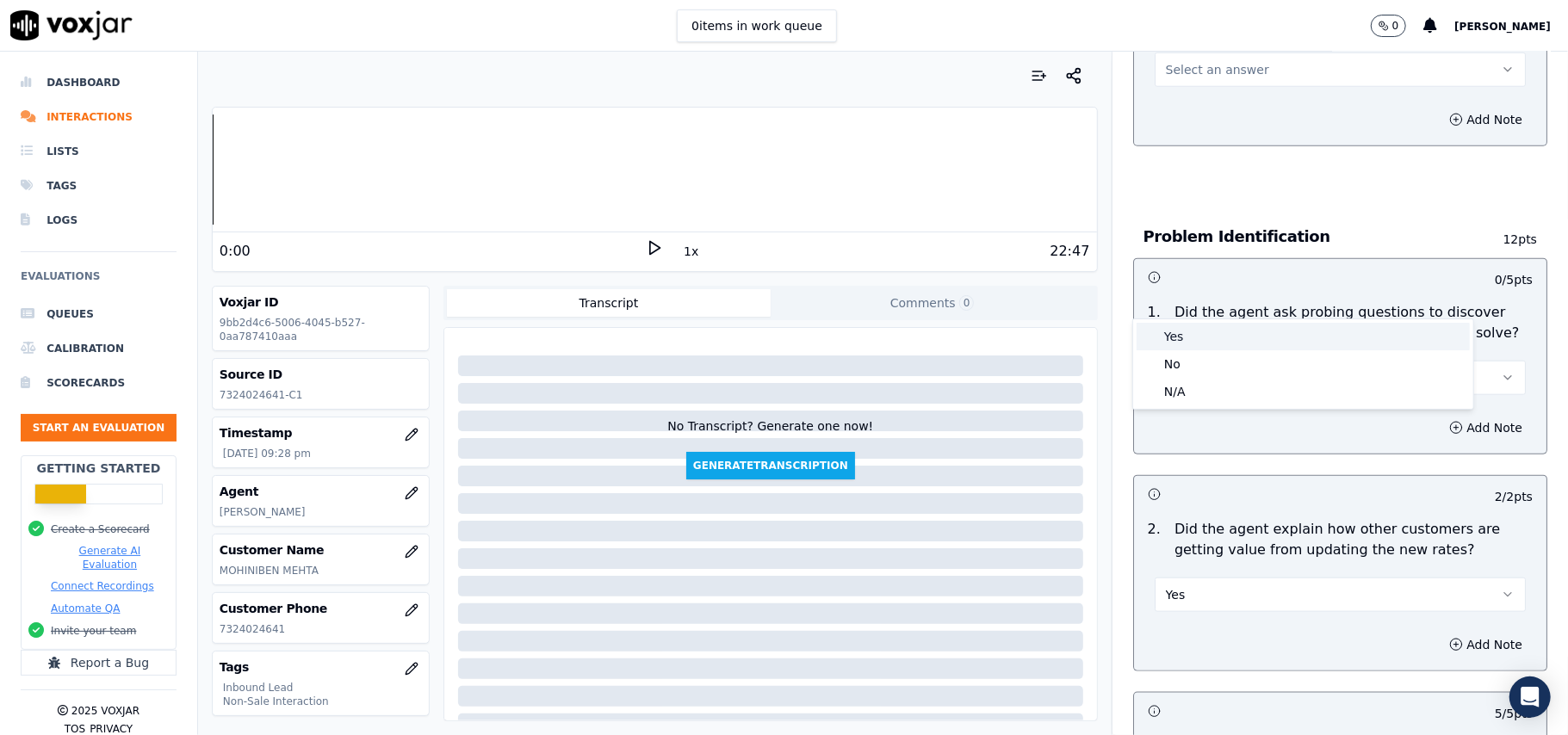
click at [1222, 323] on div "Yes" at bounding box center [1302, 336] width 333 height 28
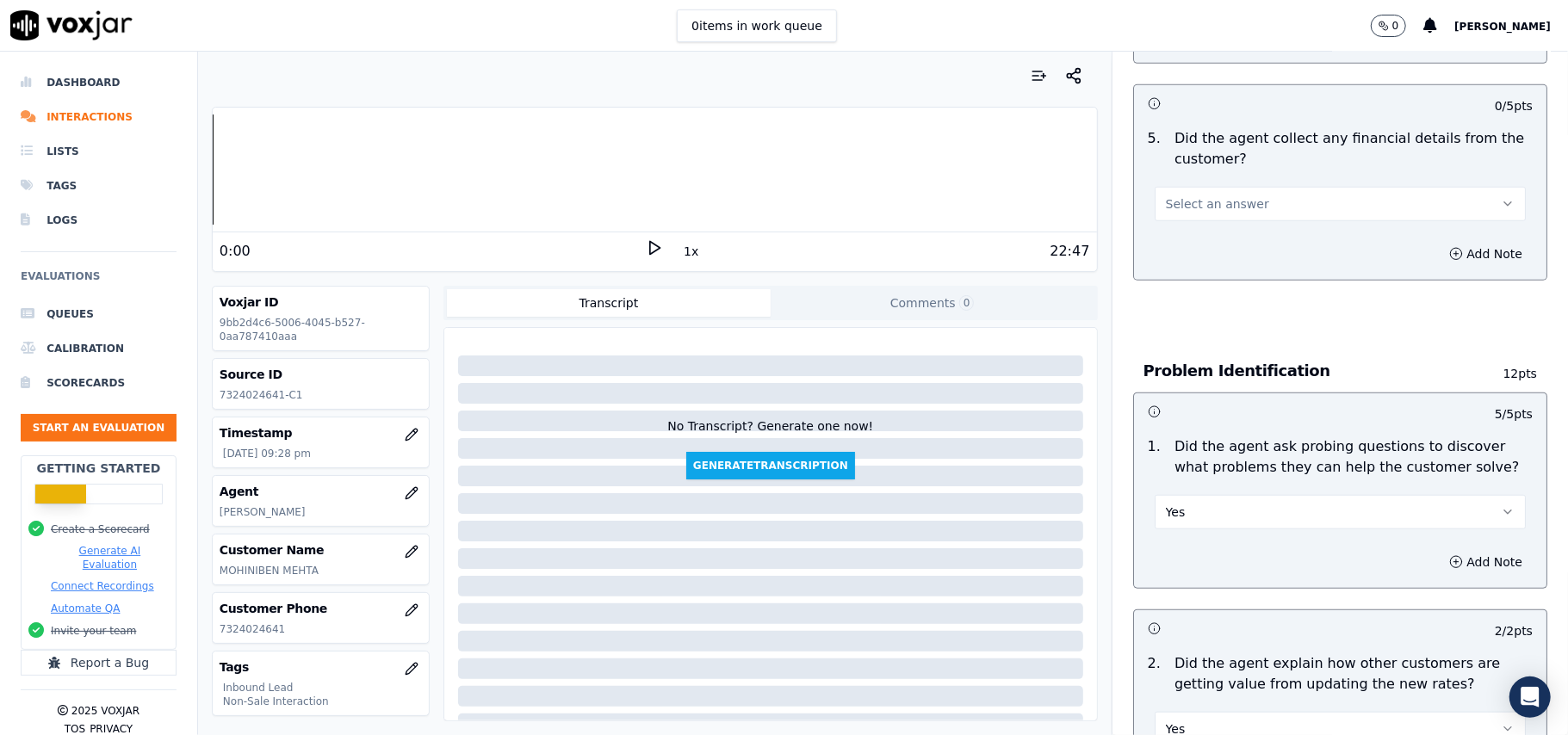
scroll to position [916, 0]
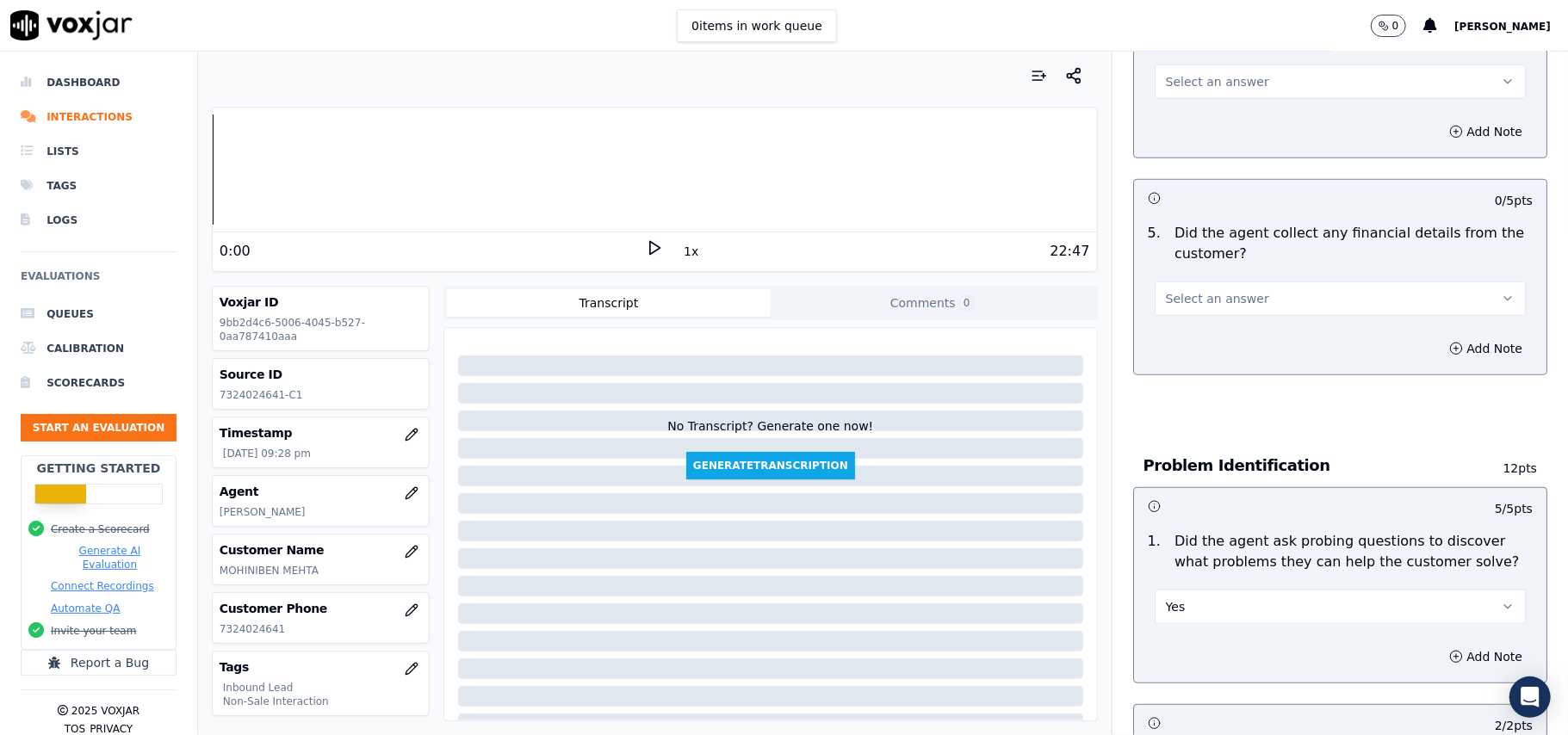
click at [1258, 282] on button "Select an answer" at bounding box center [1340, 298] width 371 height 34
click at [1262, 284] on div "No" at bounding box center [1302, 285] width 333 height 28
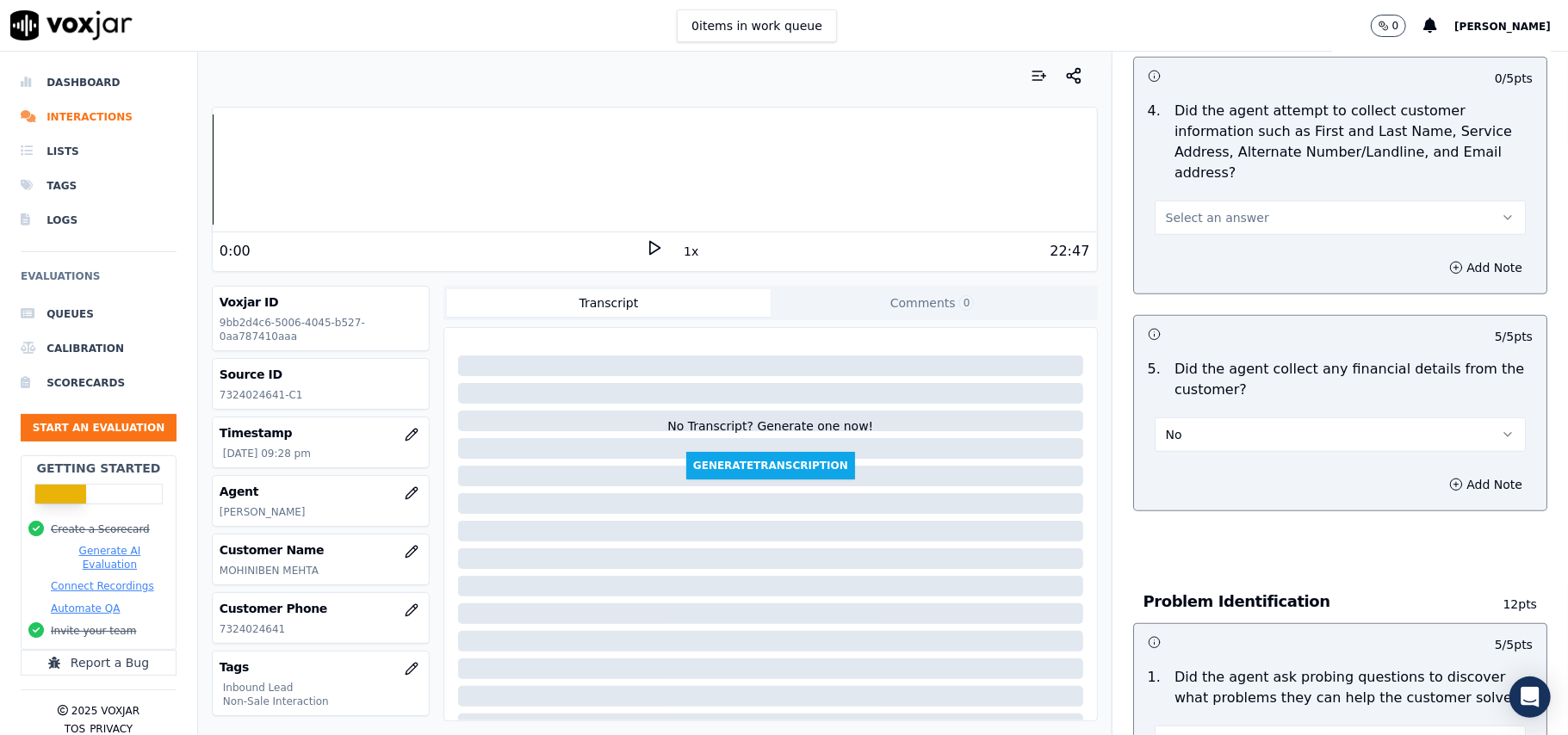
scroll to position [572, 0]
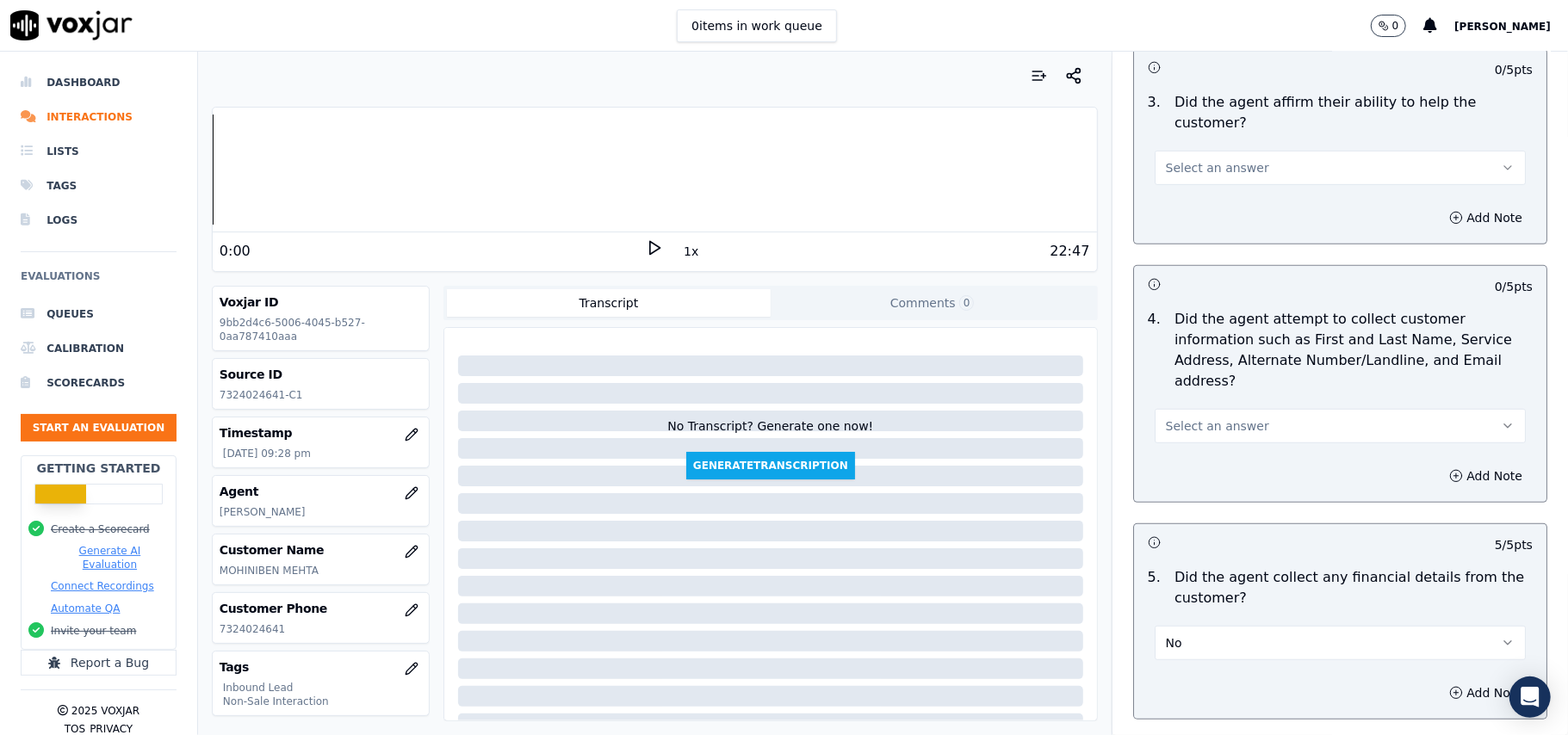
click at [1230, 392] on div "Select an answer" at bounding box center [1340, 418] width 398 height 52
click at [1212, 418] on span "Select an answer" at bounding box center [1217, 426] width 103 height 18
click at [1212, 387] on div "Yes" at bounding box center [1302, 385] width 333 height 28
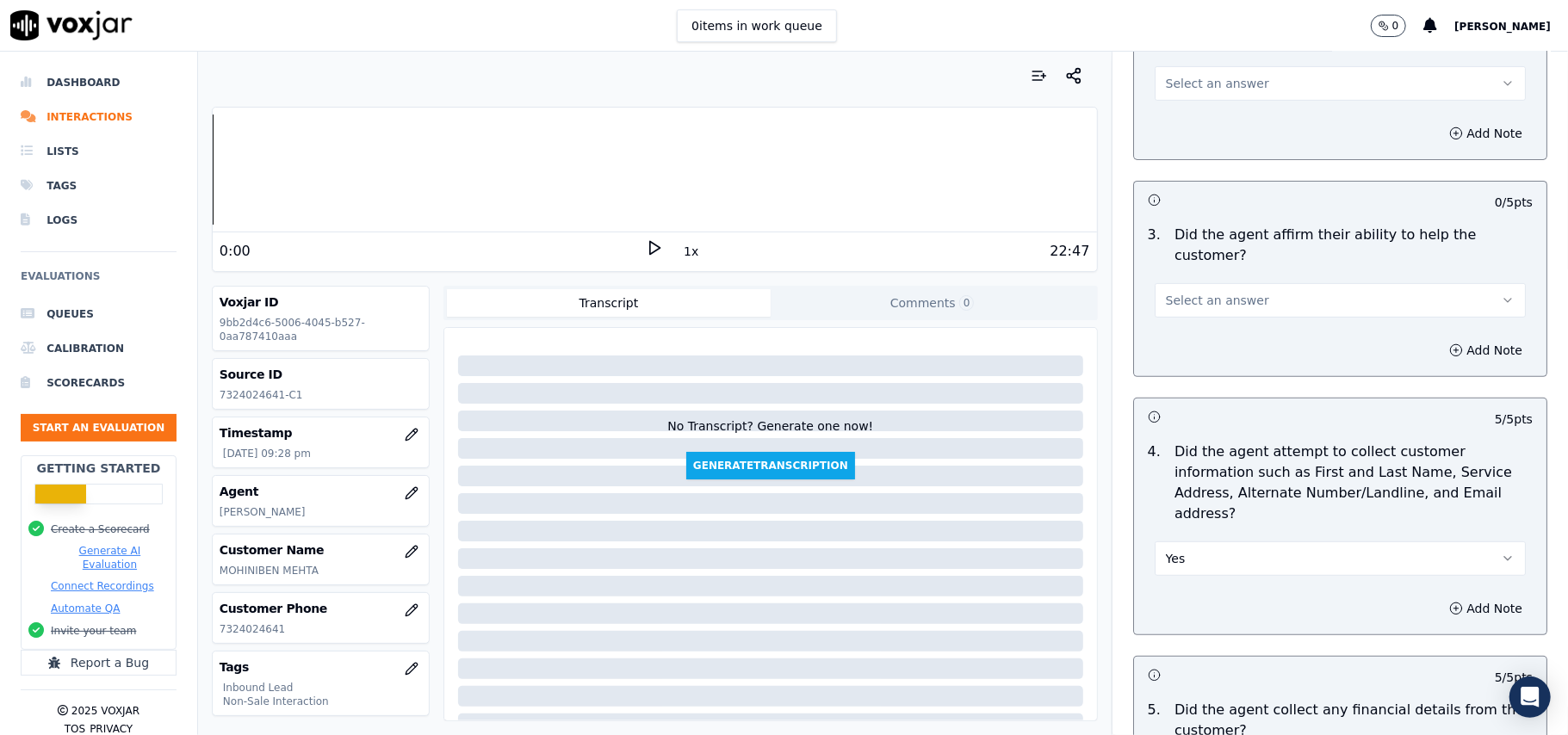
scroll to position [342, 0]
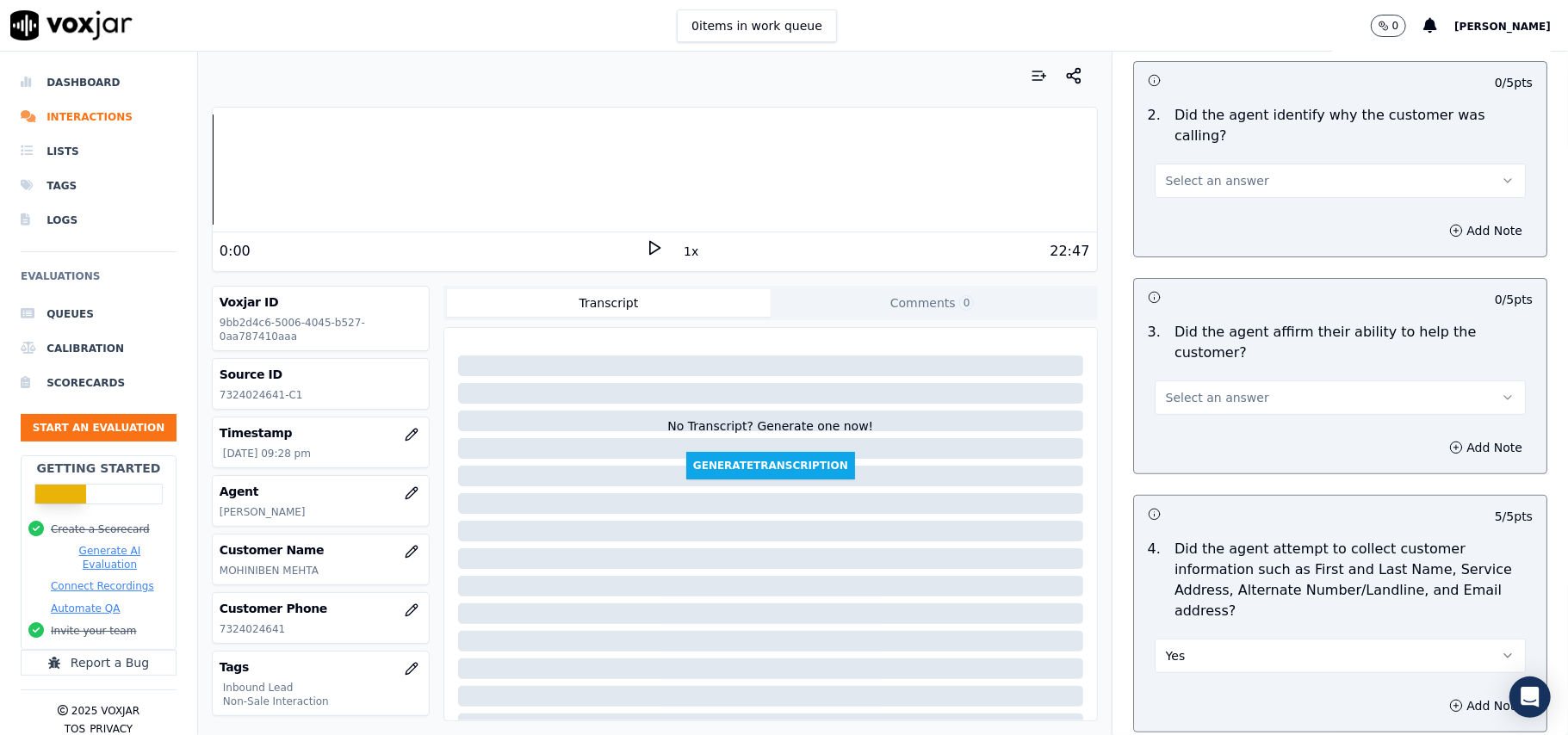
click at [1217, 422] on div "Add Note" at bounding box center [1339, 448] width 412 height 52
click at [1222, 389] on span "Select an answer" at bounding box center [1217, 398] width 103 height 18
click at [1226, 377] on div "Yes" at bounding box center [1302, 376] width 333 height 28
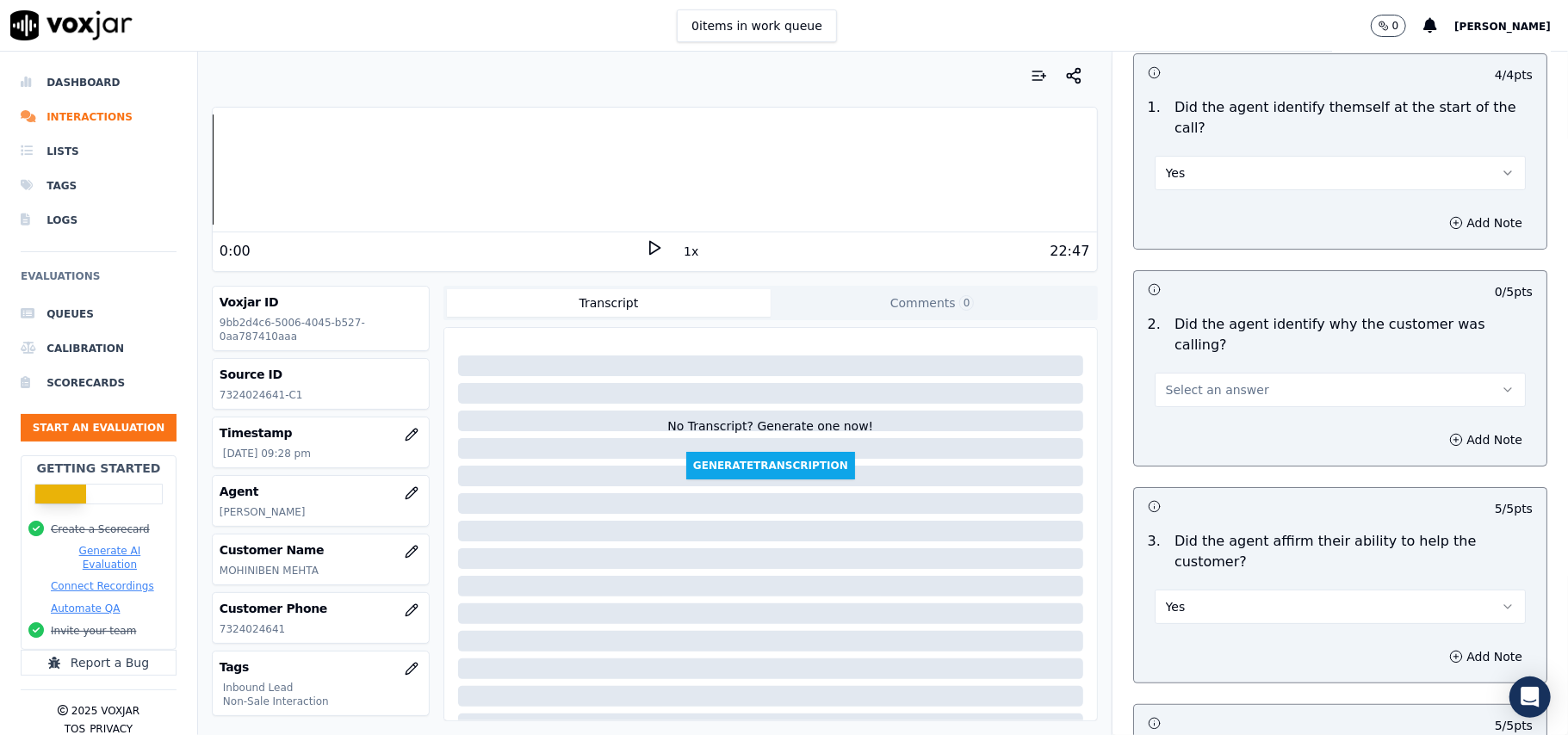
scroll to position [112, 0]
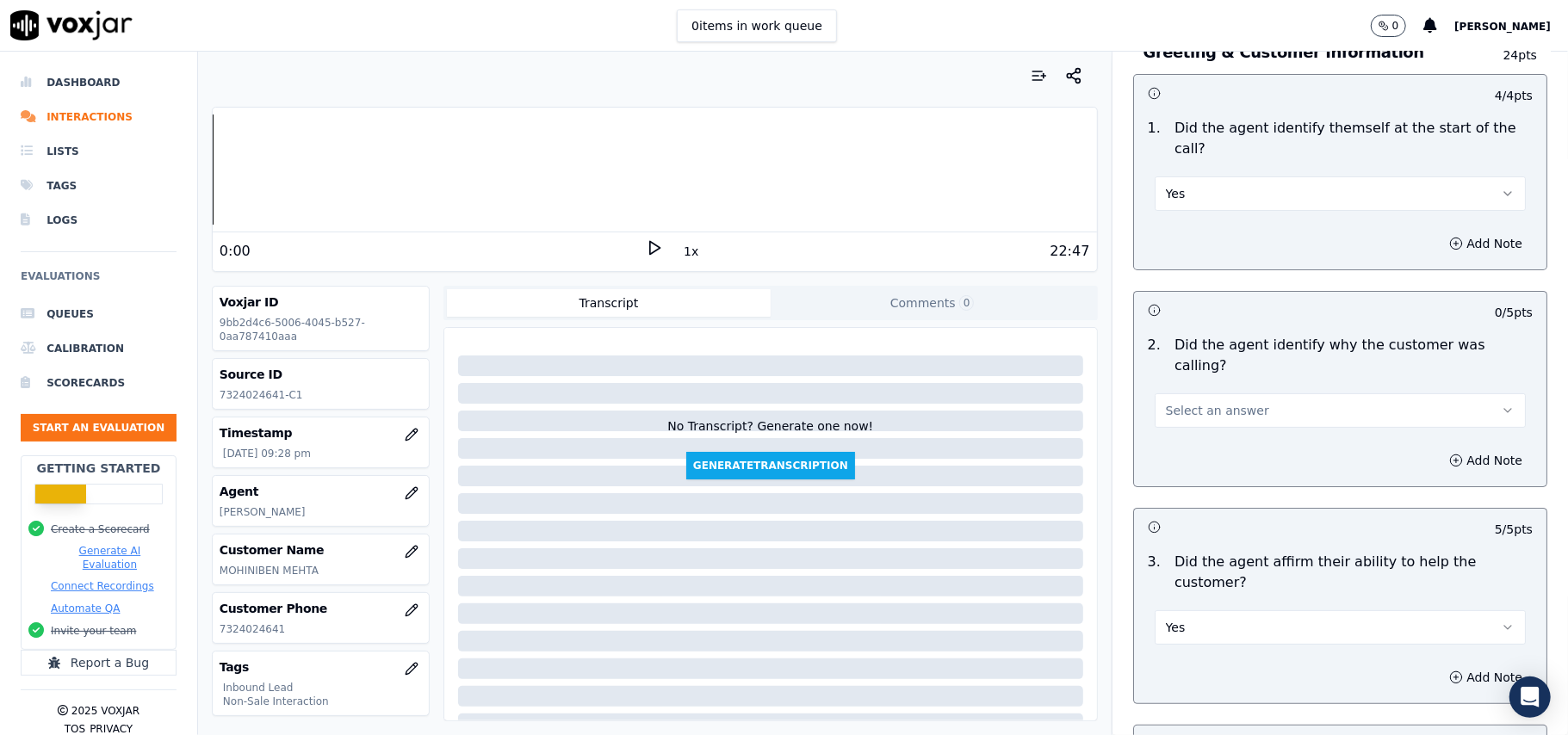
click at [1231, 394] on button "Select an answer" at bounding box center [1340, 411] width 371 height 34
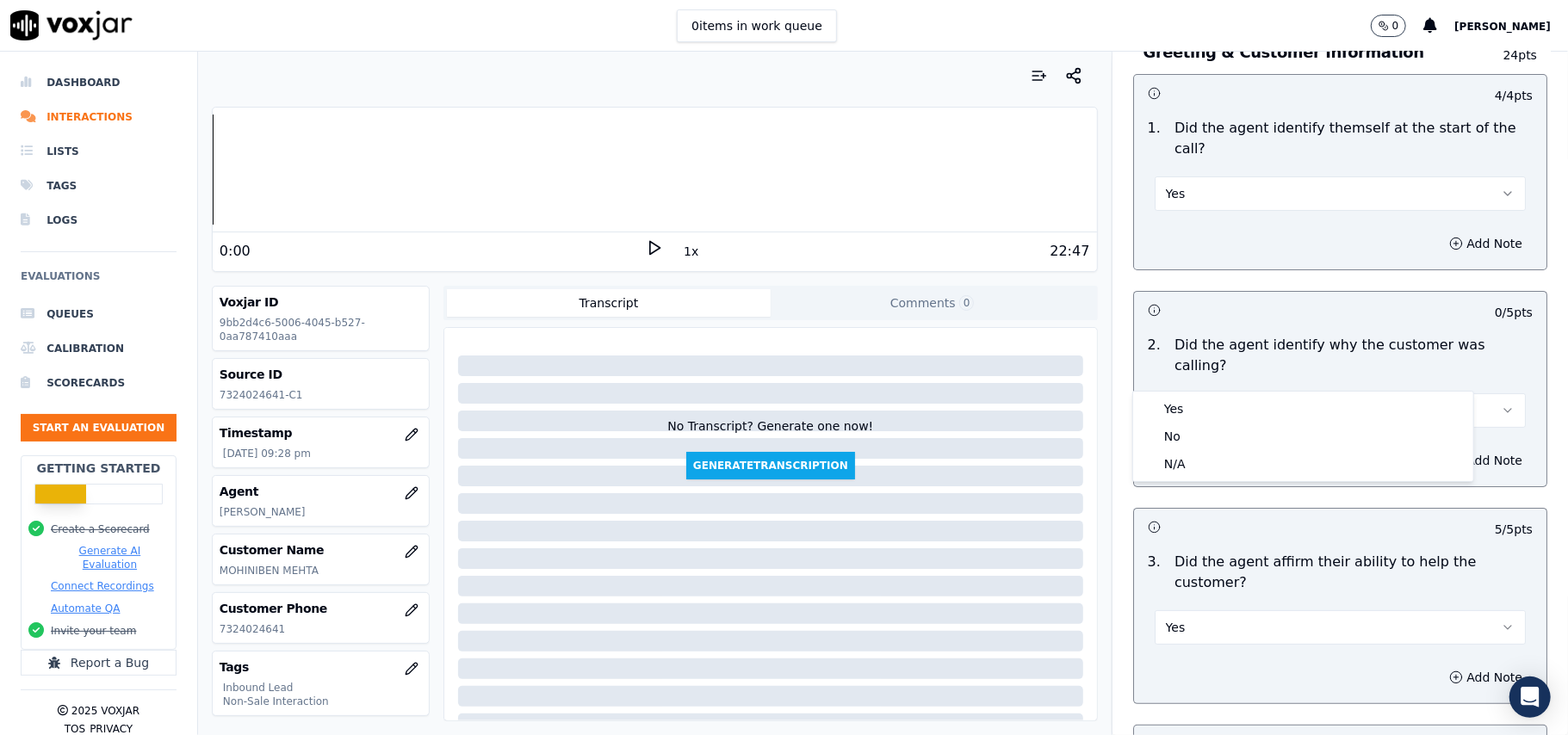
click at [1233, 393] on div "Yes No N/A" at bounding box center [1302, 437] width 340 height 90
click at [1236, 407] on div "Yes" at bounding box center [1302, 409] width 333 height 28
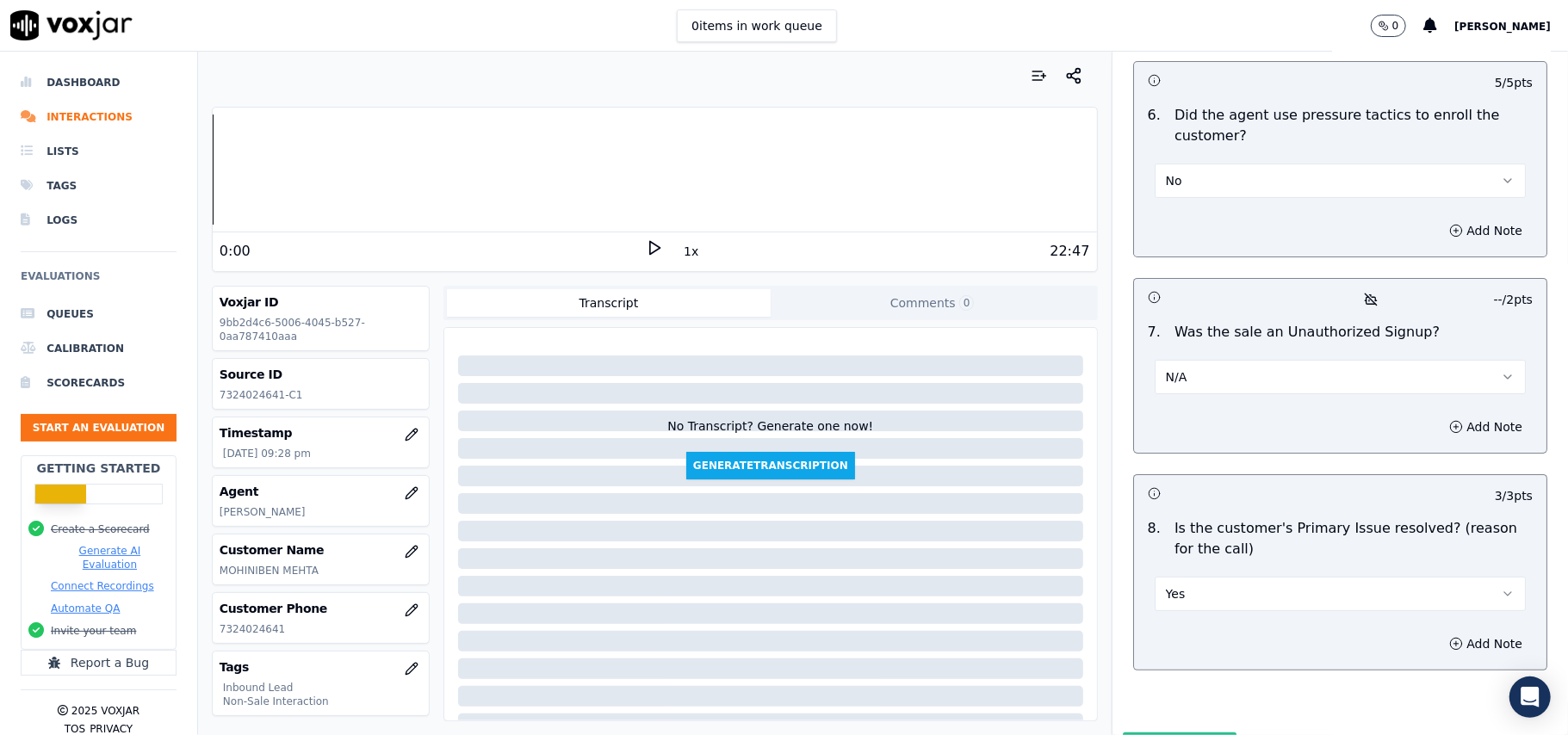
click at [1161, 733] on button "Submit Scores" at bounding box center [1180, 748] width 115 height 31
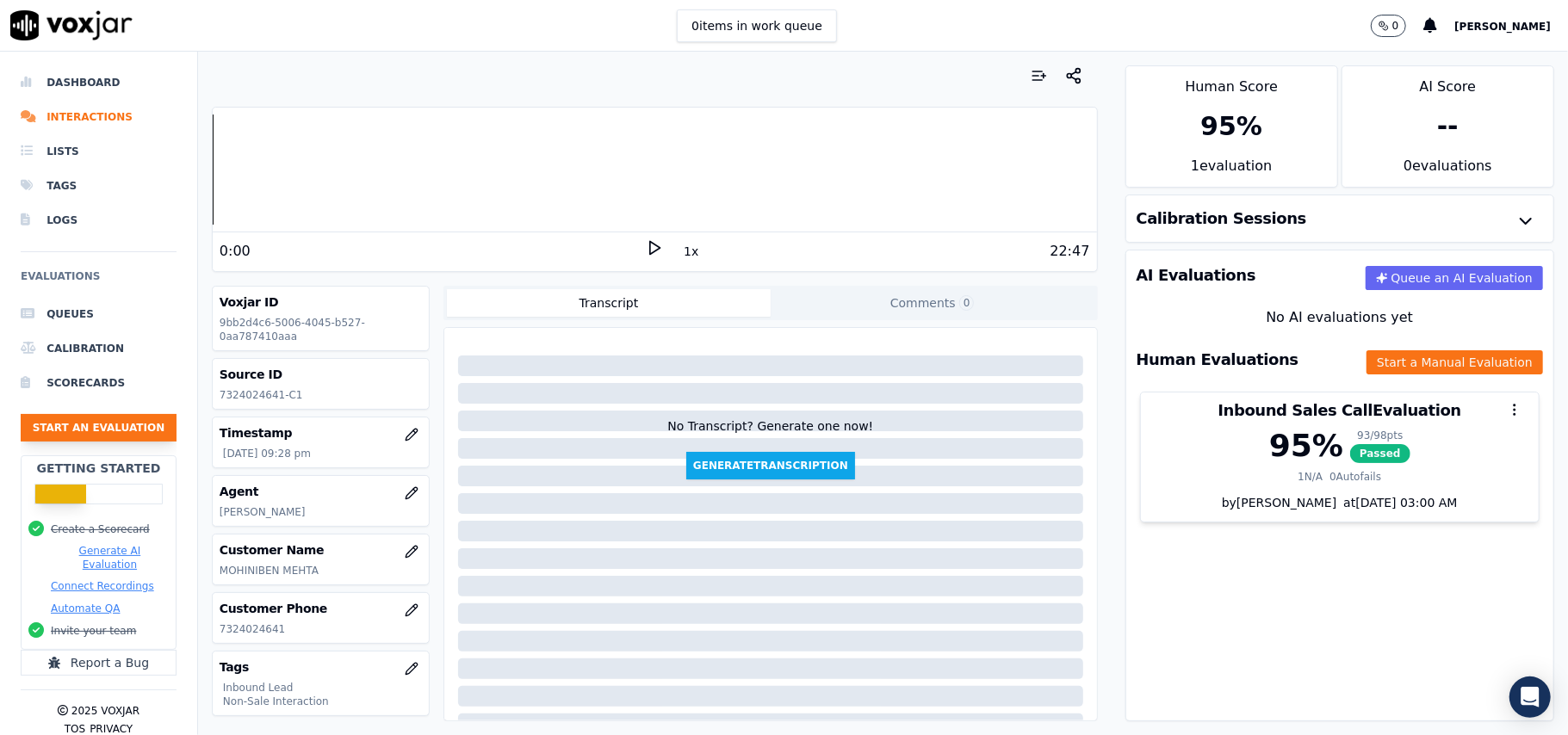
click at [105, 428] on button "Start an Evaluation" at bounding box center [98, 428] width 156 height 28
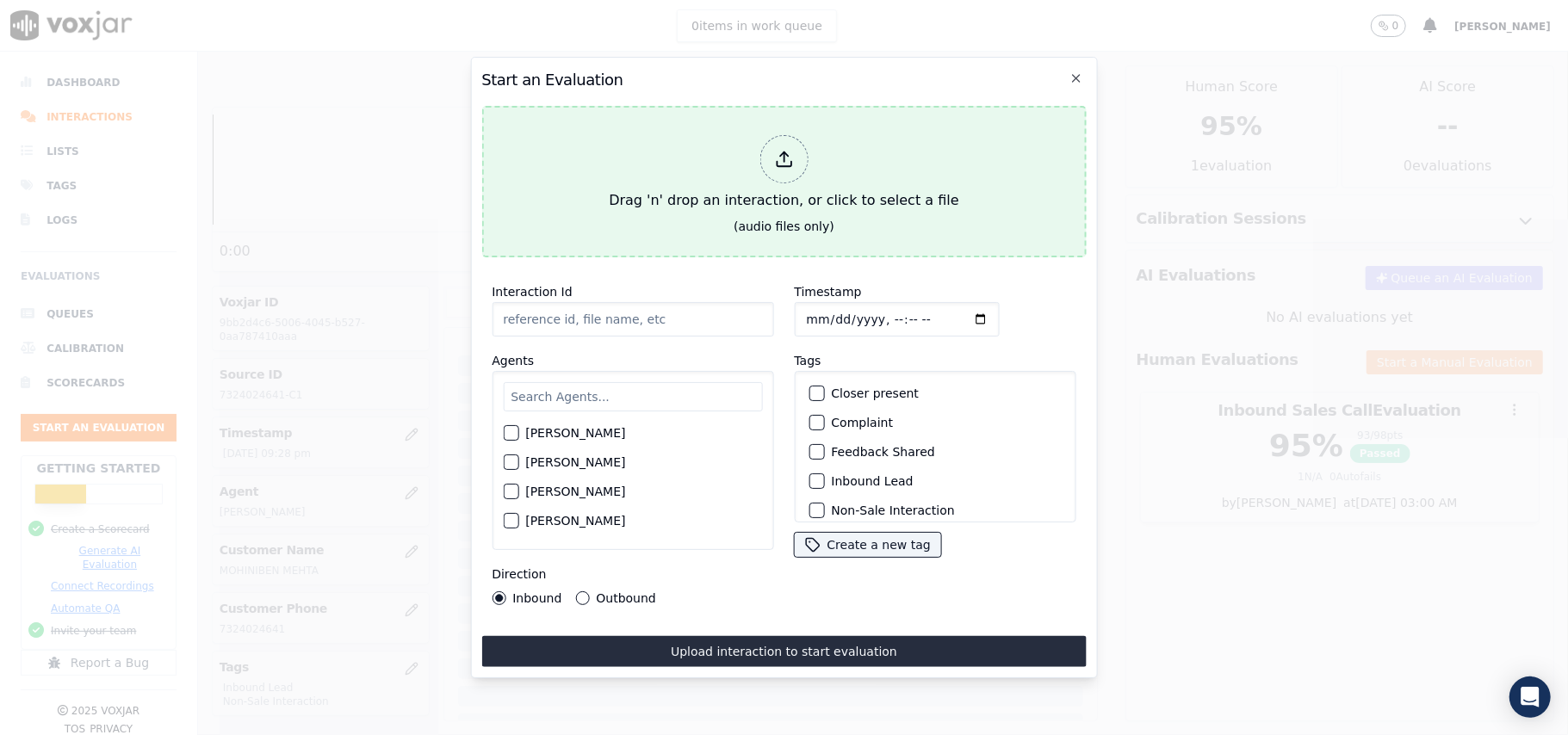
click at [777, 162] on icon at bounding box center [784, 165] width 15 height 6
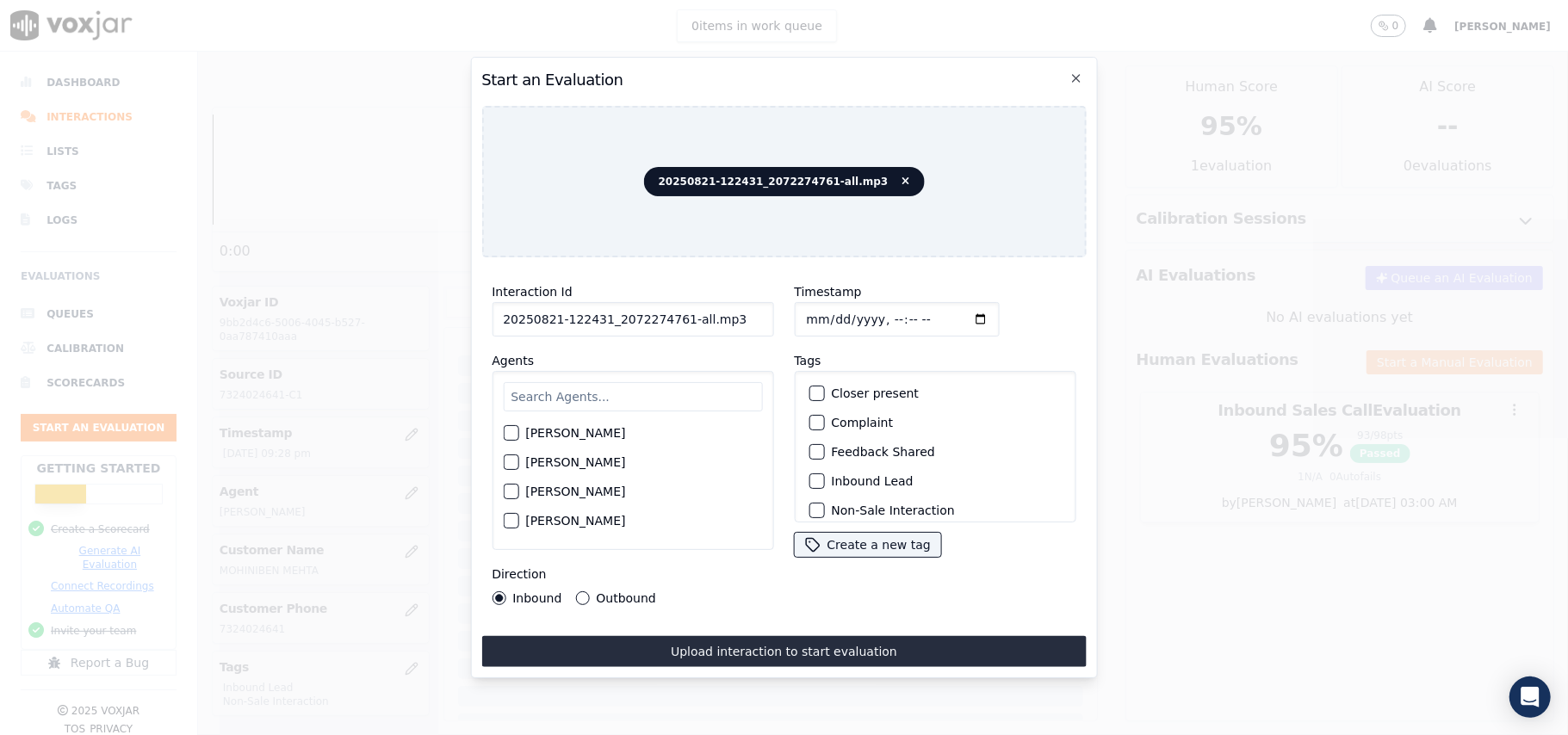
drag, startPoint x: 720, startPoint y: 318, endPoint x: 676, endPoint y: 321, distance: 44.1
click at [676, 321] on input "20250821-122431_2072274761-all.mp3" at bounding box center [632, 319] width 282 height 34
type input "20250821-122431_2072274761-C1"
click at [823, 315] on input "Timestamp" at bounding box center [895, 319] width 205 height 34
type input "[DATE]T21:30"
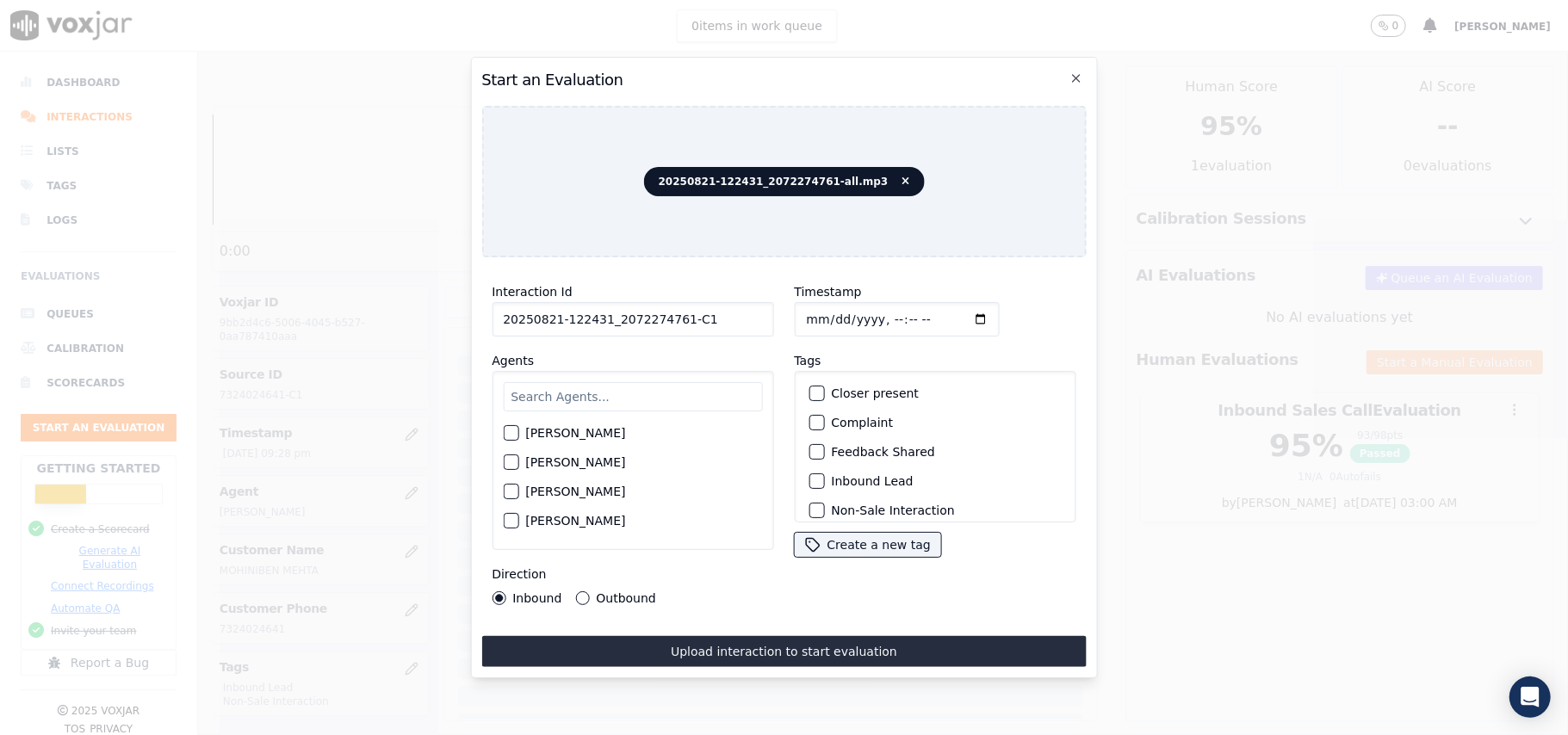
click at [717, 382] on input "text" at bounding box center [632, 397] width 259 height 30
type input "[PERSON_NAME]"
drag, startPoint x: 521, startPoint y: 428, endPoint x: 512, endPoint y: 432, distance: 9.8
click at [520, 427] on div "[PERSON_NAME]" at bounding box center [632, 438] width 259 height 30
click at [511, 432] on div "button" at bounding box center [509, 437] width 12 height 12
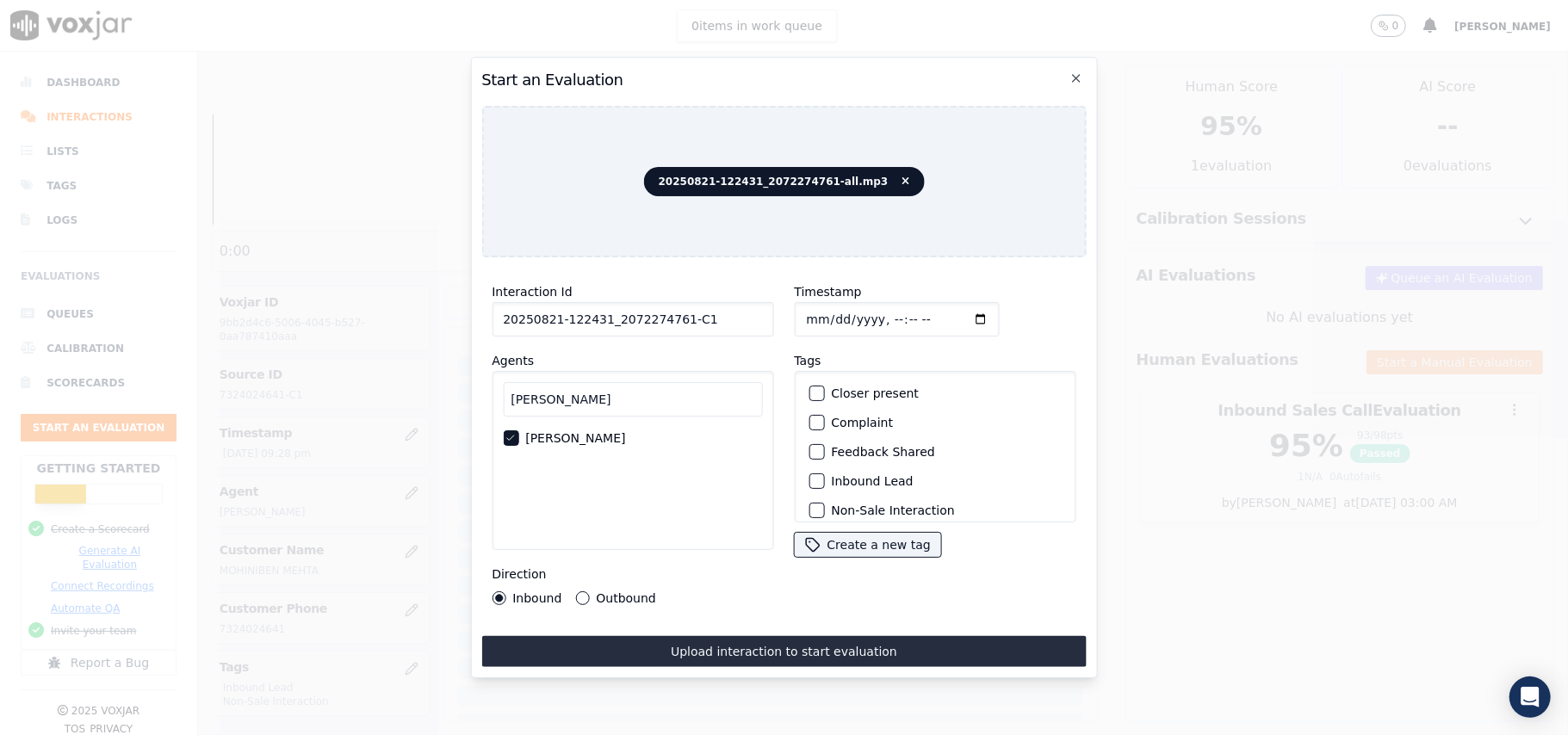
click at [809, 475] on div "button" at bounding box center [815, 481] width 12 height 12
click at [817, 390] on div "Non-Sale Interaction" at bounding box center [934, 397] width 266 height 30
click at [813, 390] on div "button" at bounding box center [815, 396] width 12 height 12
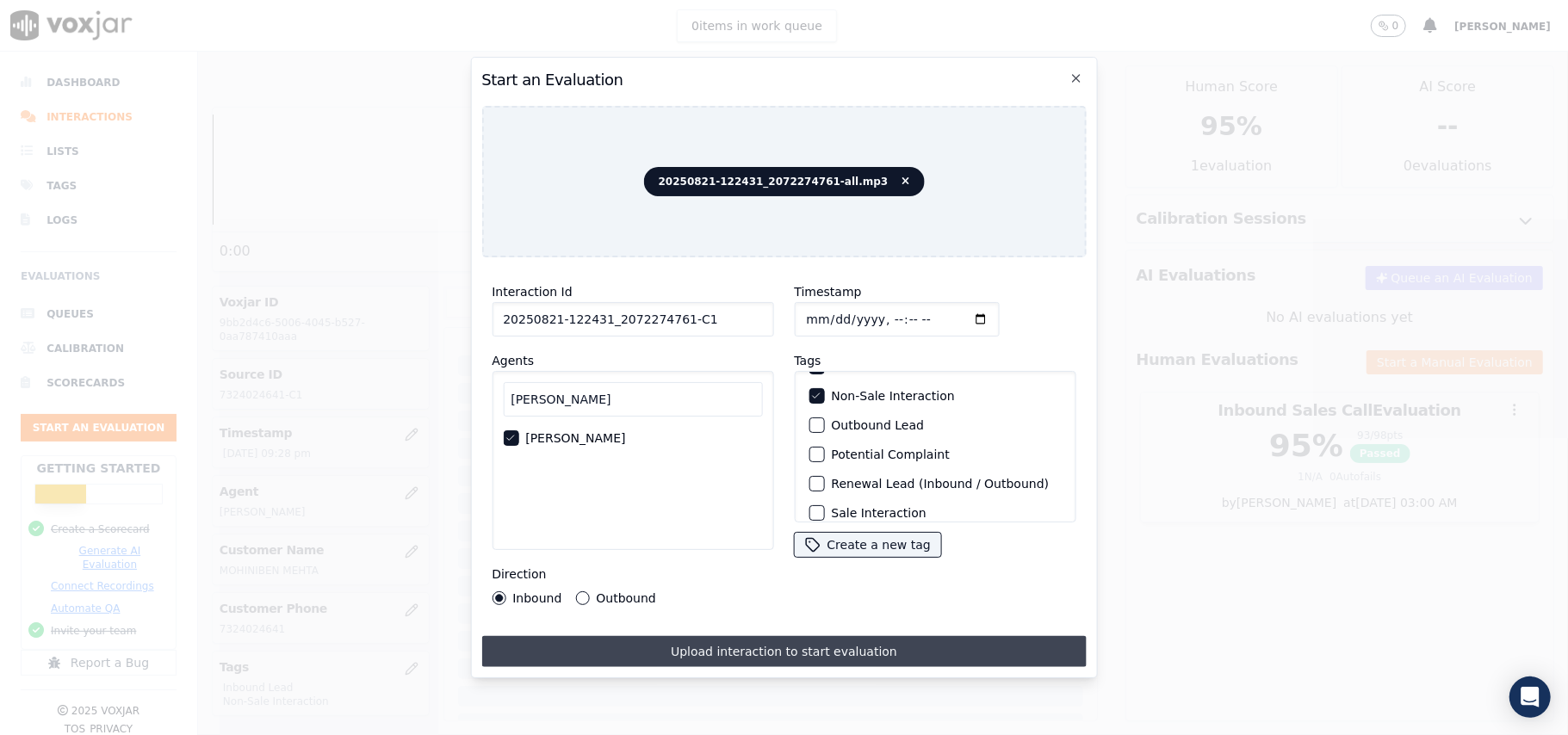
click at [787, 644] on button "Upload interaction to start evaluation" at bounding box center [783, 651] width 604 height 31
